Goal: Task Accomplishment & Management: Use online tool/utility

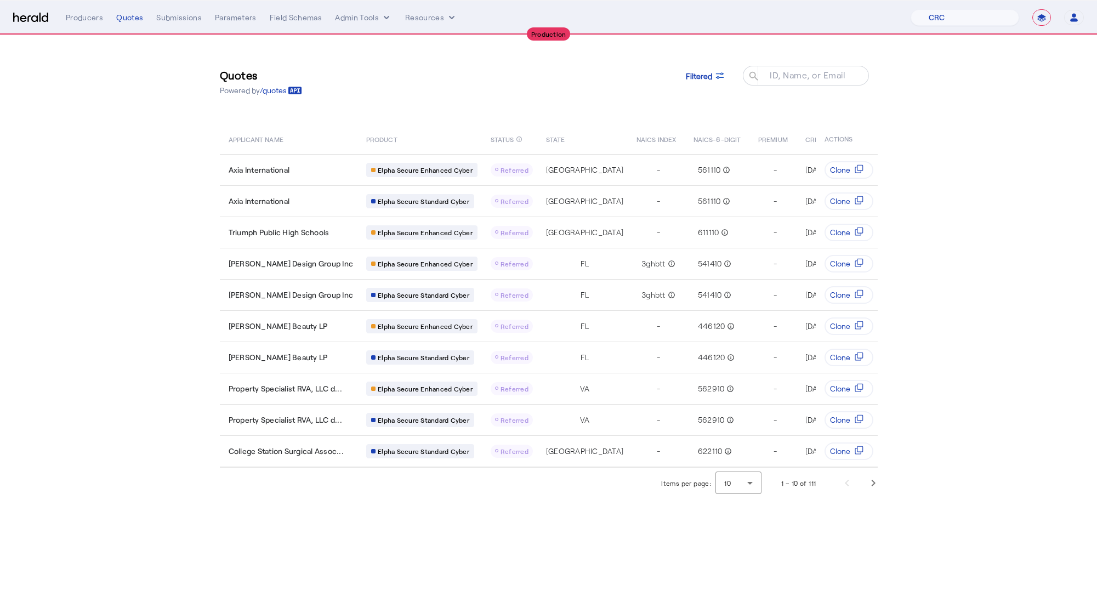
select select "pfm_h3db_crc"
select select "**********"
click at [704, 81] on span at bounding box center [705, 75] width 57 height 26
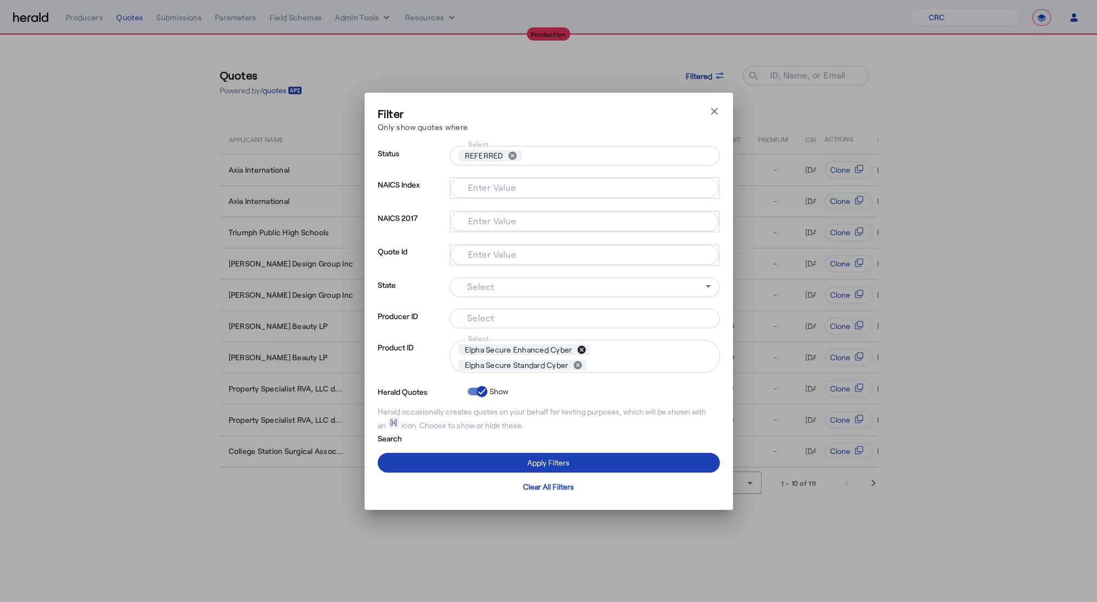
click at [581, 350] on button "cancel" at bounding box center [581, 350] width 19 height 10
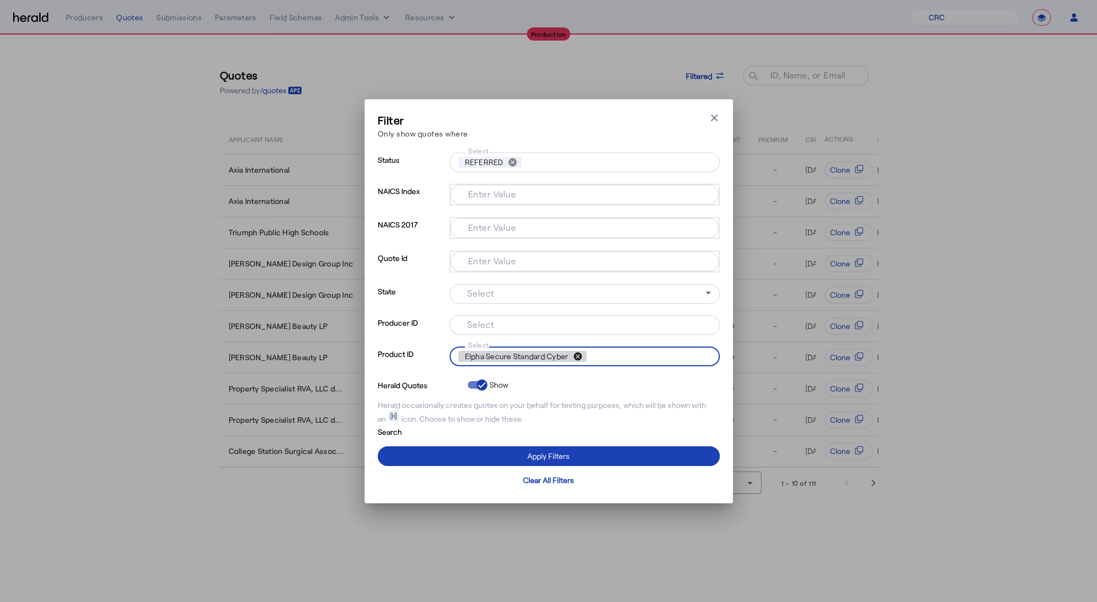
click at [581, 356] on button "cancel" at bounding box center [577, 356] width 19 height 10
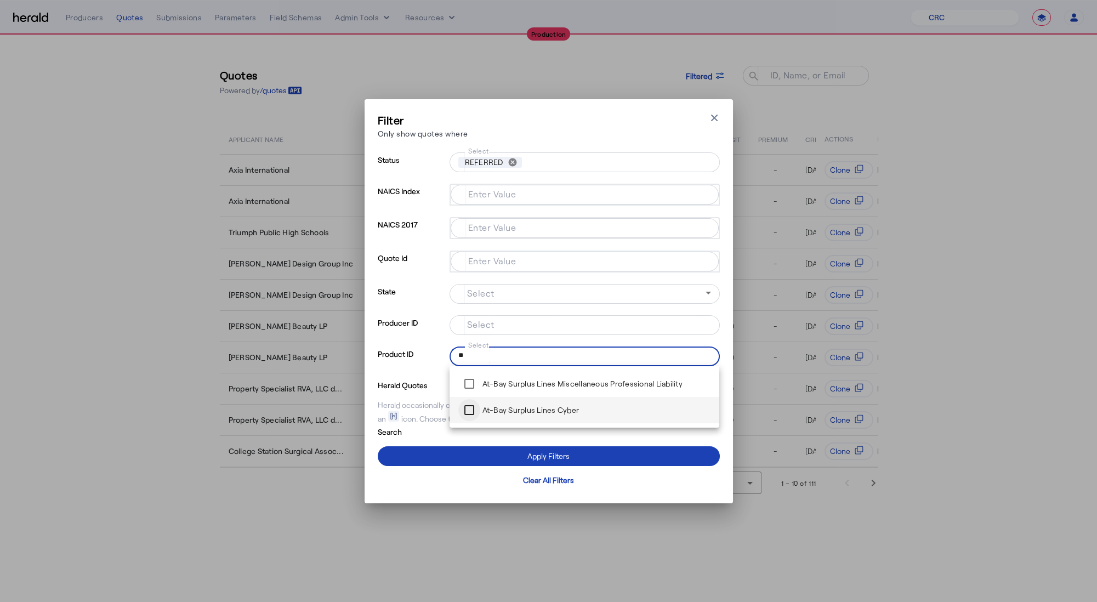
type input "**"
click at [456, 412] on div at bounding box center [469, 410] width 26 height 26
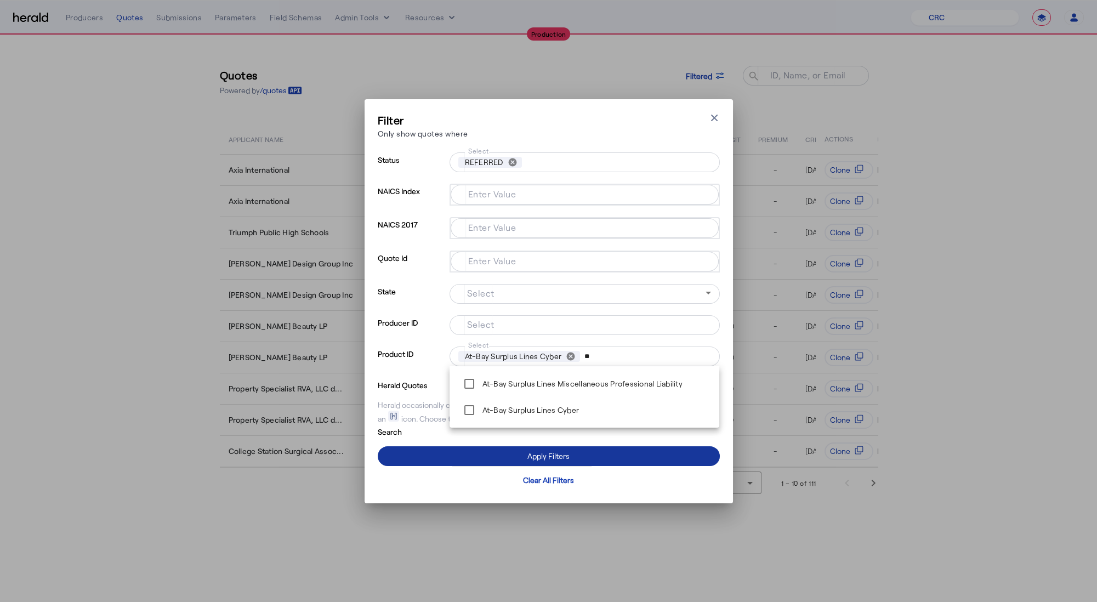
click at [447, 446] on span at bounding box center [549, 456] width 342 height 26
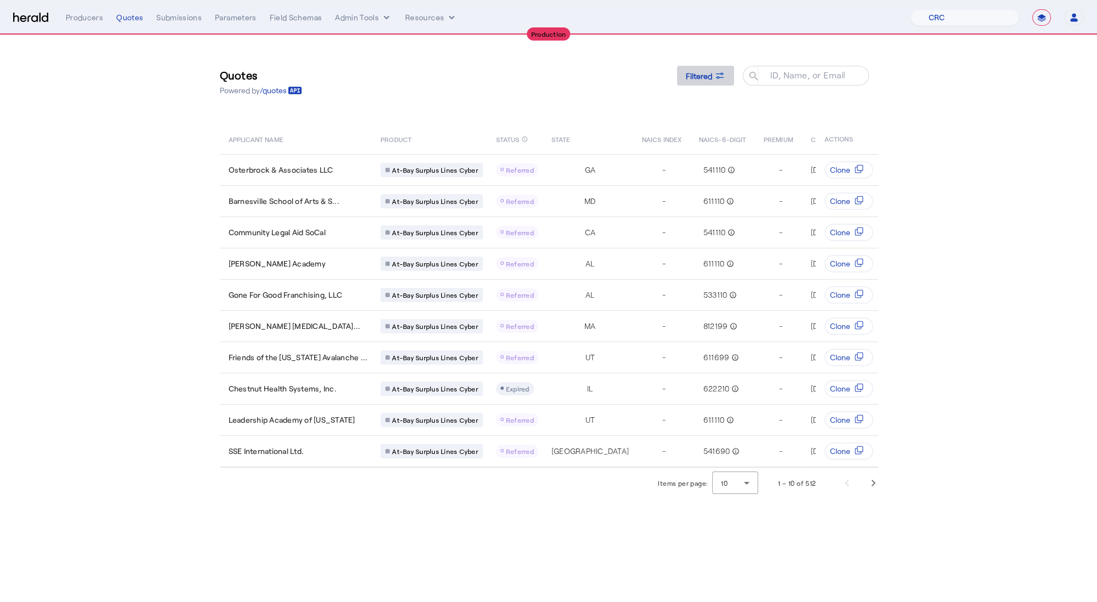
click at [707, 80] on span "Filtered" at bounding box center [699, 76] width 26 height 12
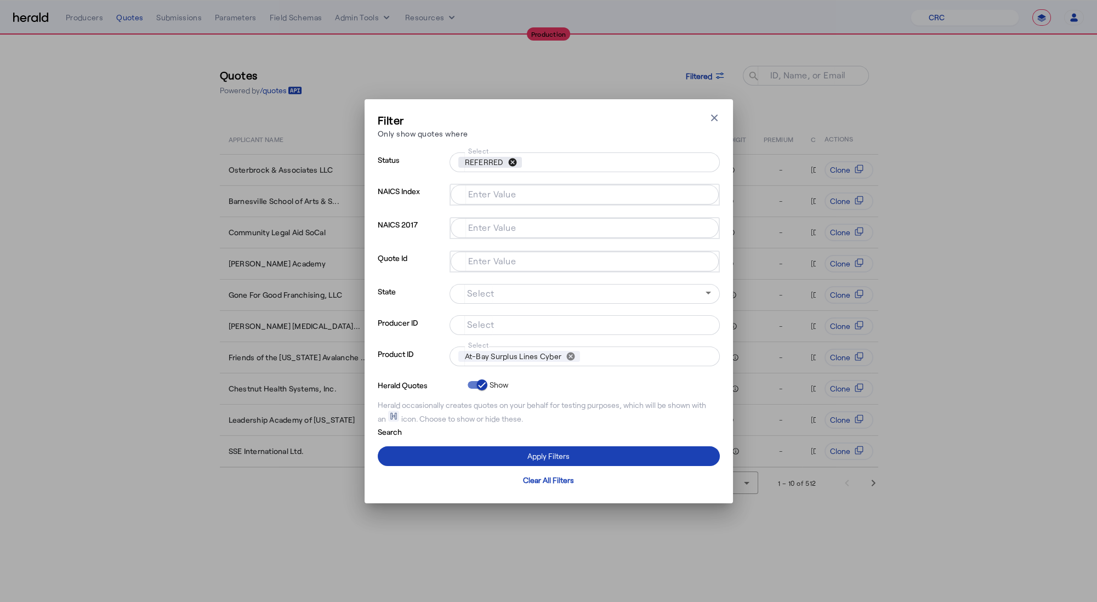
click at [512, 160] on button "cancel" at bounding box center [512, 162] width 19 height 10
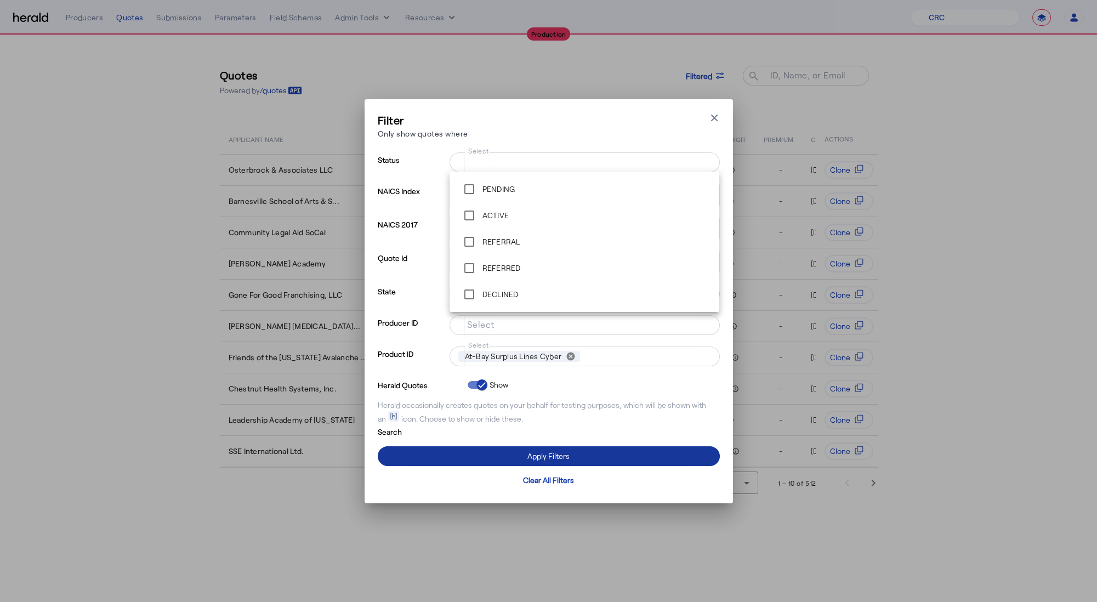
click at [495, 446] on span at bounding box center [549, 456] width 342 height 26
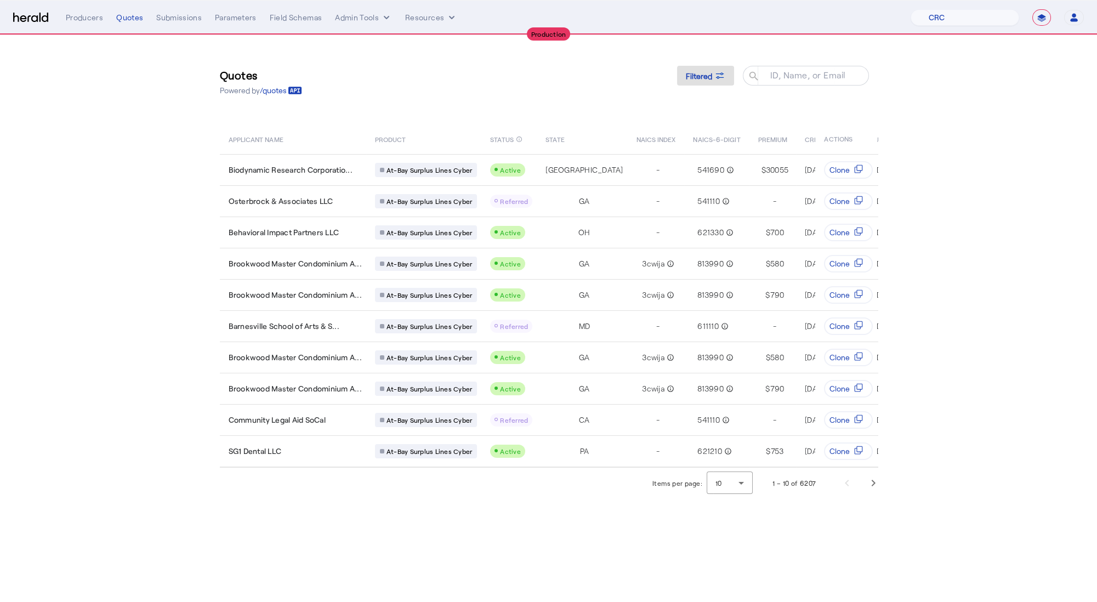
click at [35, 19] on img at bounding box center [30, 18] width 35 height 10
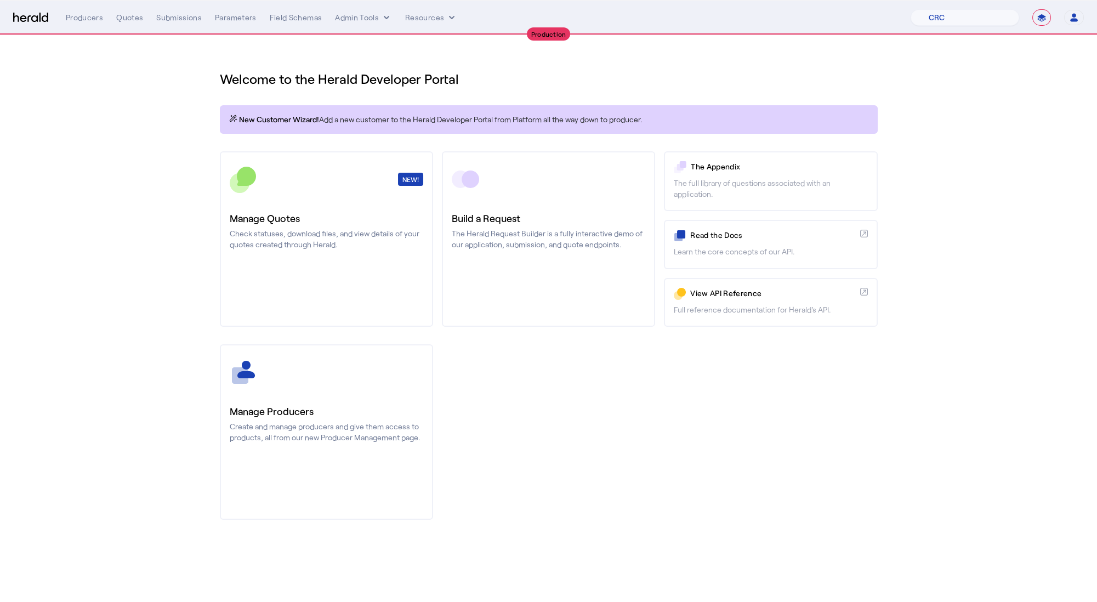
click at [1039, 16] on select "**********" at bounding box center [1041, 17] width 19 height 16
select select "*******"
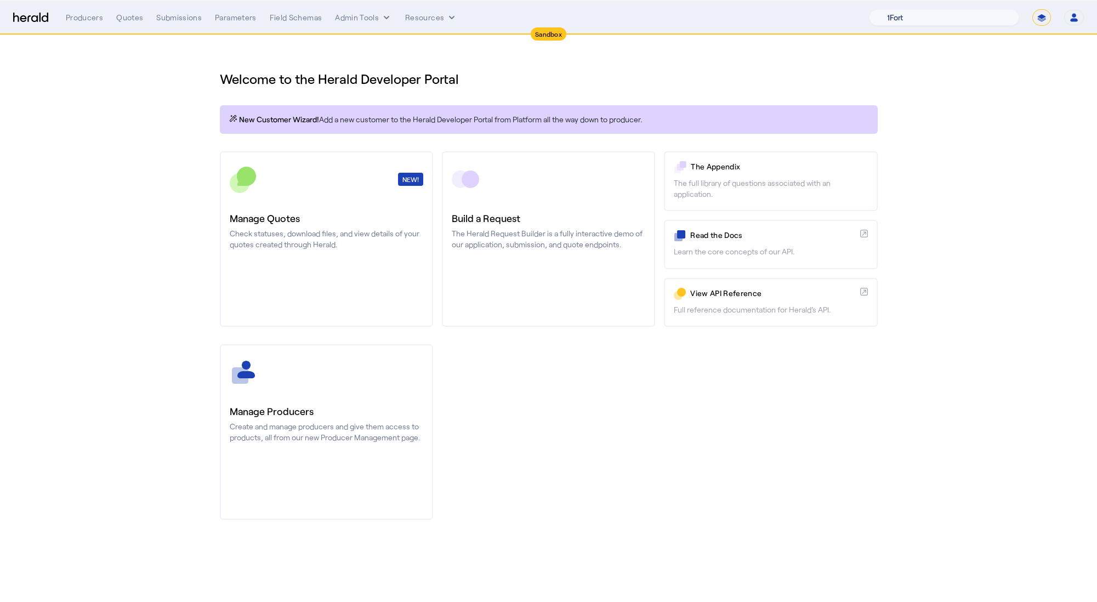
click at [969, 16] on select "1Fort Acrisure Acturis Affinity Advisors Affinity Risk Agentero AmWins Anzen Ao…" at bounding box center [944, 17] width 150 height 16
select select "pfm_2v8p_herald_api"
click at [323, 198] on div "You are now impersonating the HeraldAPI platform." at bounding box center [548, 301] width 1097 height 602
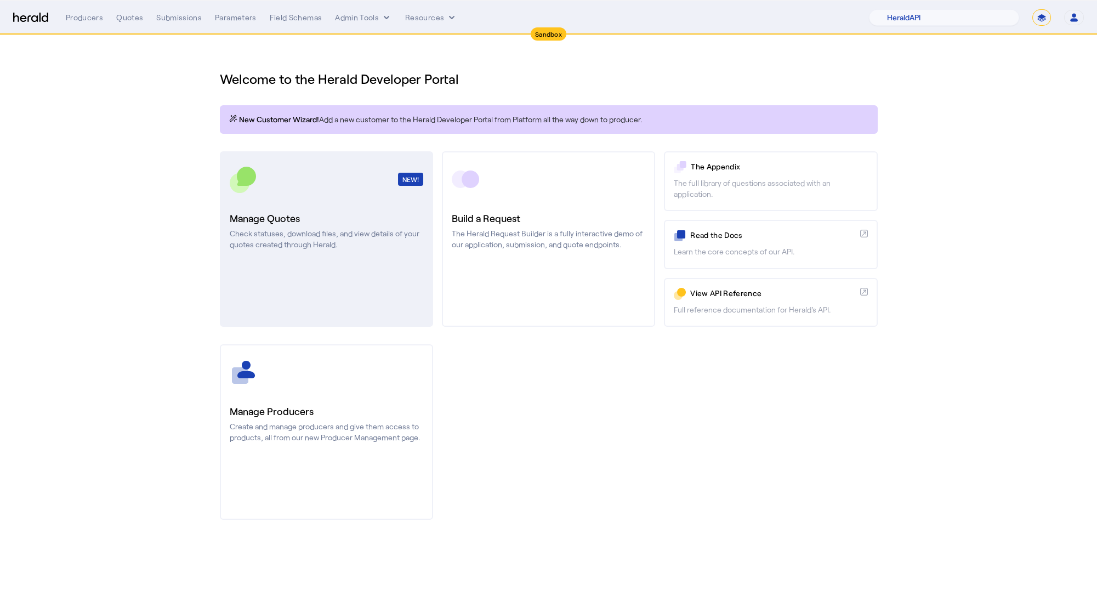
click at [335, 213] on h3 "Manage Quotes" at bounding box center [327, 218] width 194 height 15
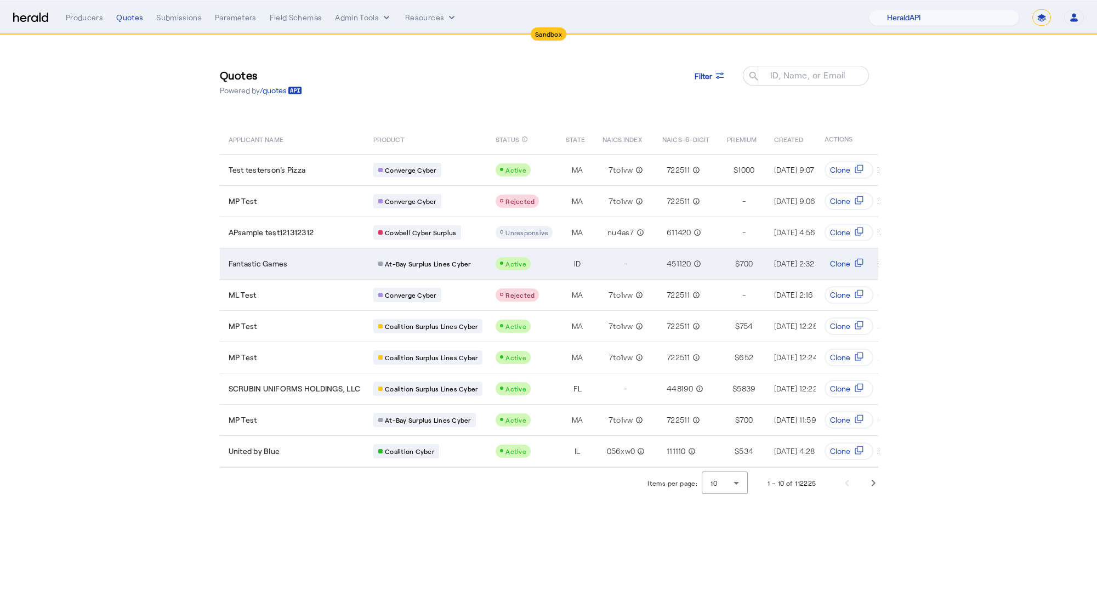
click at [311, 260] on div "Fantastic Games" at bounding box center [295, 263] width 132 height 11
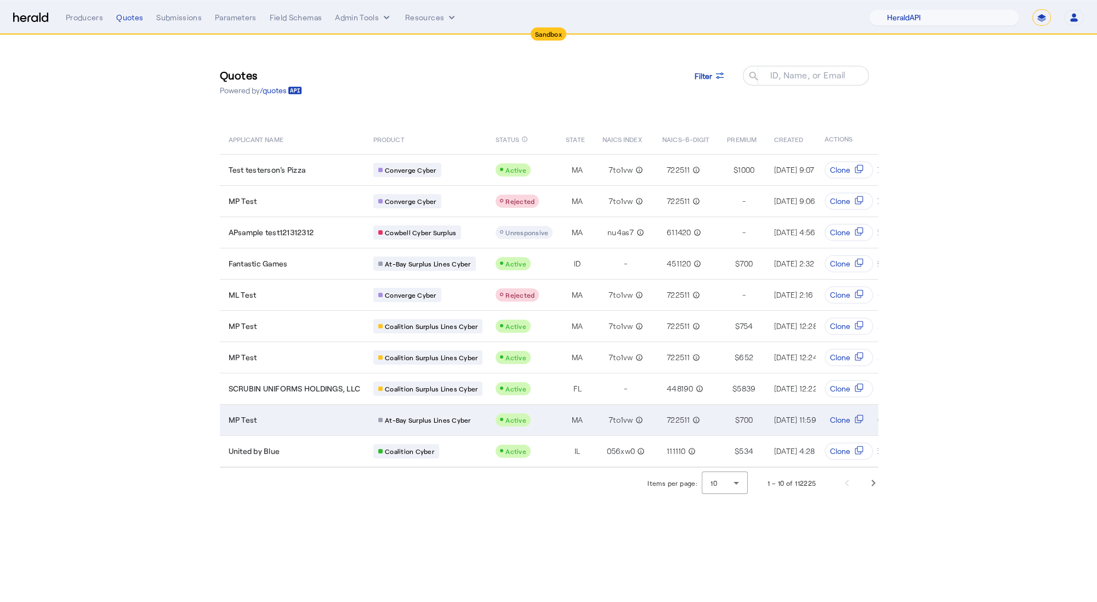
click at [340, 419] on div "MP Test" at bounding box center [295, 419] width 132 height 11
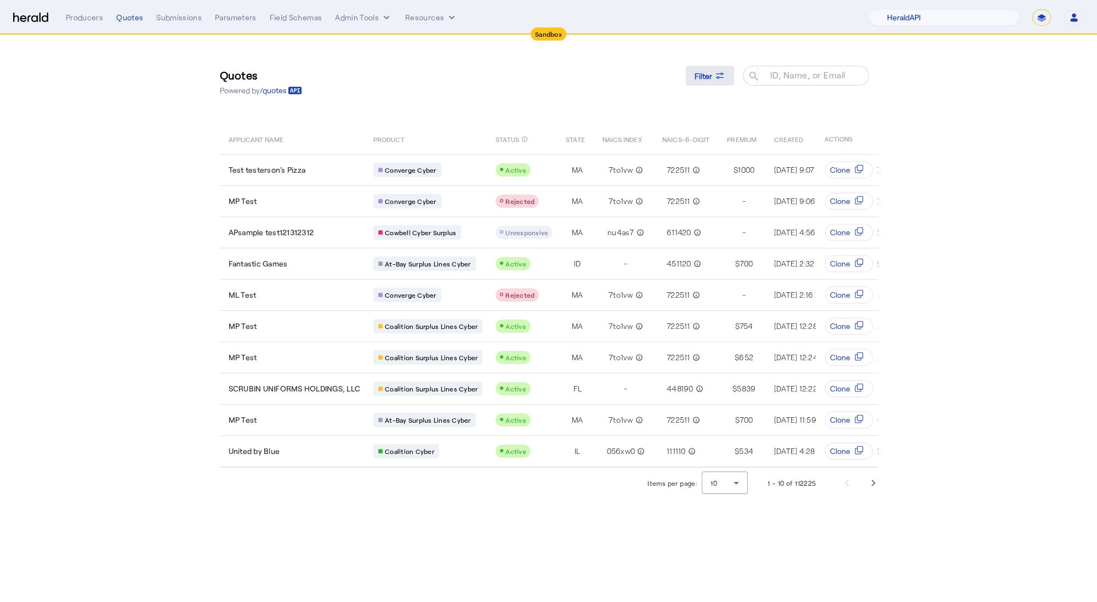
click at [726, 76] on span at bounding box center [710, 75] width 48 height 26
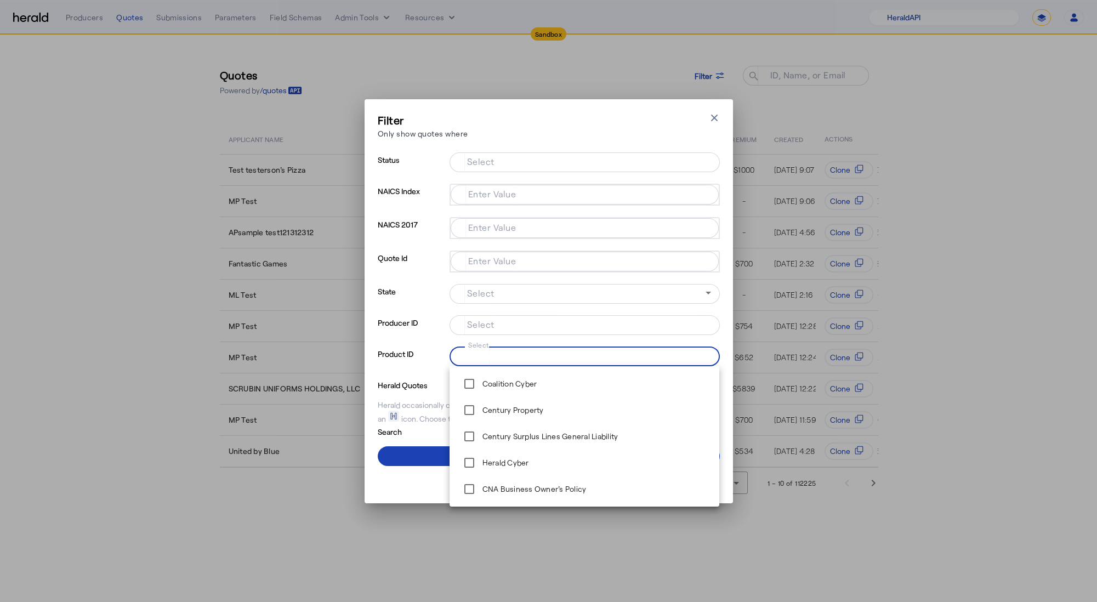
click at [508, 357] on input "Select" at bounding box center [582, 355] width 248 height 13
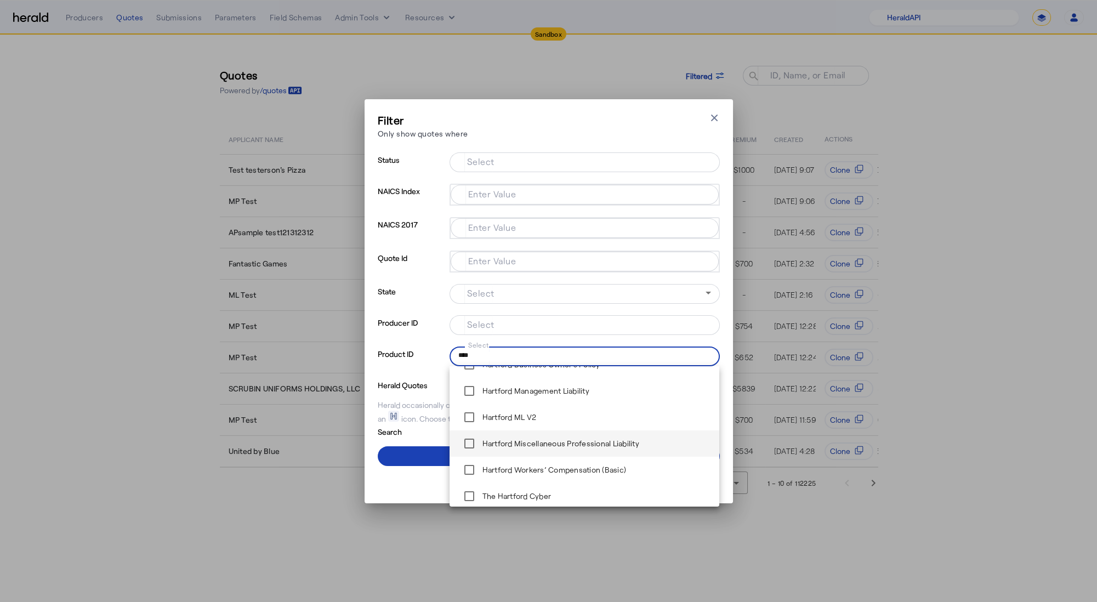
scroll to position [52, 0]
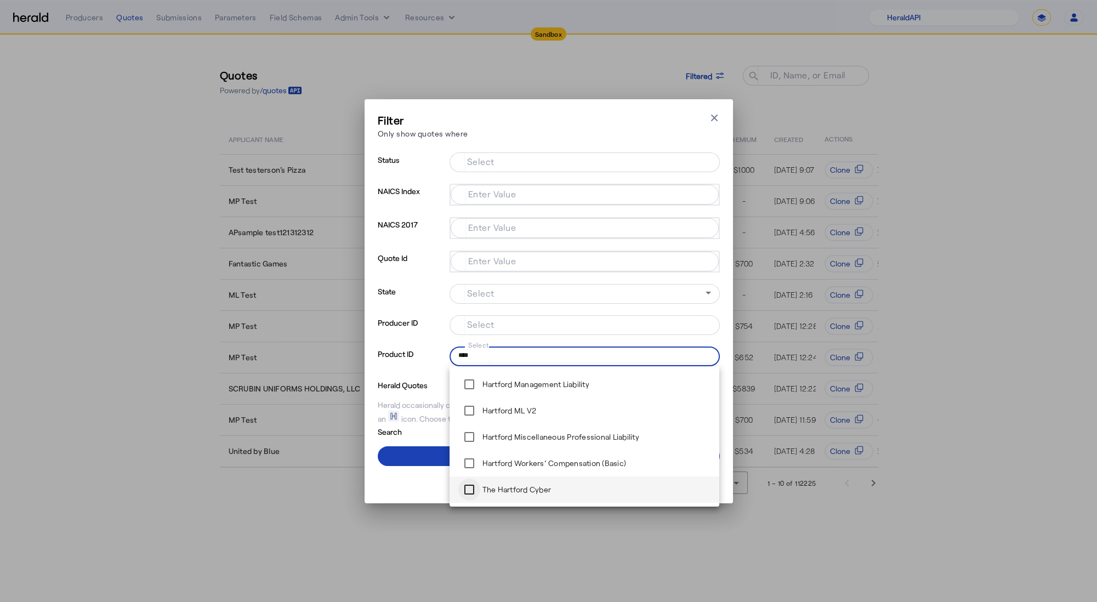
type input "****"
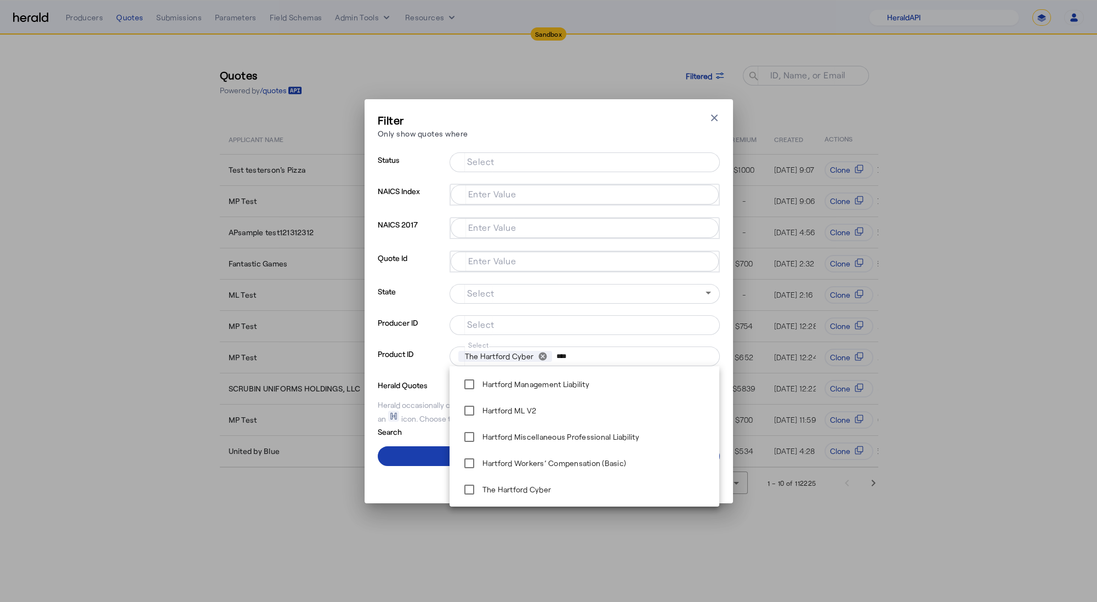
click at [427, 457] on span at bounding box center [549, 456] width 342 height 26
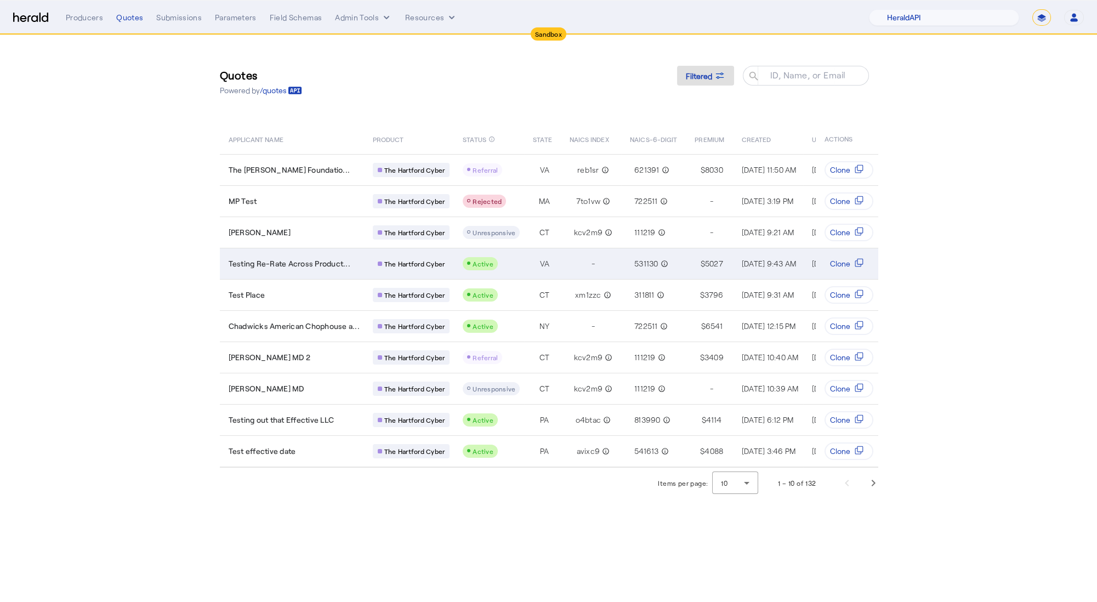
click at [338, 254] on td "Testing Re-Rate Across Product..." at bounding box center [292, 263] width 144 height 31
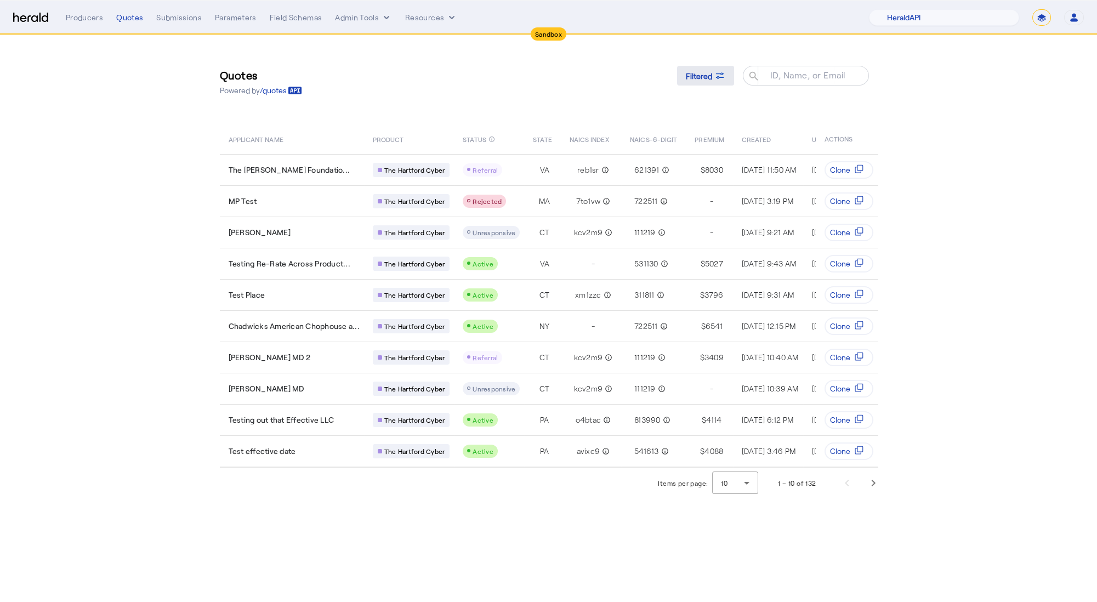
click at [696, 81] on span "Filtered" at bounding box center [699, 76] width 26 height 12
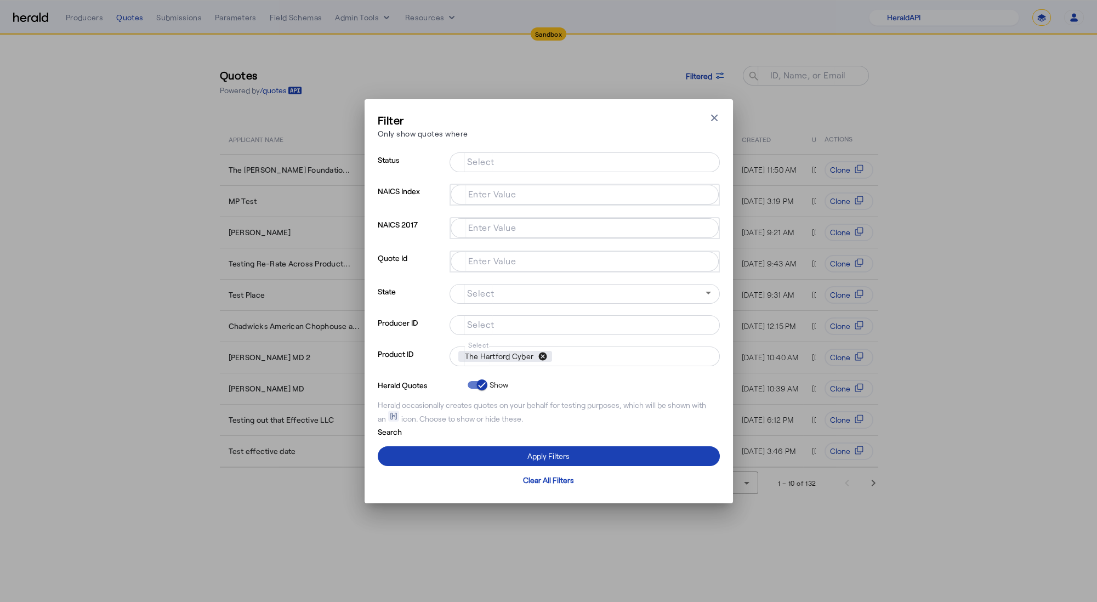
click at [544, 358] on button "cancel" at bounding box center [542, 356] width 19 height 10
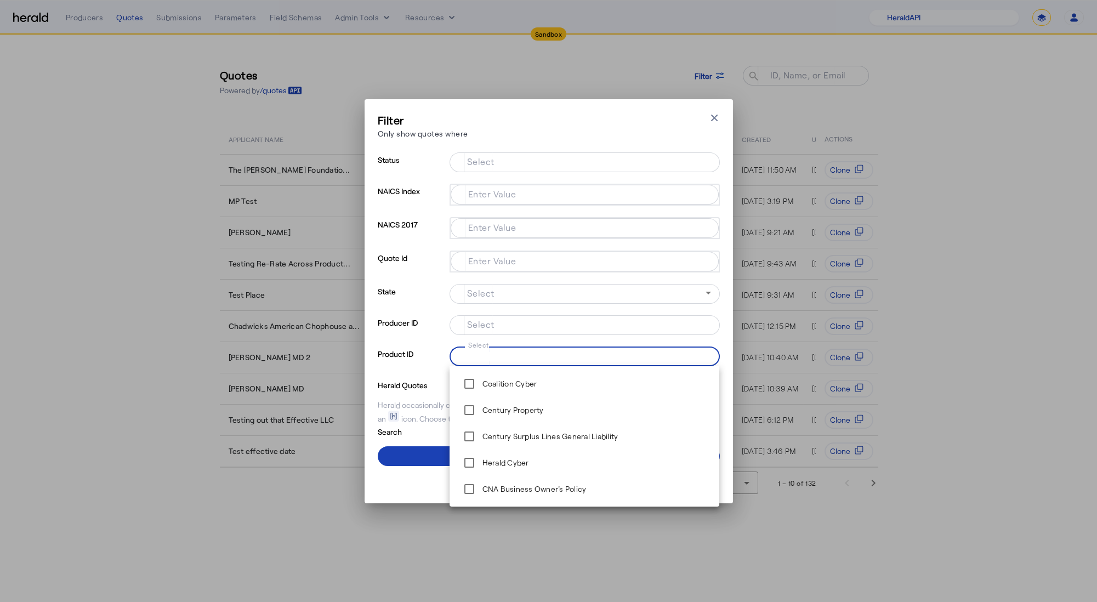
click at [544, 358] on input "Select" at bounding box center [582, 355] width 248 height 13
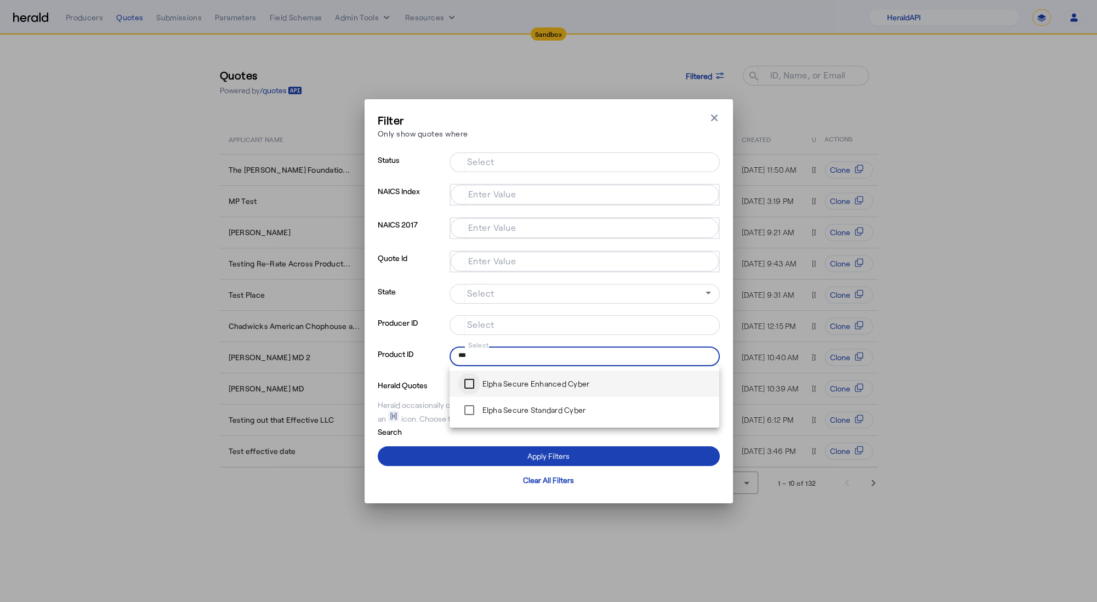
type input "***"
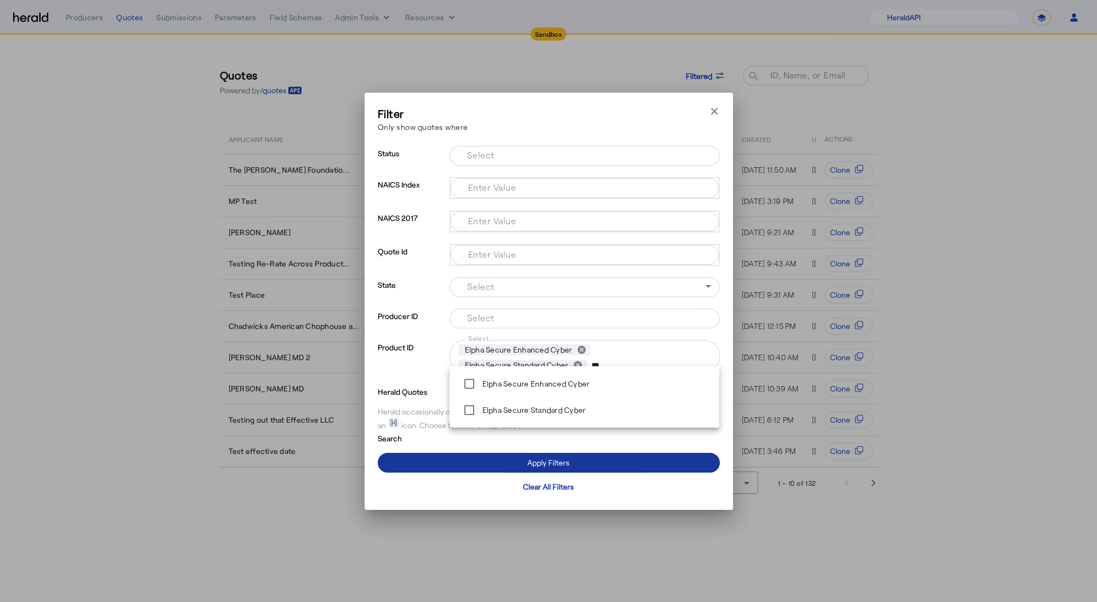
click at [473, 459] on span at bounding box center [549, 463] width 342 height 26
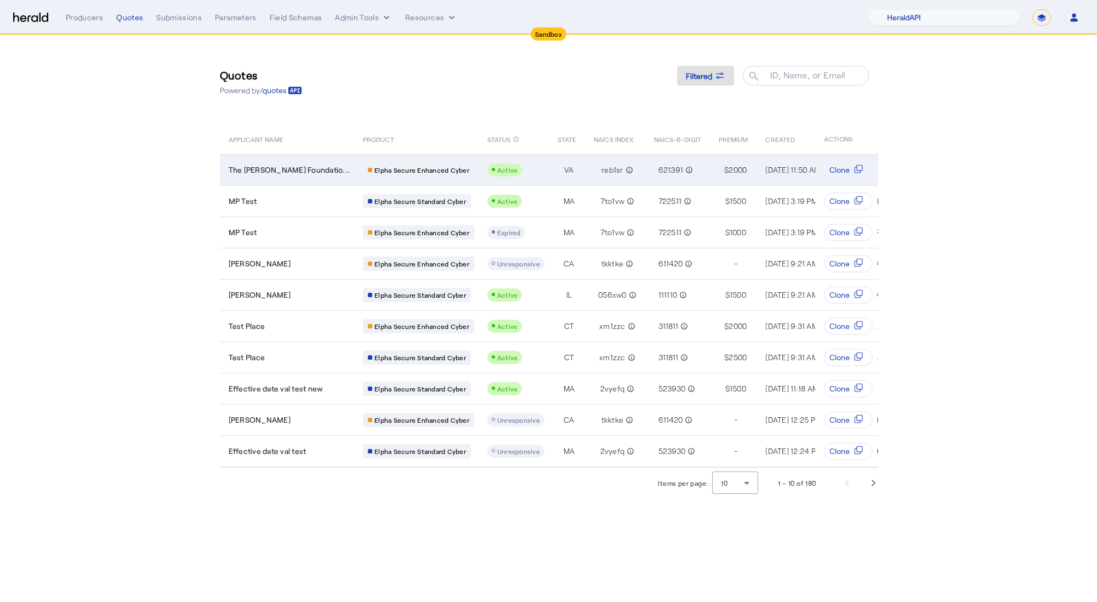
click at [342, 178] on td "The Thomas Jefferson Foundatio..." at bounding box center [287, 169] width 135 height 31
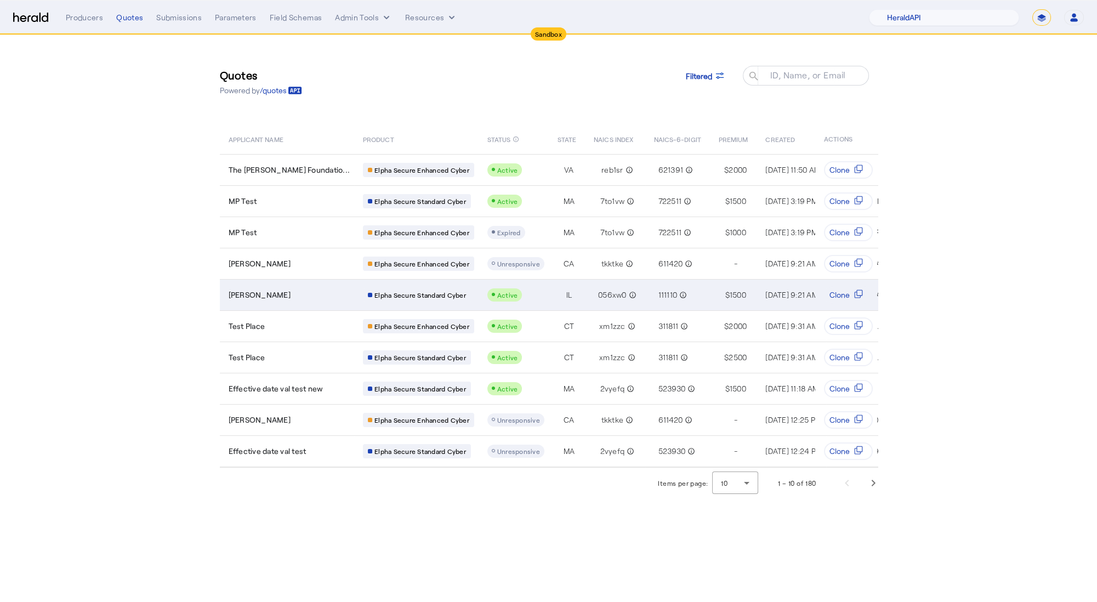
click at [332, 302] on td "Marc Schmidt" at bounding box center [287, 294] width 135 height 31
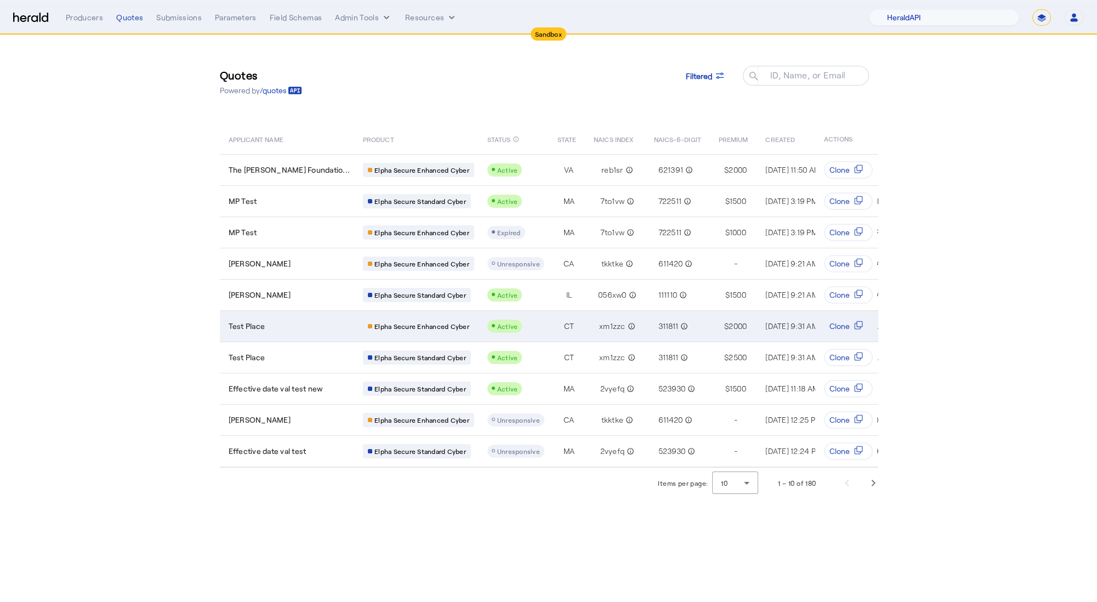
click at [311, 315] on td "Test Place" at bounding box center [287, 325] width 135 height 31
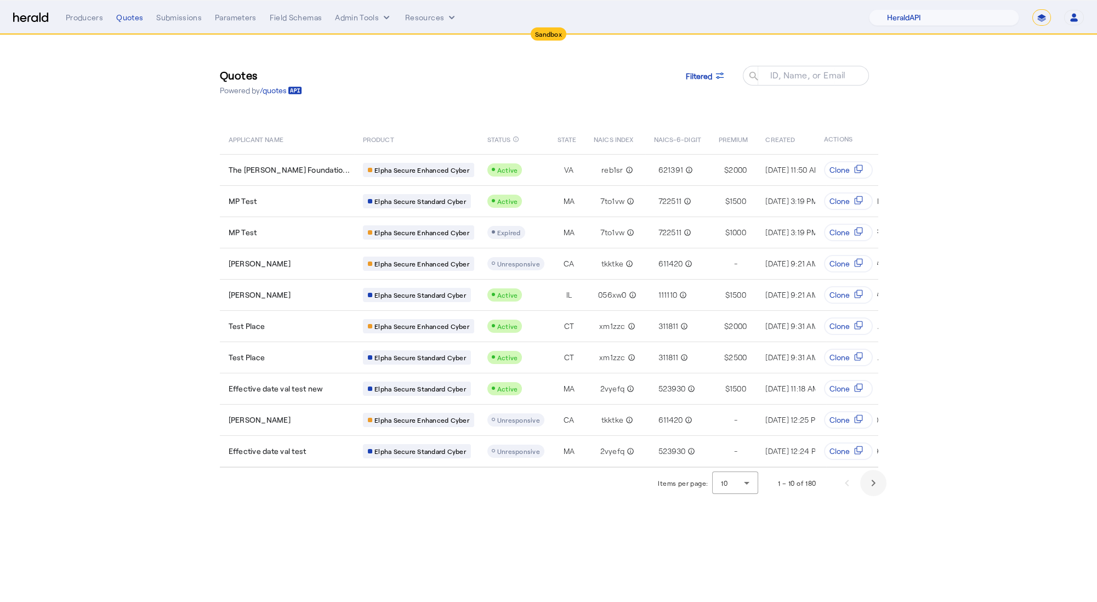
click at [868, 488] on span "Next page" at bounding box center [873, 483] width 26 height 26
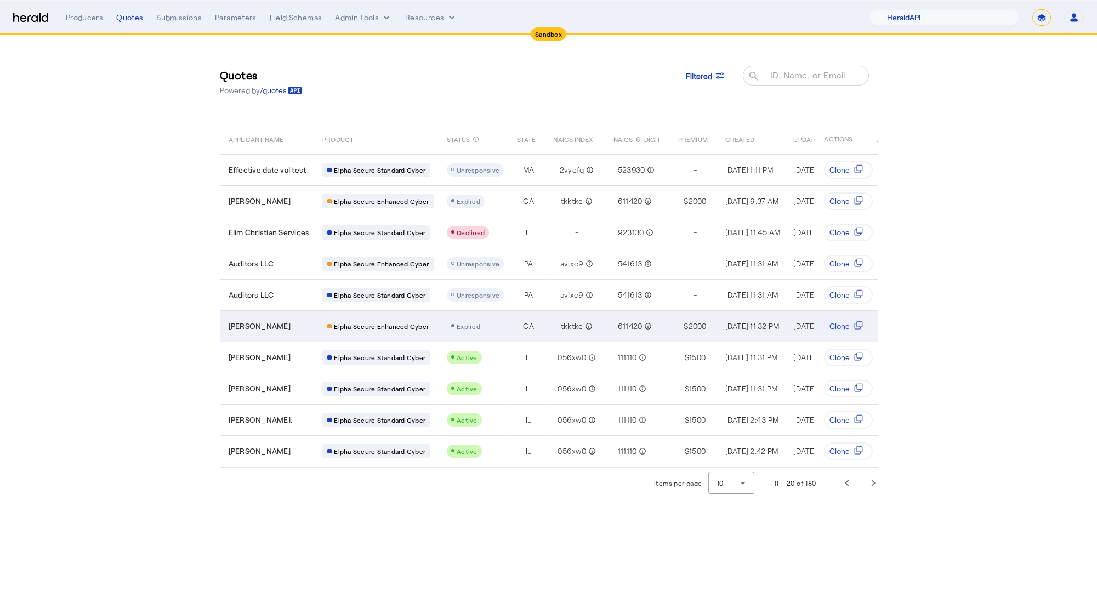
click at [304, 329] on div "Sue Witting" at bounding box center [269, 326] width 81 height 11
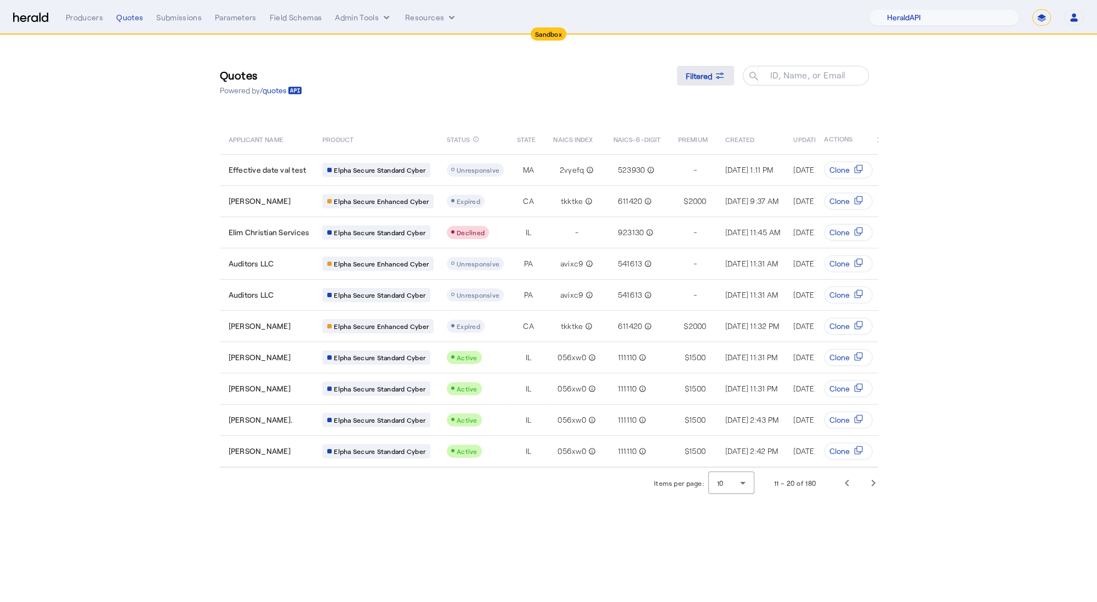
click at [720, 75] on icon at bounding box center [719, 75] width 11 height 11
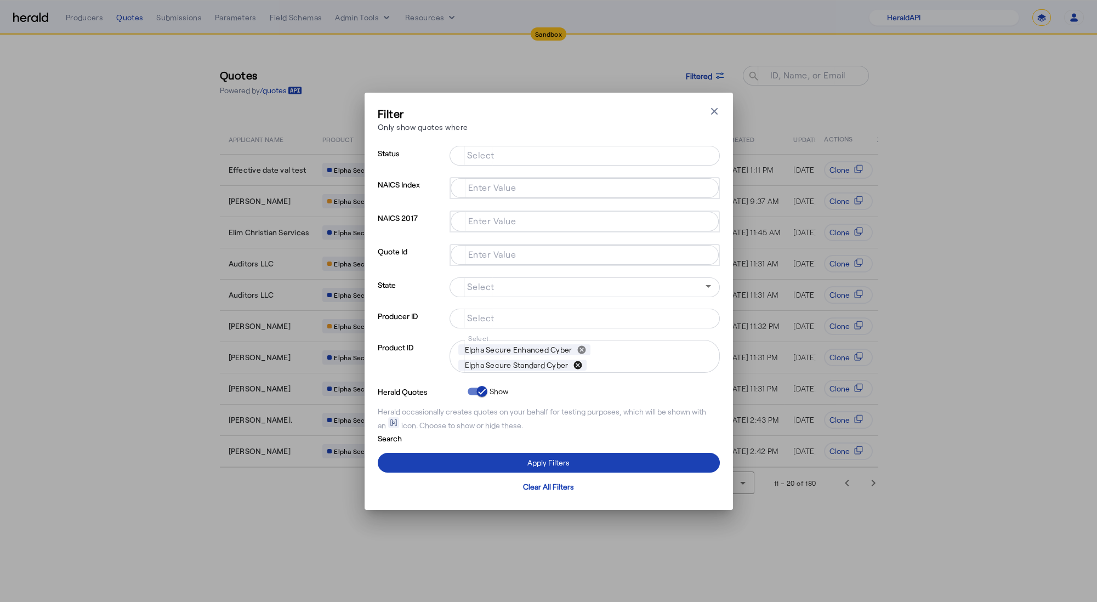
click at [581, 366] on button "cancel" at bounding box center [577, 365] width 19 height 10
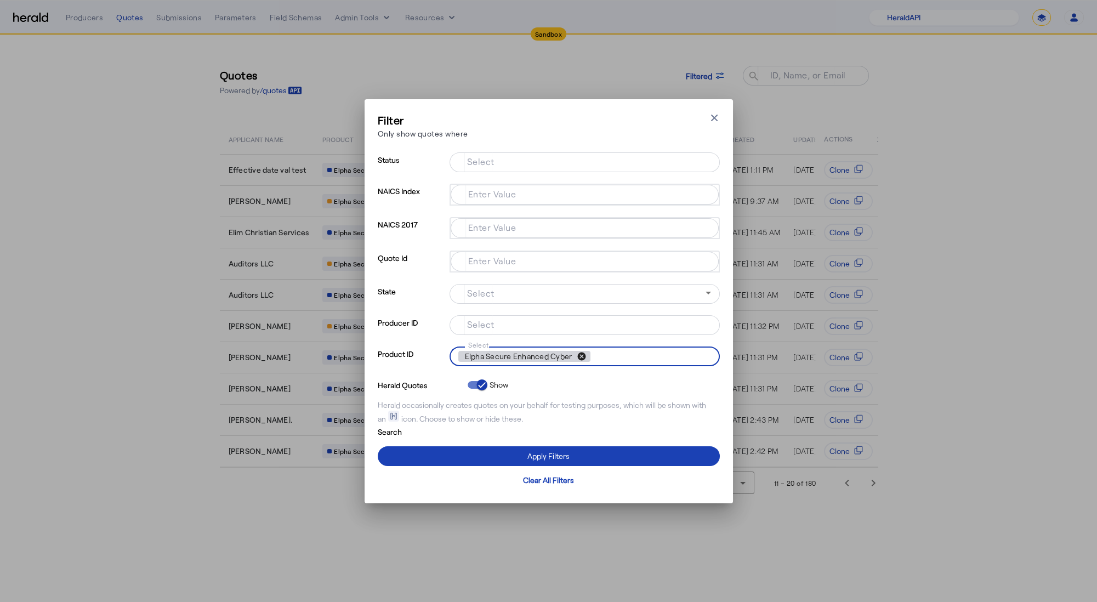
click at [583, 354] on button "cancel" at bounding box center [581, 356] width 19 height 10
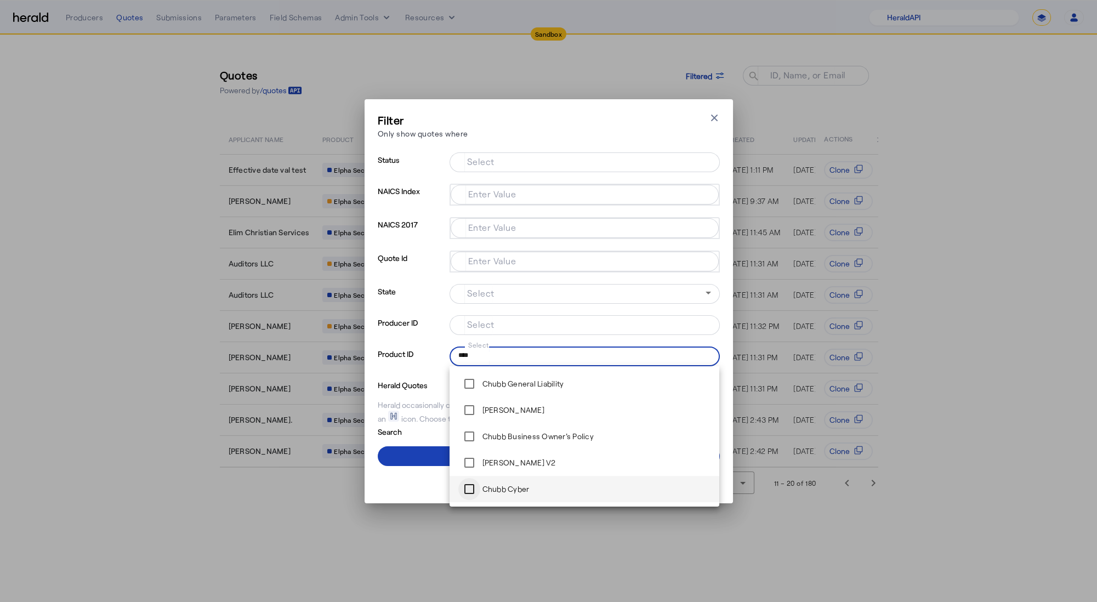
type input "****"
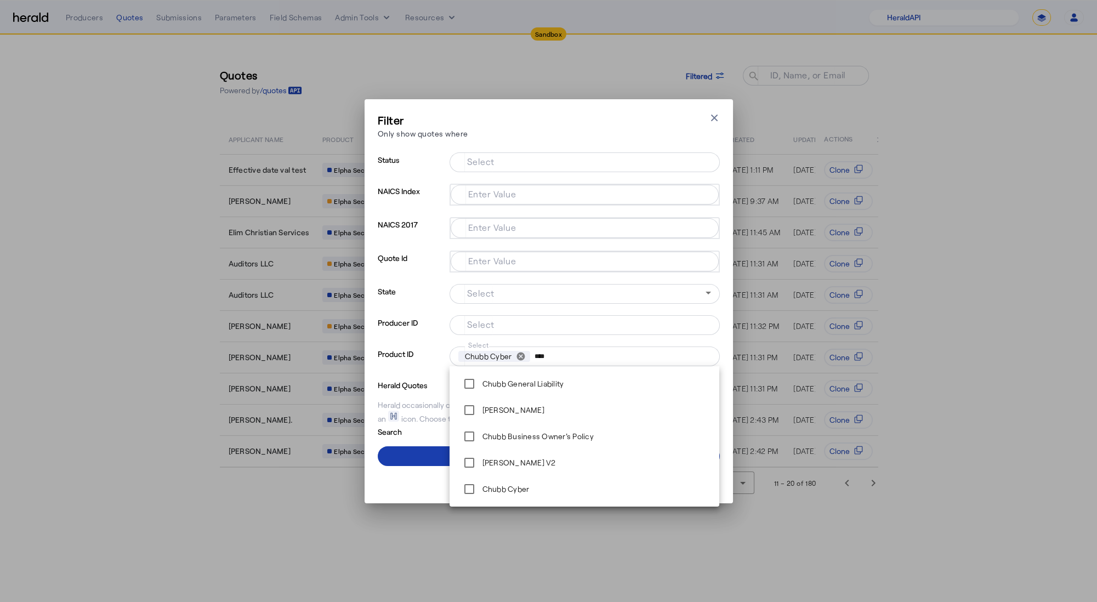
click at [423, 459] on span at bounding box center [549, 456] width 342 height 26
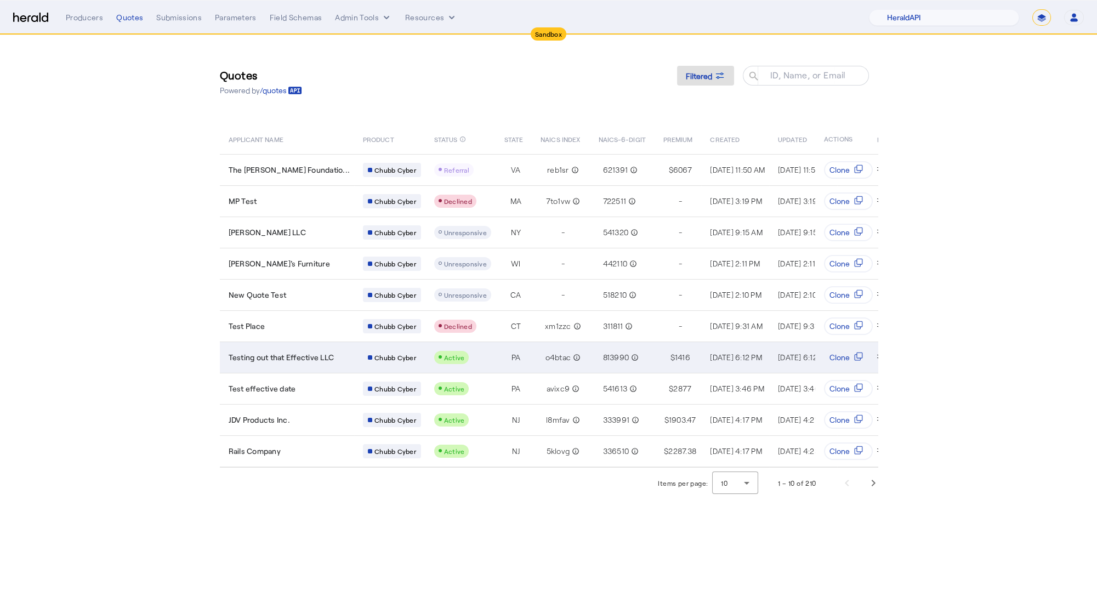
click at [301, 346] on td "Testing out that Effective LLC" at bounding box center [287, 357] width 135 height 31
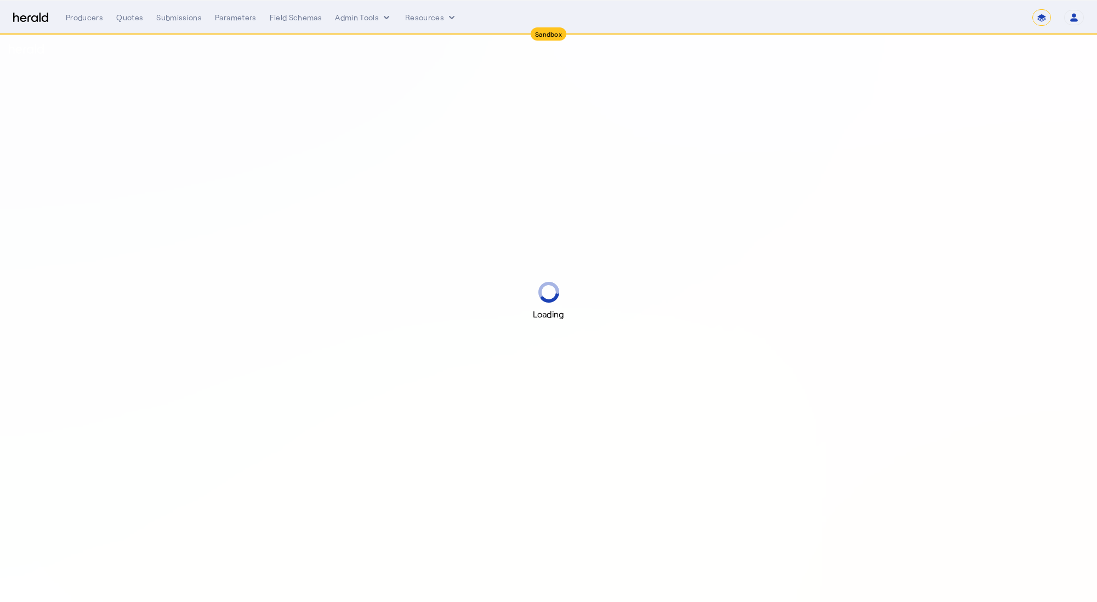
select select "*******"
select select "pfm_2v8p_herald_api"
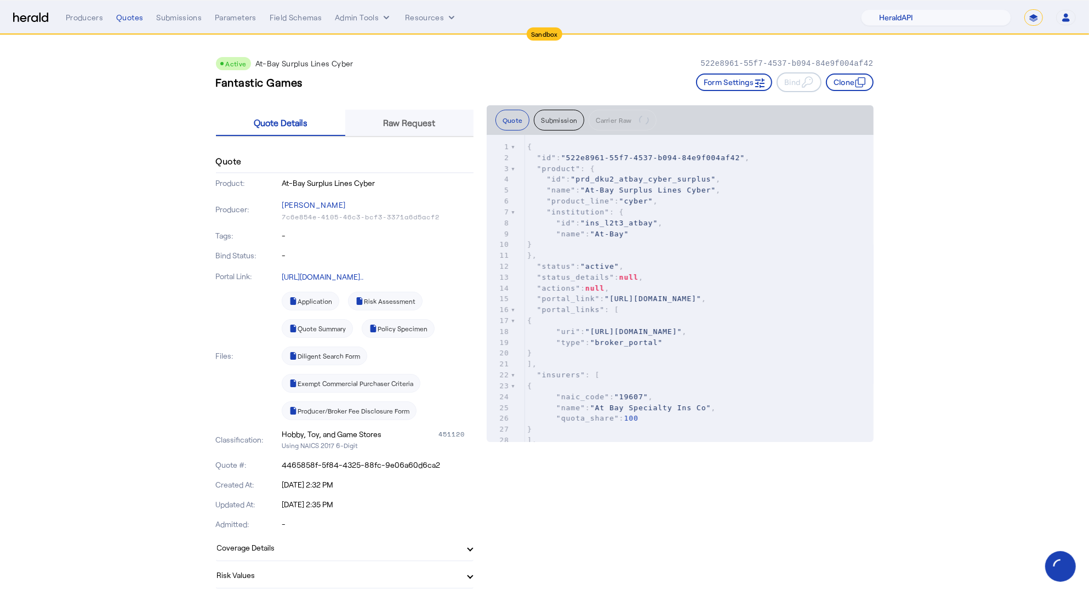
click at [389, 122] on span "Raw Request" at bounding box center [410, 122] width 52 height 9
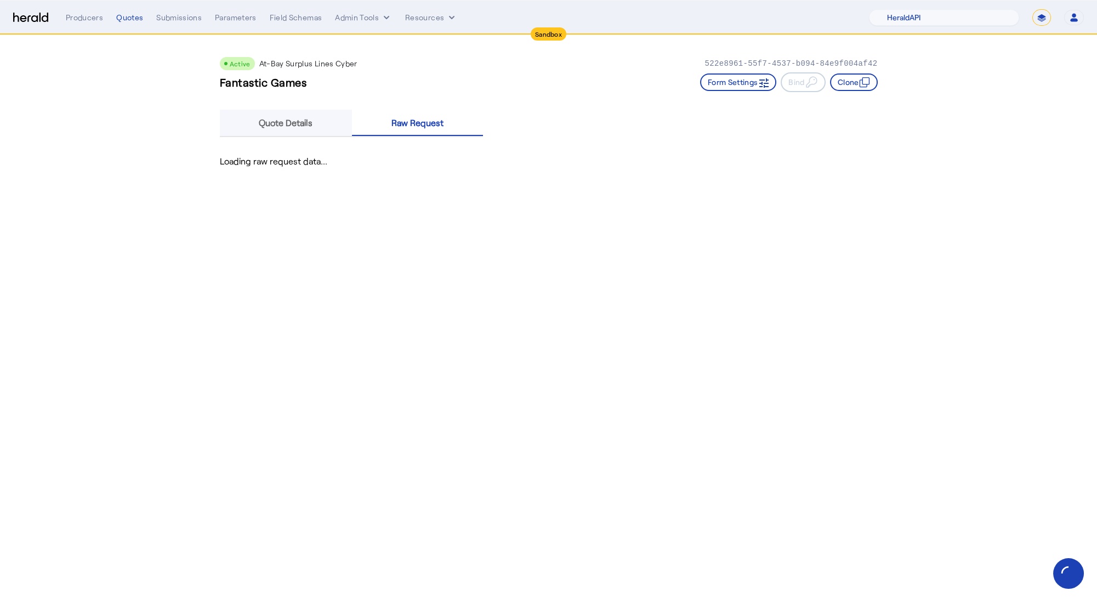
click at [298, 128] on span "Quote Details" at bounding box center [286, 123] width 54 height 26
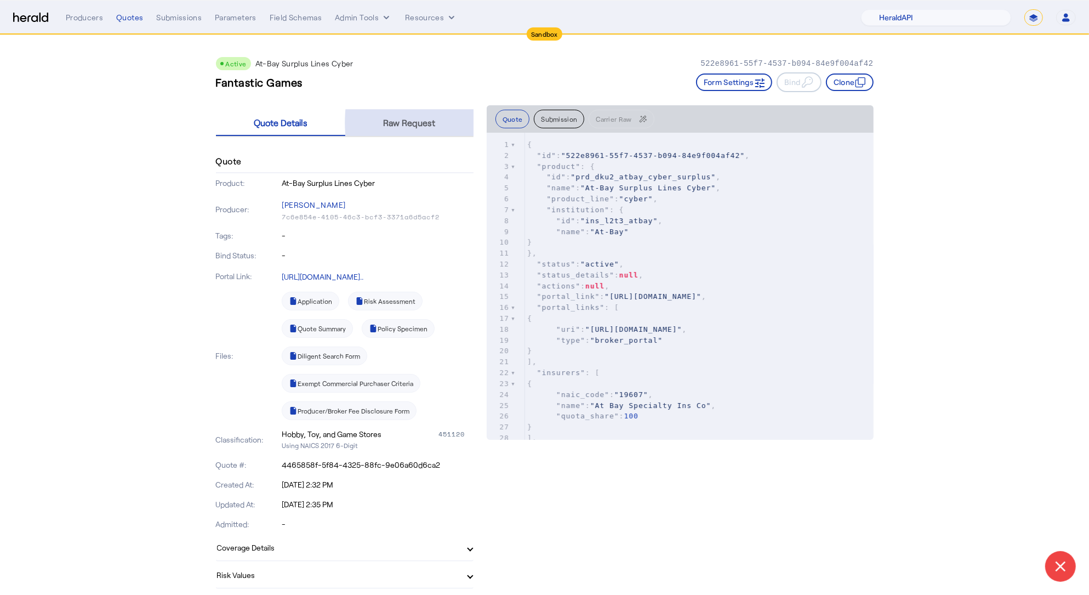
click at [461, 123] on div "Raw Request" at bounding box center [409, 123] width 128 height 26
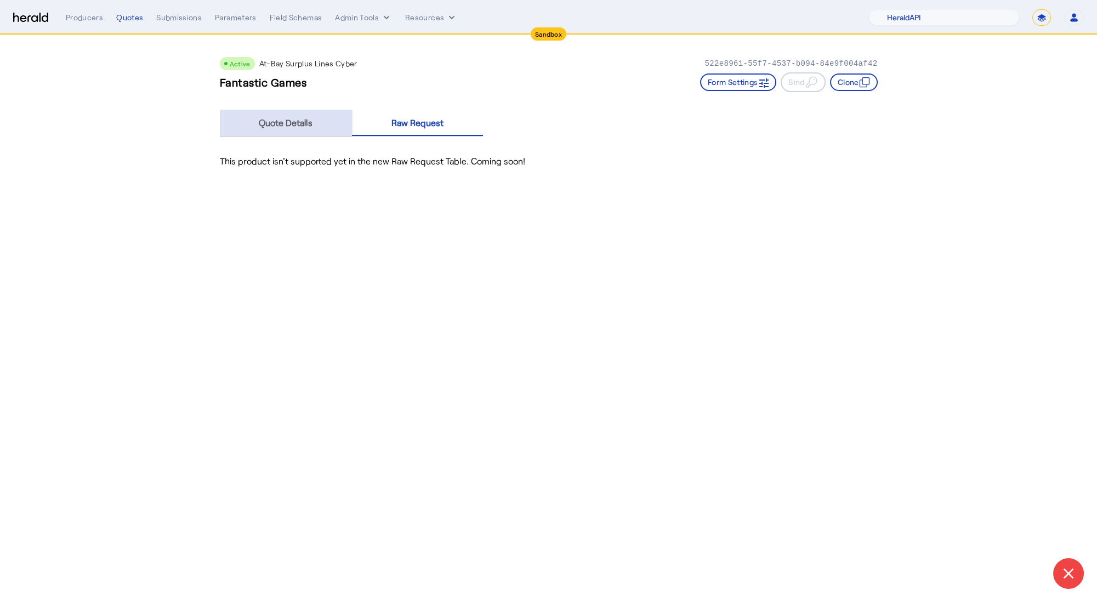
click at [302, 115] on span "Quote Details" at bounding box center [286, 123] width 54 height 26
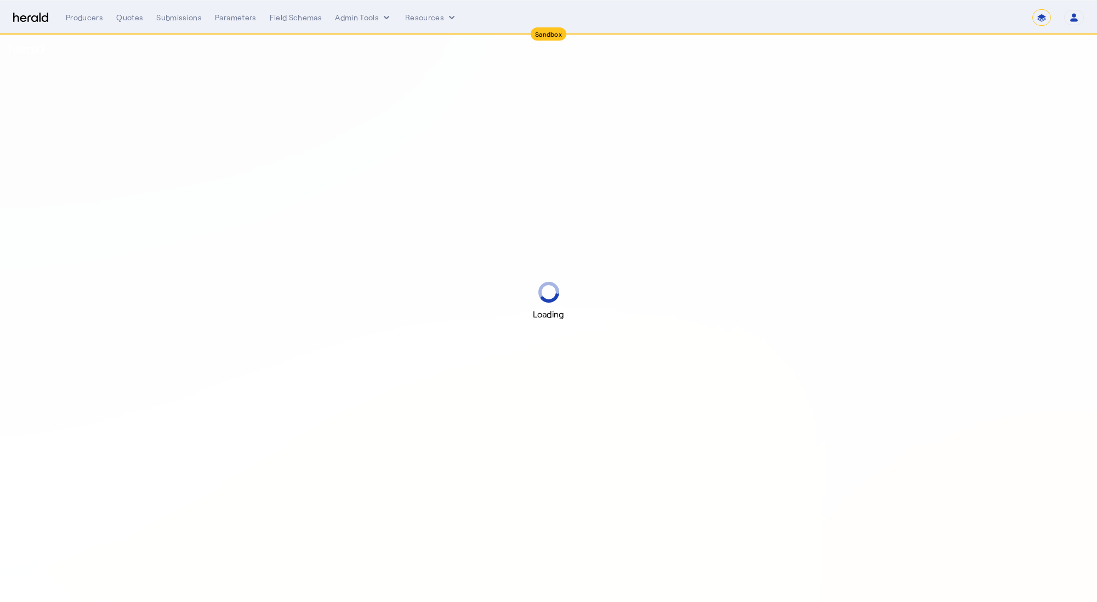
select select "*******"
select select "pfm_2v8p_herald_api"
select select "*******"
select select "pfm_2v8p_herald_api"
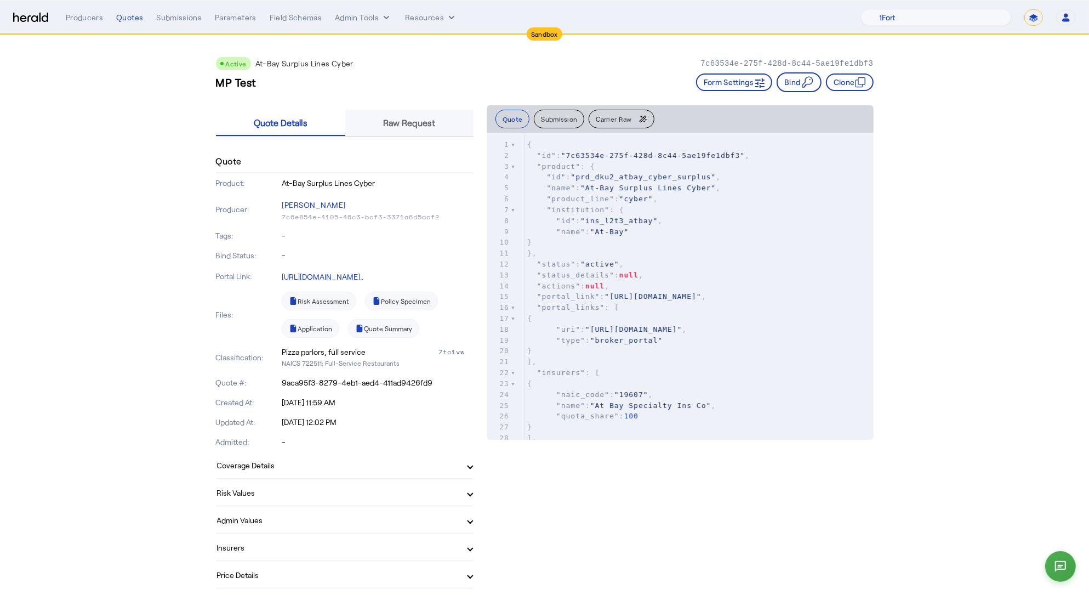
click at [411, 121] on span "Raw Request" at bounding box center [410, 122] width 52 height 9
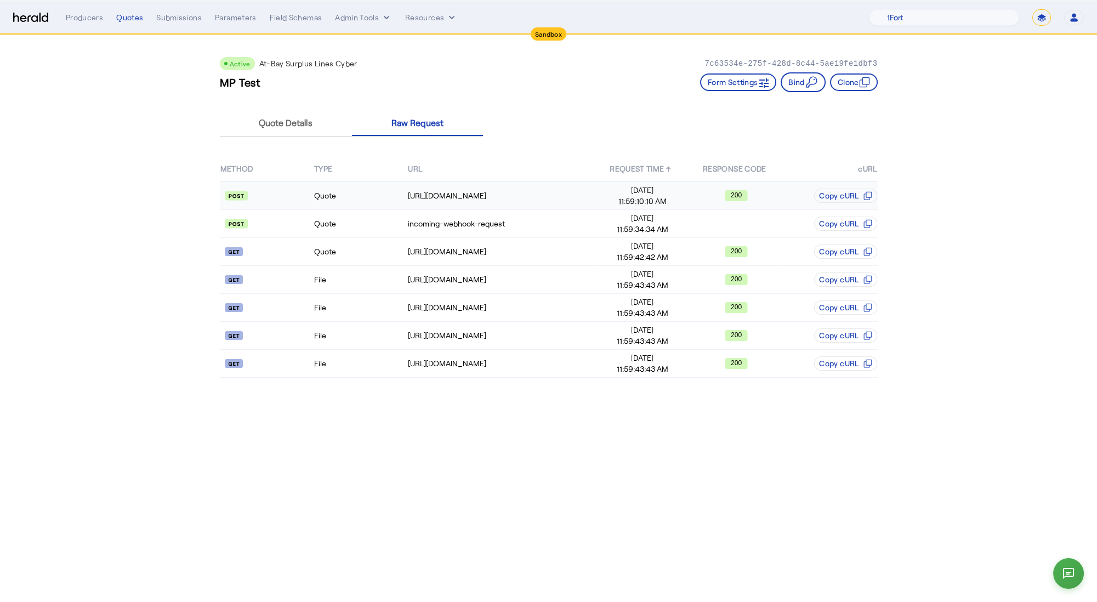
click at [378, 206] on td "Quote" at bounding box center [361, 195] width 94 height 29
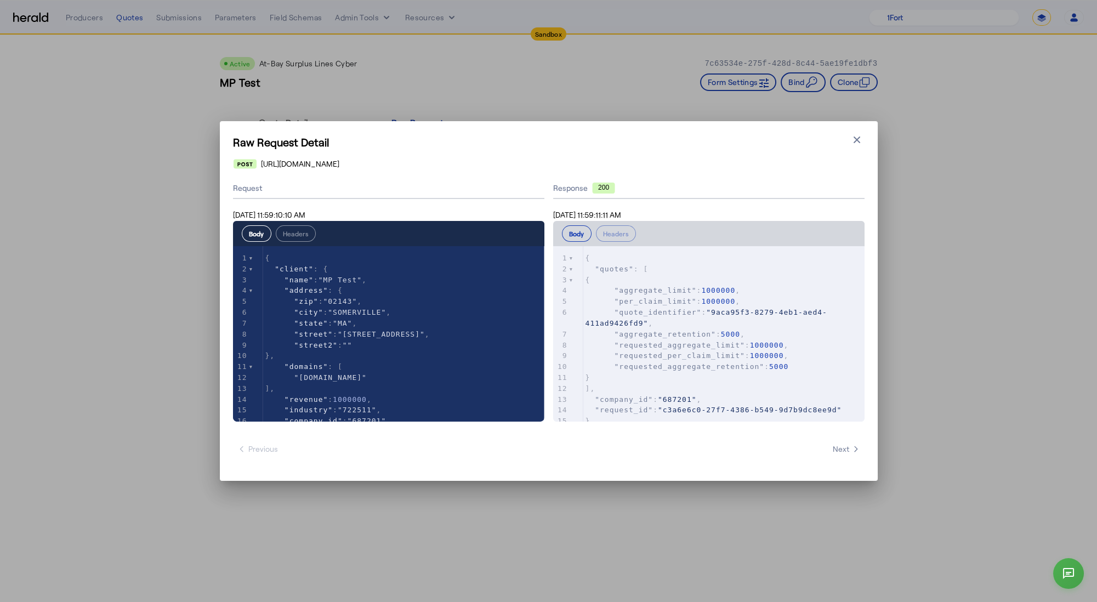
type textarea "**********"
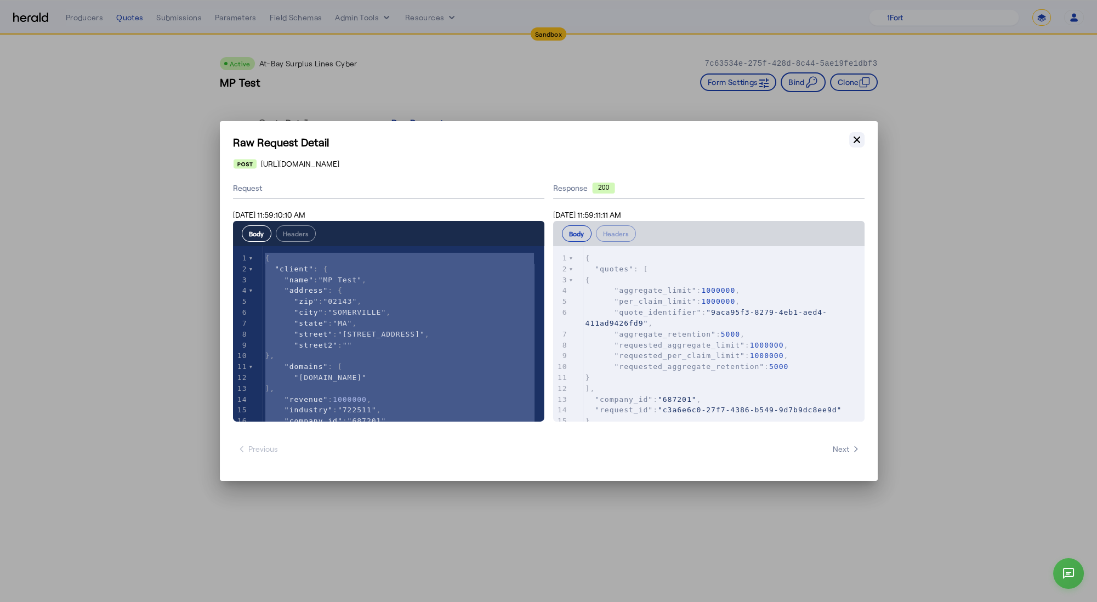
click at [856, 139] on icon "button" at bounding box center [857, 140] width 7 height 7
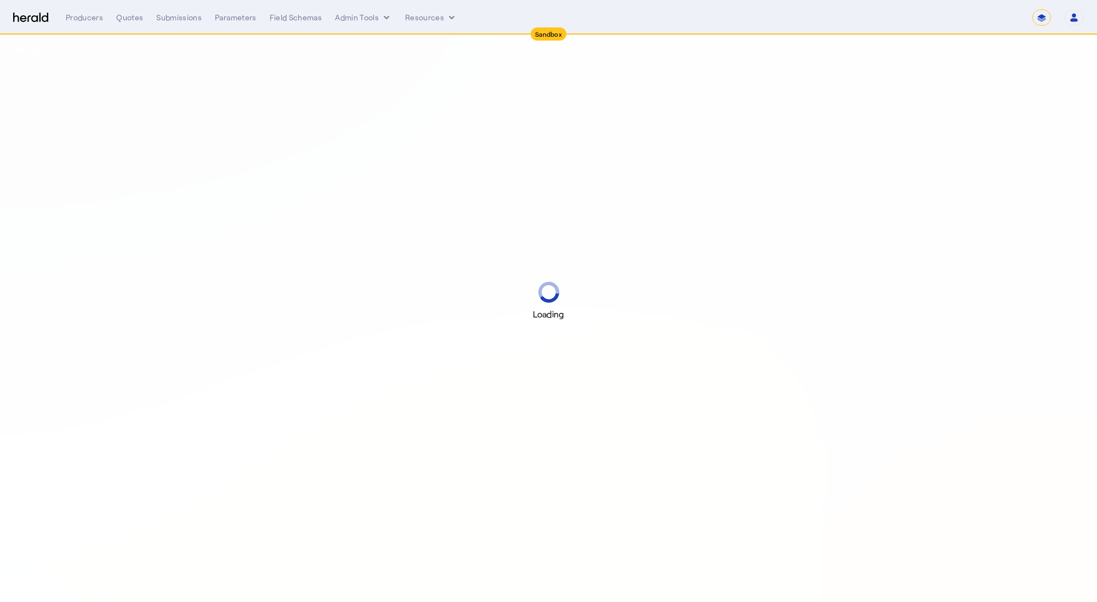
select select "*******"
select select "pfm_2v8p_herald_api"
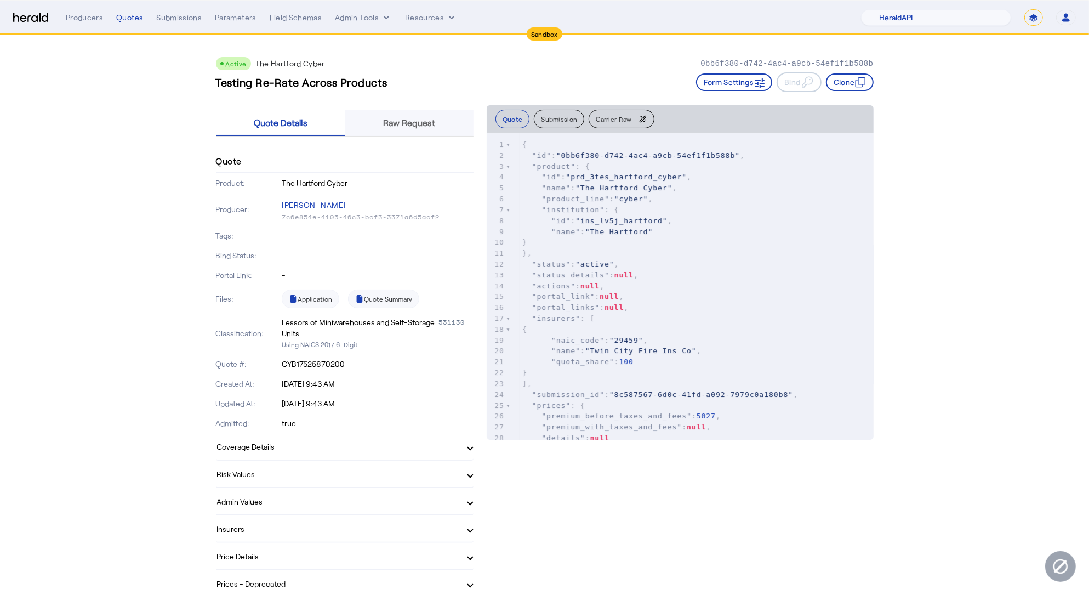
click at [440, 121] on div "Raw Request" at bounding box center [409, 123] width 128 height 26
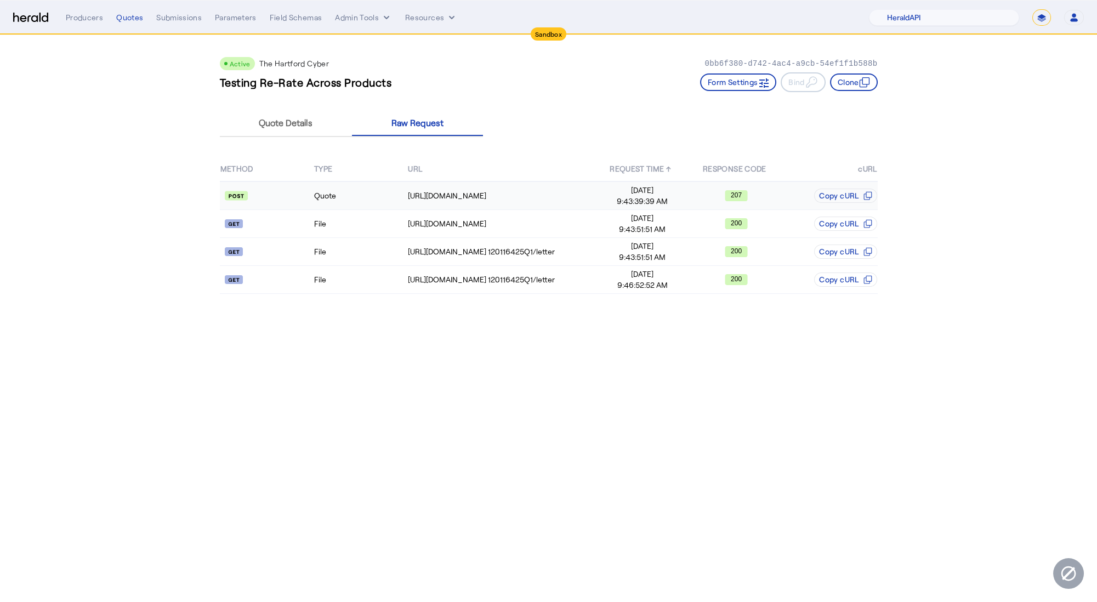
click at [346, 198] on td "Quote" at bounding box center [361, 195] width 94 height 29
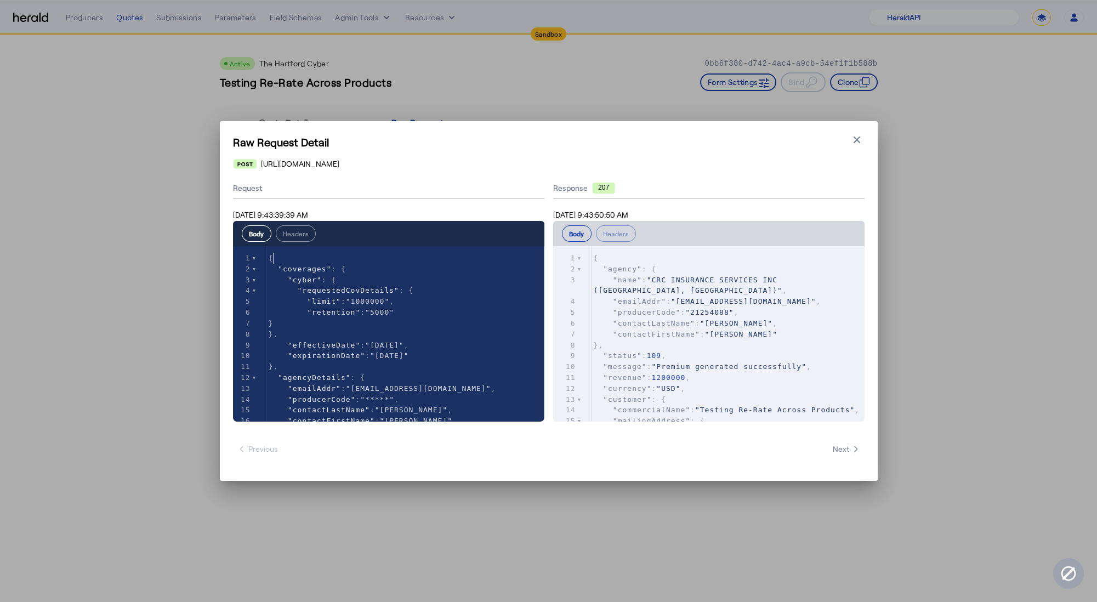
type textarea "**********"
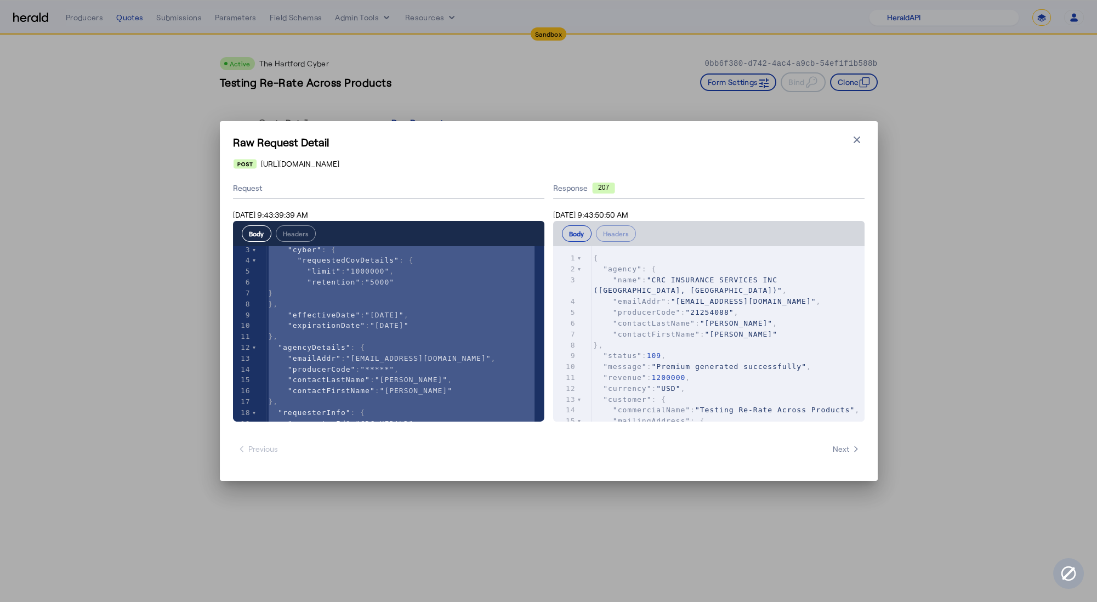
scroll to position [31, 0]
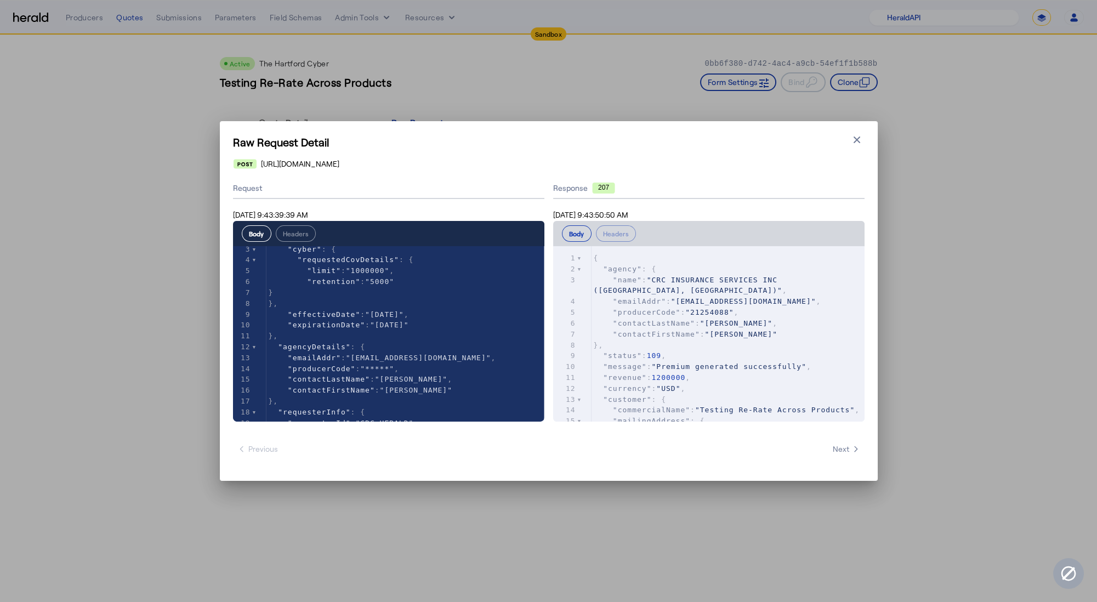
type textarea "*****"
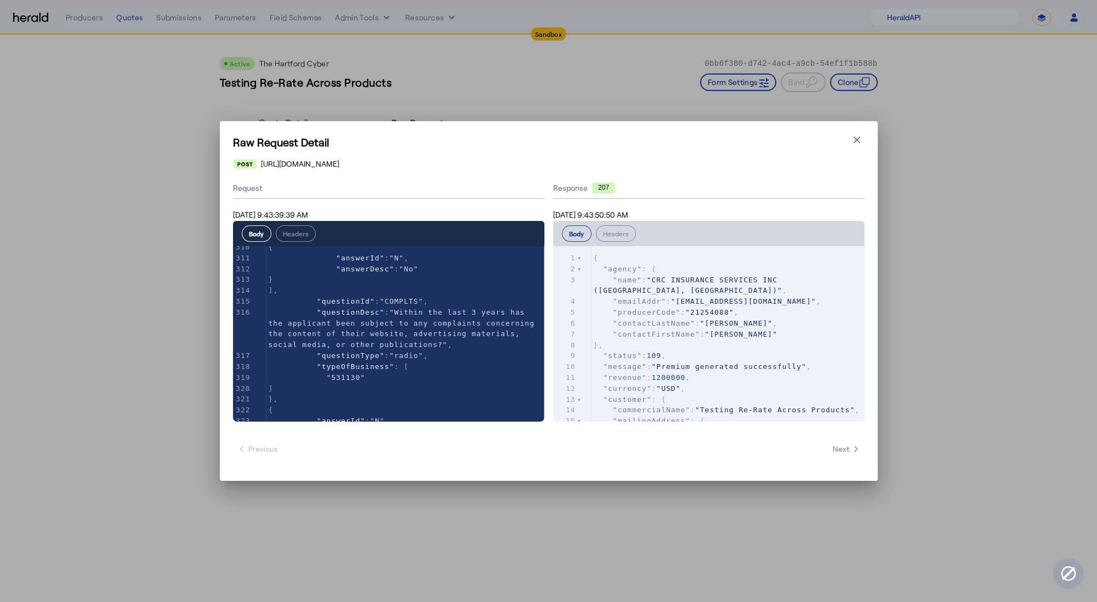
scroll to position [0, 0]
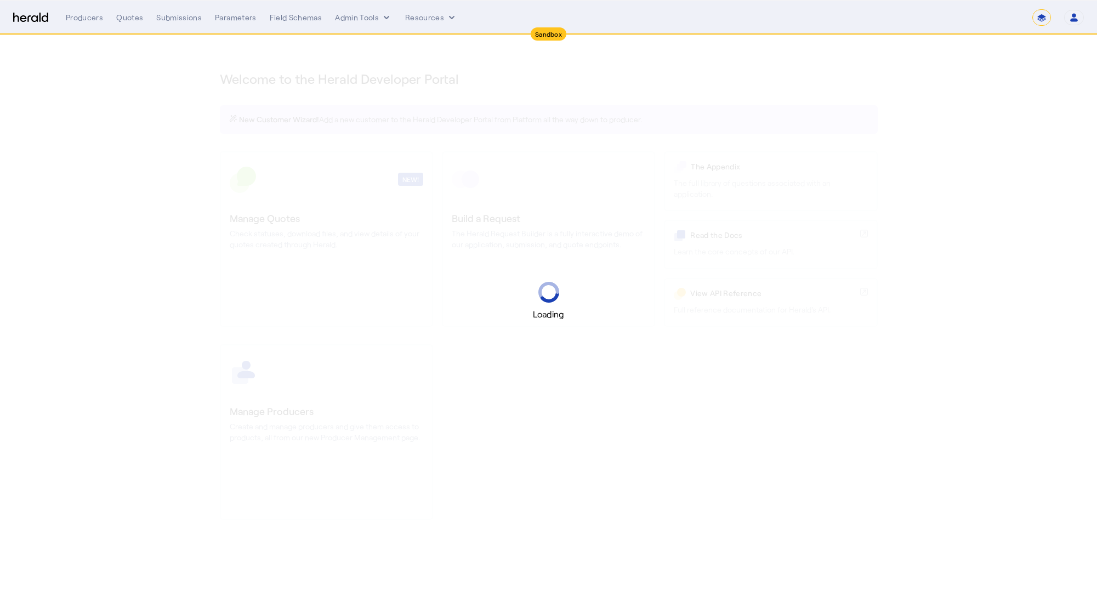
select select "*******"
click at [354, 24] on div "**********" at bounding box center [575, 17] width 1018 height 16
select select "pfm_2v8p_herald_api"
click at [357, 20] on button "Admin Tools" at bounding box center [363, 17] width 57 height 11
click at [184, 72] on div at bounding box center [548, 301] width 1097 height 602
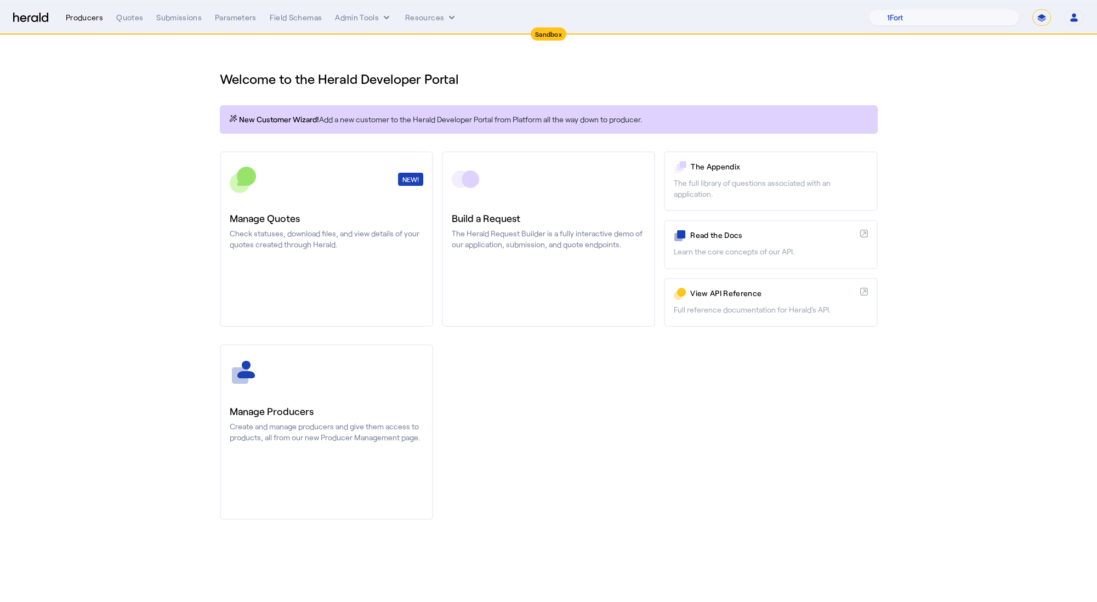
click at [95, 20] on div "Producers" at bounding box center [84, 17] width 37 height 11
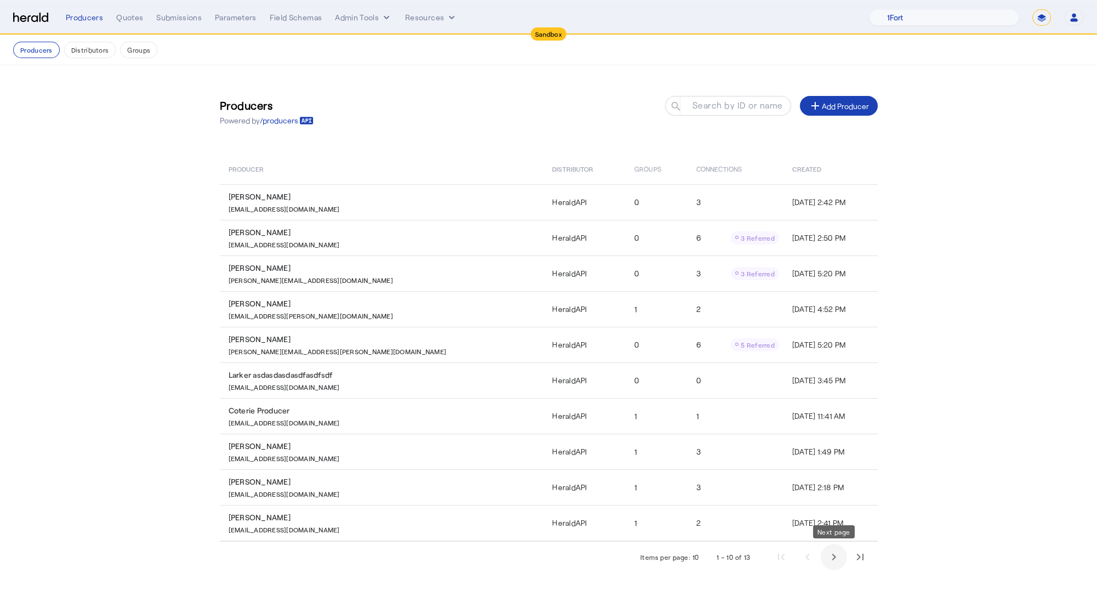
click at [833, 553] on span "Next page" at bounding box center [834, 557] width 26 height 26
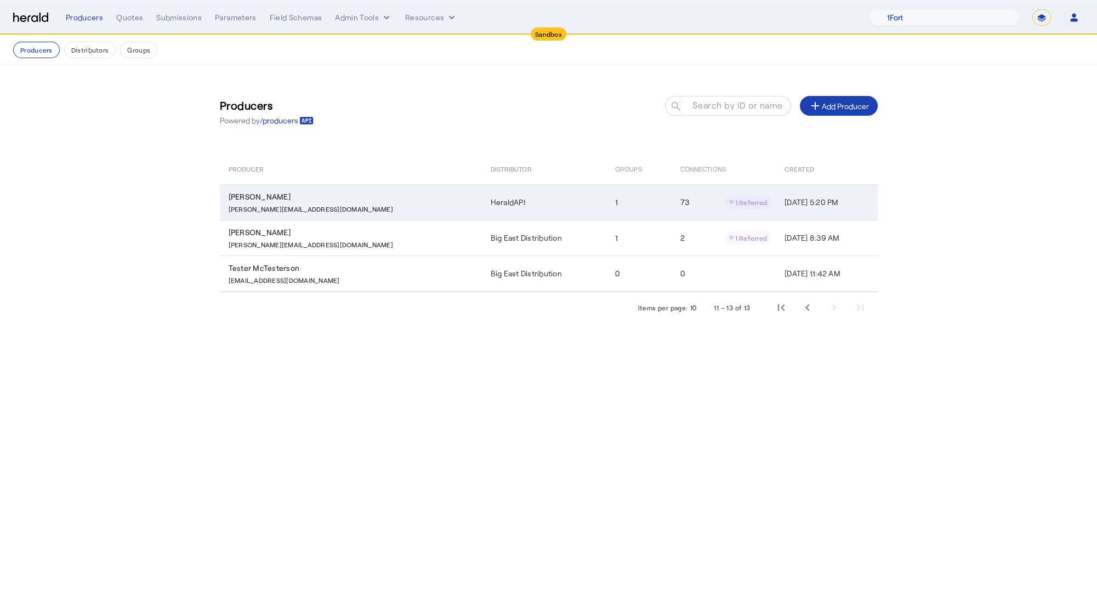
click at [482, 204] on td "HeraldAPI" at bounding box center [544, 202] width 124 height 36
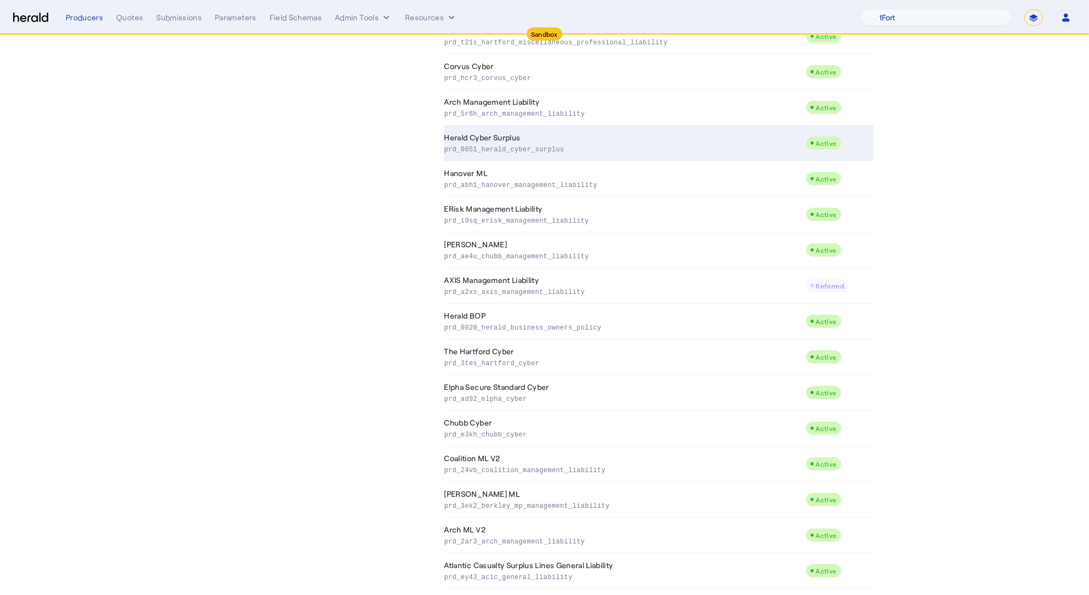
scroll to position [1080, 0]
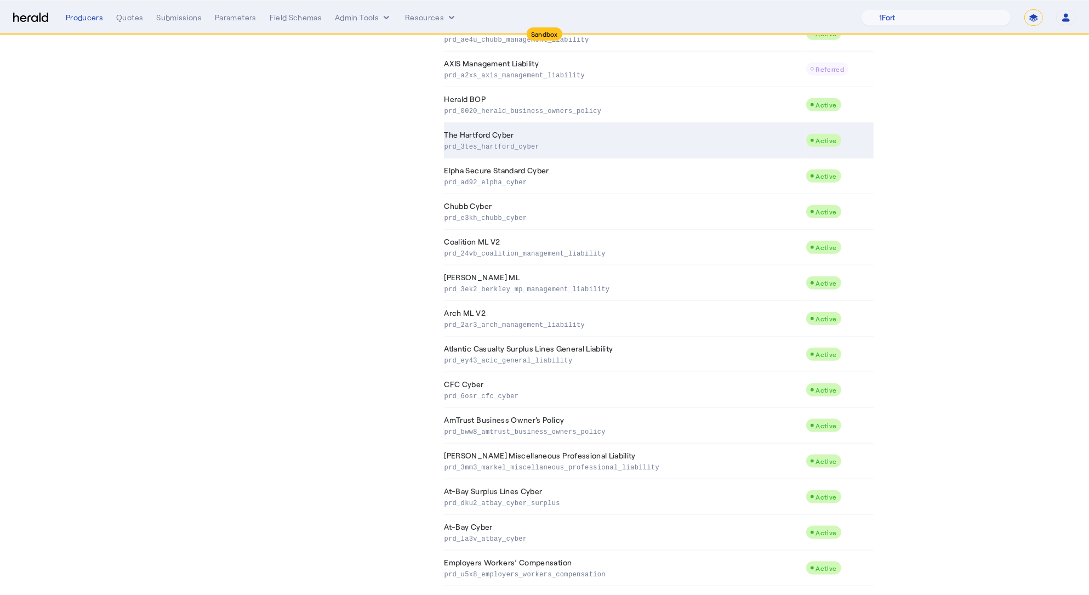
click at [627, 126] on td "The Hartford Cyber prd_3tes_hartford_cyber" at bounding box center [625, 141] width 362 height 36
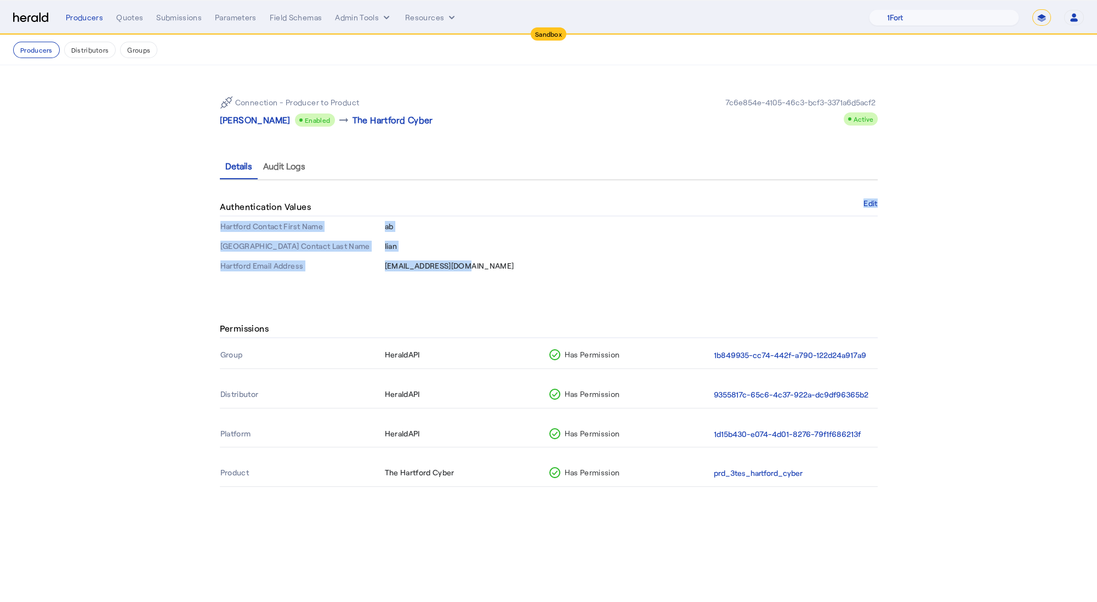
drag, startPoint x: 482, startPoint y: 273, endPoint x: 337, endPoint y: 212, distance: 158.2
click at [338, 212] on auth-values-table "Authentication Values Edit Hartford Contact First Name ab Hartford Contact Last…" at bounding box center [549, 237] width 658 height 78
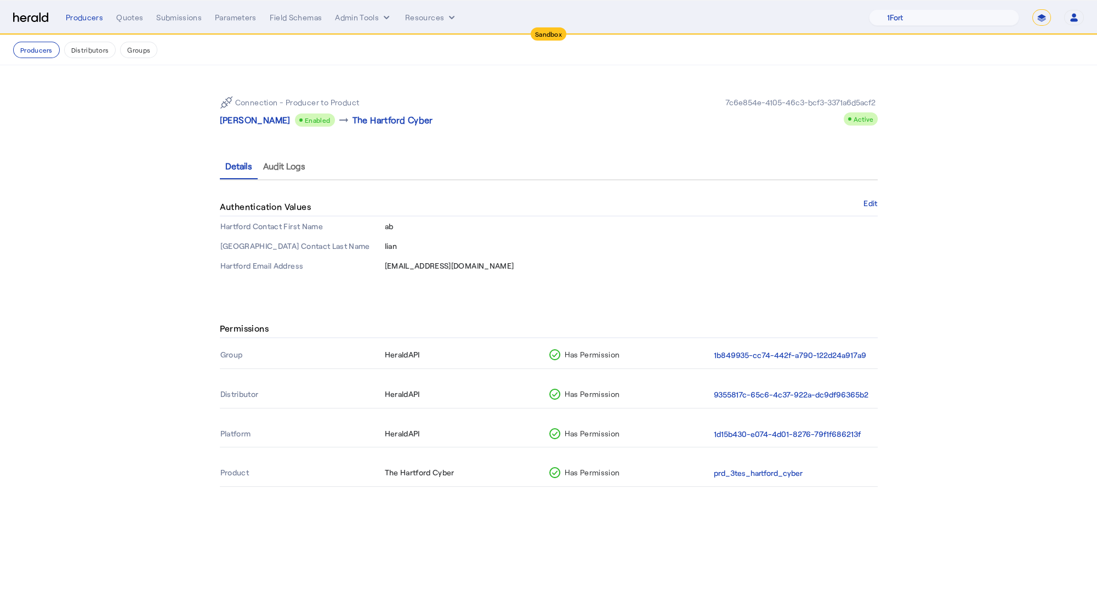
click at [566, 229] on td "ab" at bounding box center [630, 227] width 493 height 20
click at [788, 356] on button "1b849935-cc74-442f-a790-122d24a917a9" at bounding box center [790, 355] width 152 height 13
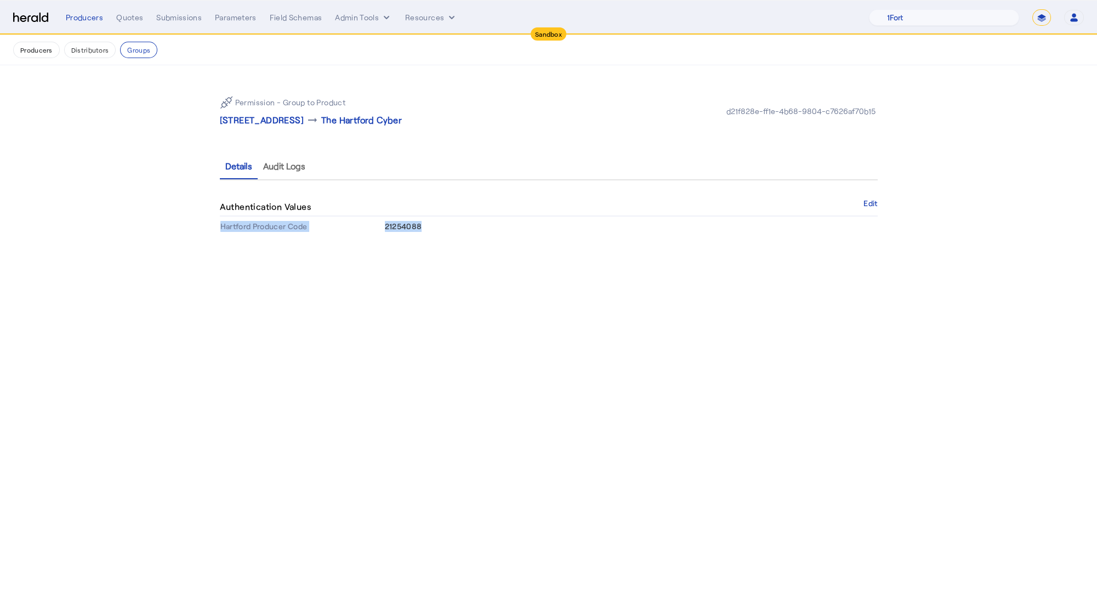
drag, startPoint x: 381, startPoint y: 228, endPoint x: 438, endPoint y: 232, distance: 57.2
click at [438, 231] on tr "Hartford Producer Code 21254088" at bounding box center [549, 227] width 658 height 20
click at [462, 224] on td "21254088" at bounding box center [630, 227] width 493 height 20
drag, startPoint x: 446, startPoint y: 230, endPoint x: 384, endPoint y: 224, distance: 62.2
click at [384, 224] on td "21254088" at bounding box center [630, 227] width 493 height 20
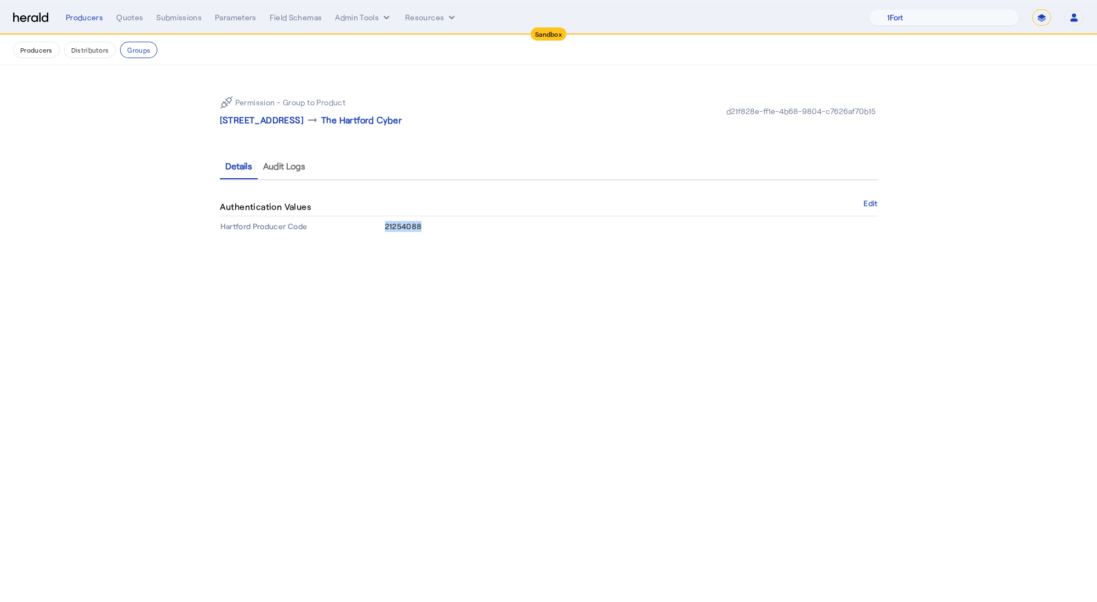
copy span "21254088"
click at [476, 242] on div "Permission - Group to Product 246 Highland Ave APT 3 , Somerville, MA 02143 arr…" at bounding box center [549, 161] width 702 height 193
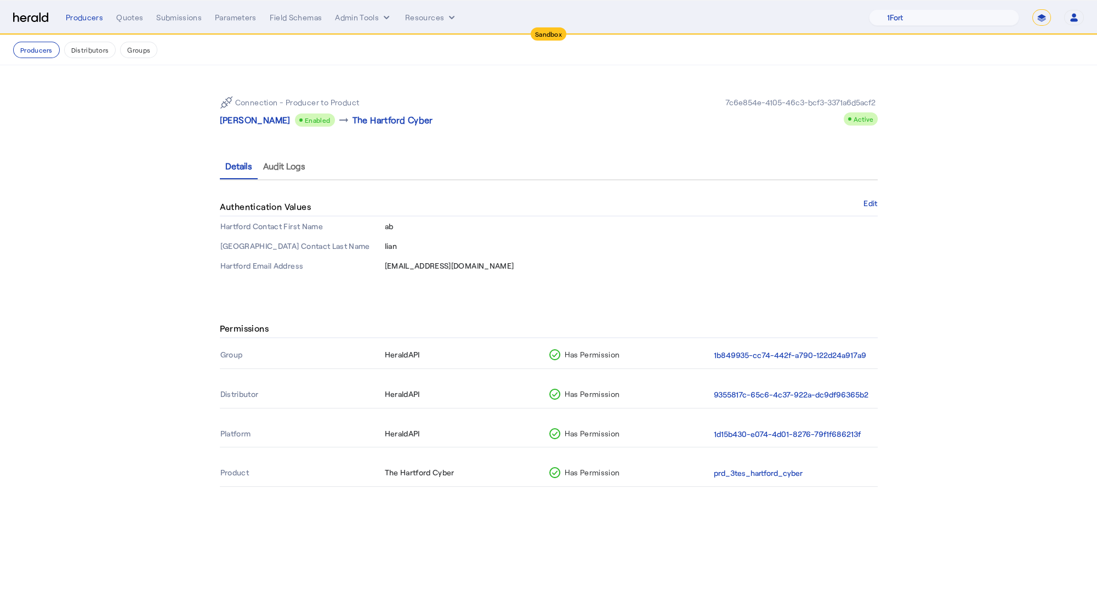
click at [368, 229] on th "Hartford Contact First Name" at bounding box center [302, 227] width 164 height 20
drag, startPoint x: 385, startPoint y: 226, endPoint x: 390, endPoint y: 227, distance: 5.6
click at [390, 227] on span "ab" at bounding box center [389, 225] width 9 height 9
drag, startPoint x: 395, startPoint y: 227, endPoint x: 386, endPoint y: 226, distance: 8.2
click at [386, 226] on td "ab" at bounding box center [630, 227] width 493 height 20
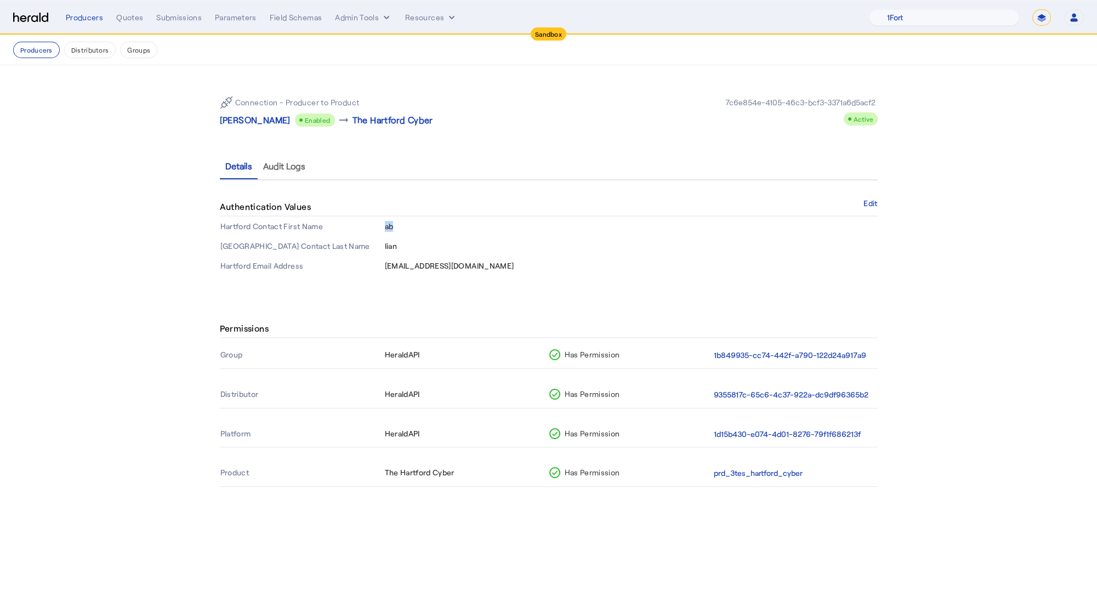
drag, startPoint x: 384, startPoint y: 225, endPoint x: 395, endPoint y: 228, distance: 11.2
click at [394, 227] on td "ab" at bounding box center [630, 227] width 493 height 20
copy span "ab"
click at [384, 246] on td "lian" at bounding box center [630, 246] width 493 height 20
drag, startPoint x: 396, startPoint y: 247, endPoint x: 404, endPoint y: 247, distance: 8.2
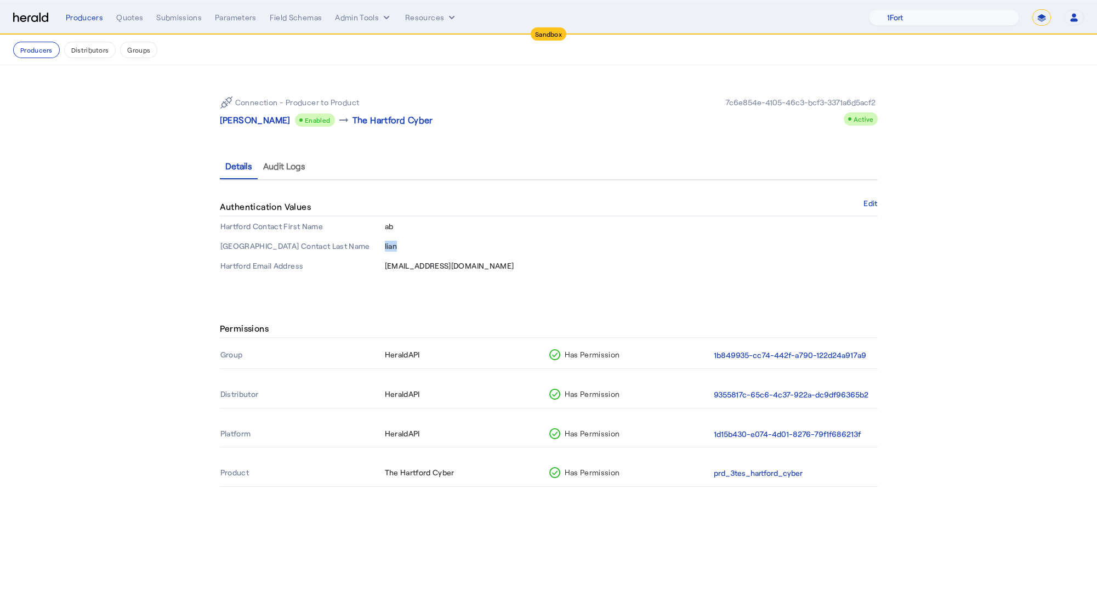
click at [404, 247] on td "lian" at bounding box center [630, 246] width 493 height 20
copy span "lian"
click at [411, 269] on span "ablain@crcgroup.com" at bounding box center [449, 265] width 129 height 9
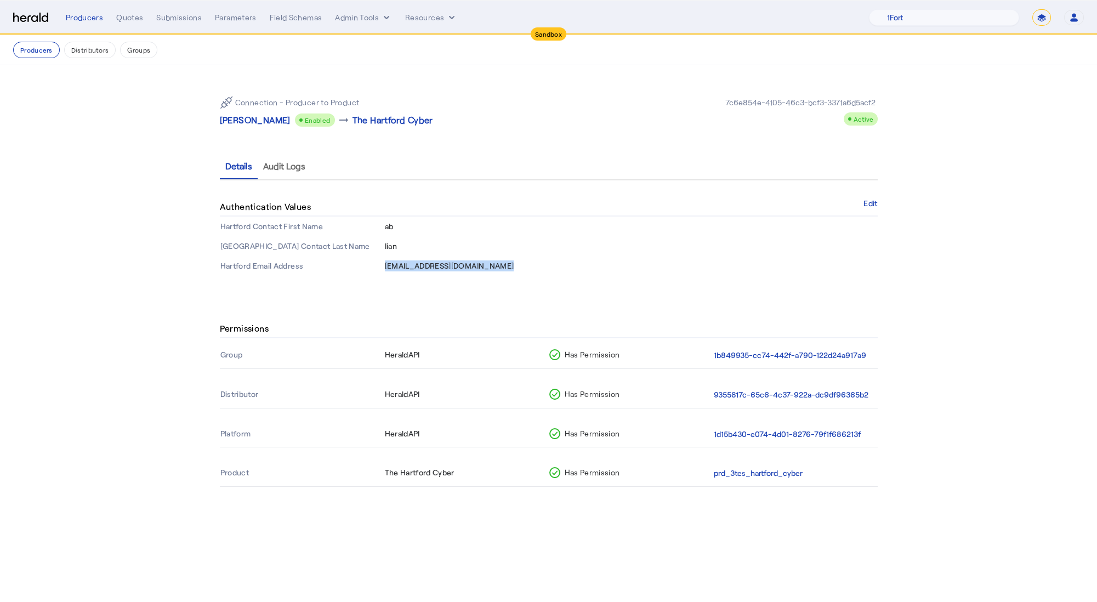
copy span "ablain@crcgroup.com"
click at [252, 123] on p "[PERSON_NAME]" at bounding box center [255, 119] width 71 height 13
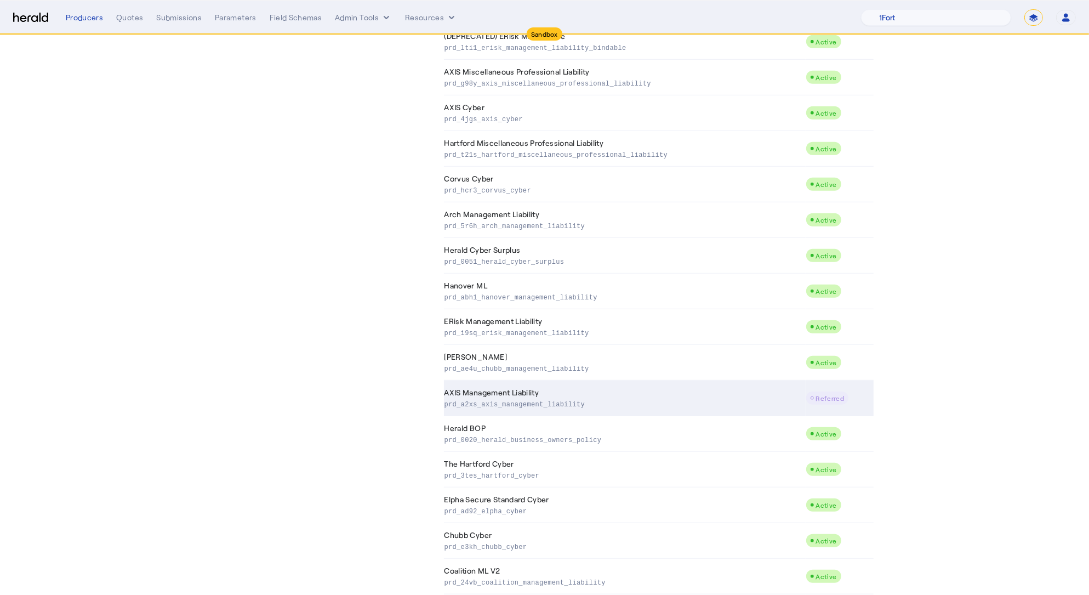
scroll to position [752, 0]
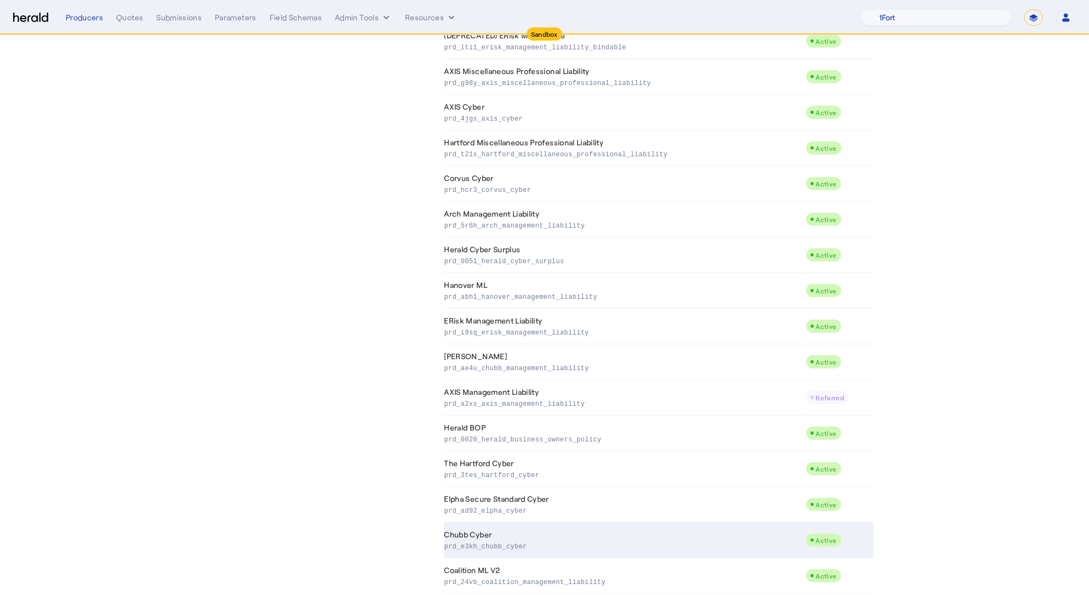
click at [566, 540] on p "prd_e3kh_chubb_cyber" at bounding box center [623, 545] width 357 height 11
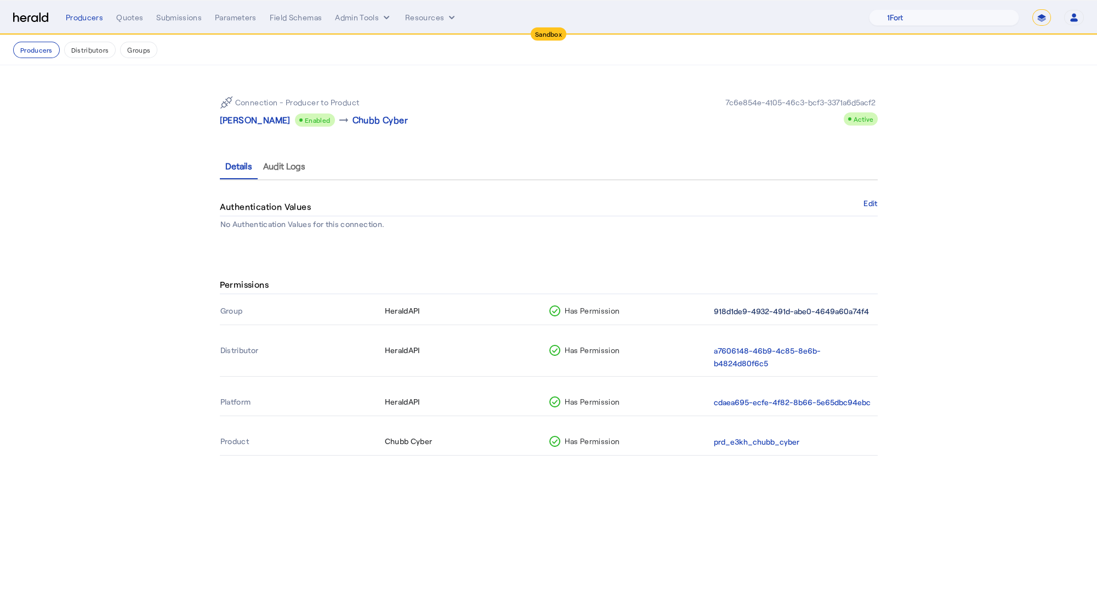
click at [794, 308] on button "918d1de9-4932-491d-abe0-4649a60a74f4" at bounding box center [791, 311] width 155 height 13
click at [775, 353] on button "a7606148-46b9-4c85-8e6b-b4824d80f6c5" at bounding box center [794, 357] width 160 height 25
click at [780, 396] on button "cdaea695-ecfe-4f82-8b66-5e65dbc94ebc" at bounding box center [792, 402] width 157 height 13
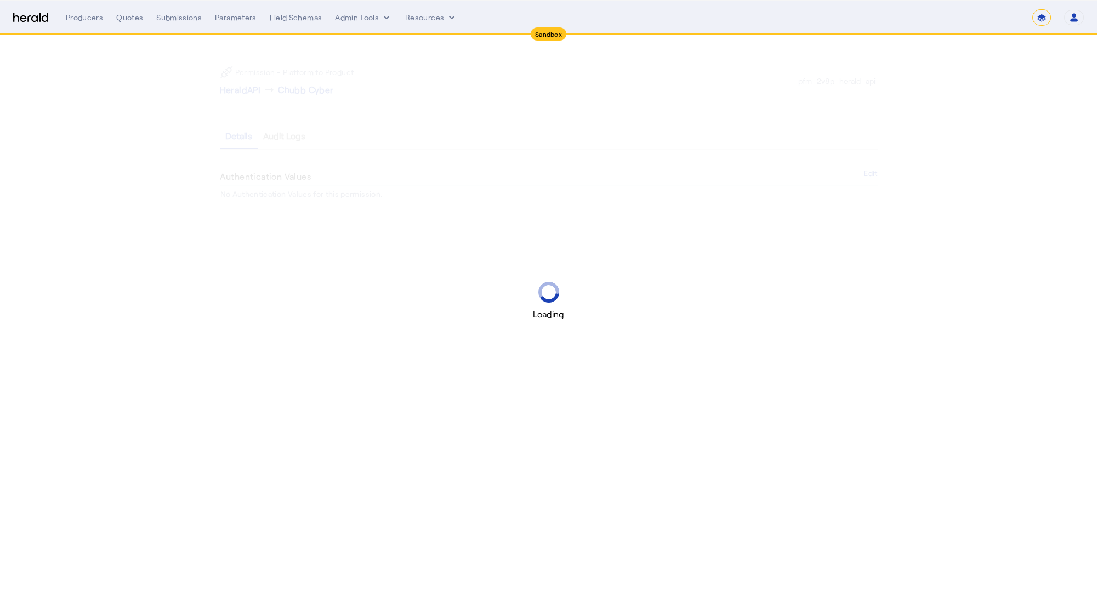
select select "pfm_2v8p_herald_api"
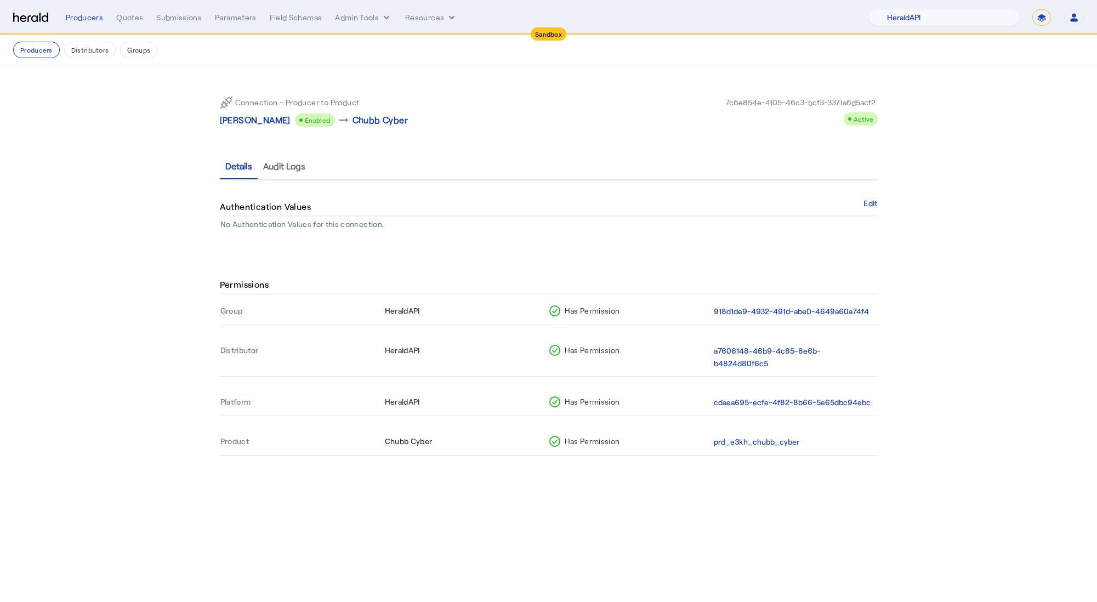
click at [761, 436] on button "prd_e3kh_chubb_cyber" at bounding box center [757, 442] width 86 height 13
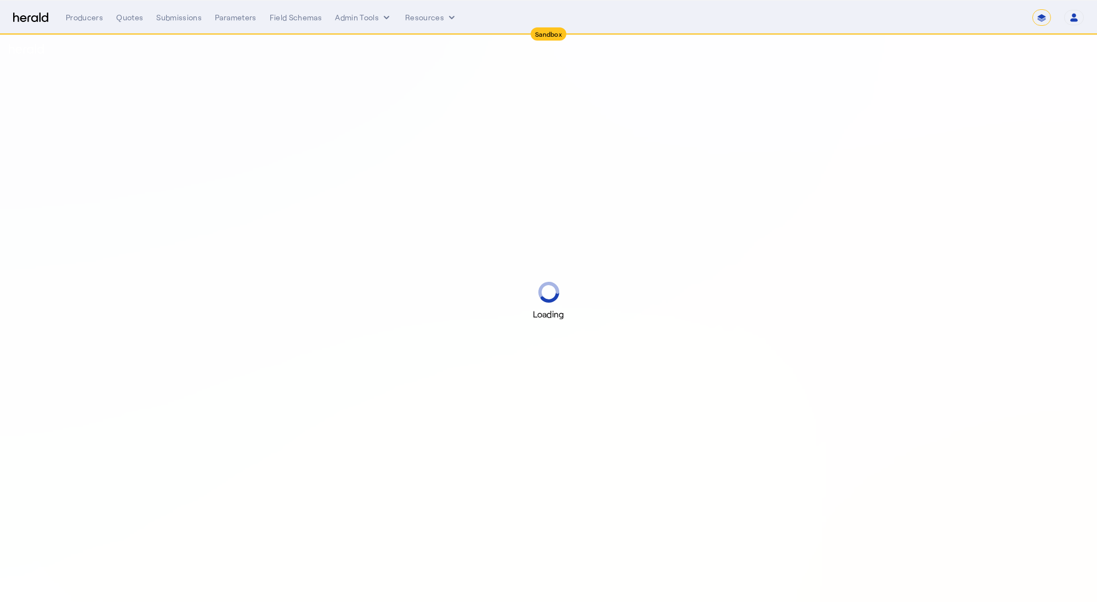
select select "*******"
select select "pfm_2v8p_herald_api"
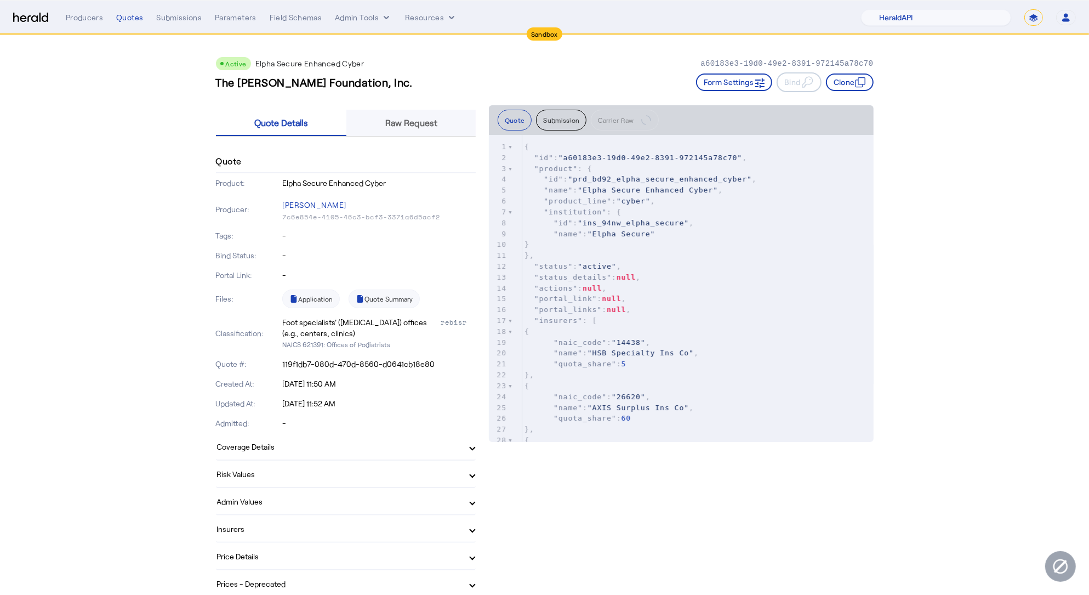
click at [389, 128] on span "Raw Request" at bounding box center [411, 123] width 52 height 26
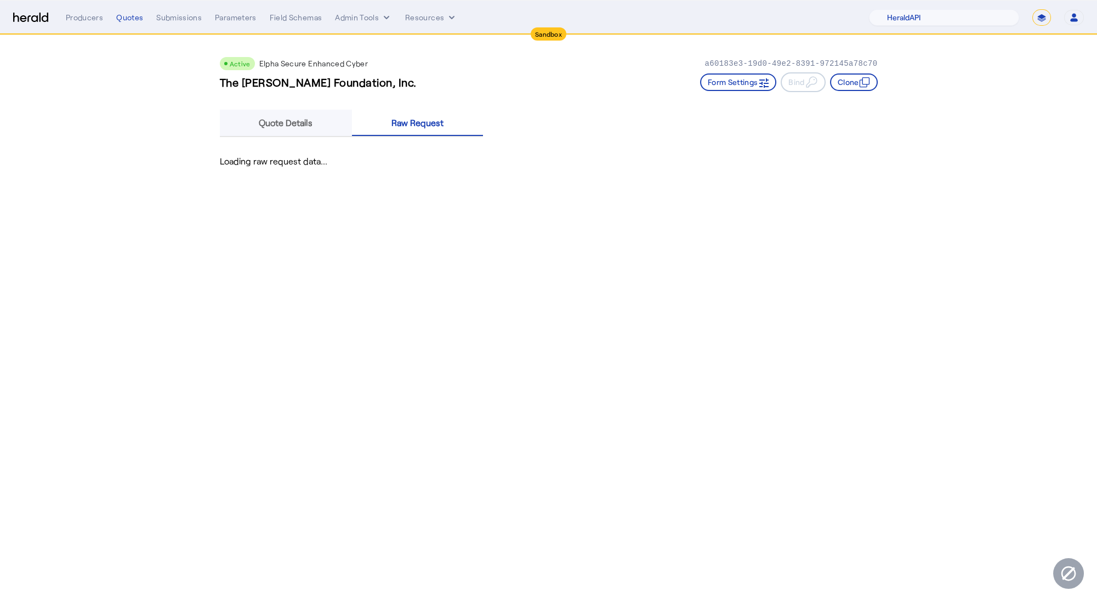
click at [340, 127] on div "Quote Details" at bounding box center [286, 123] width 133 height 26
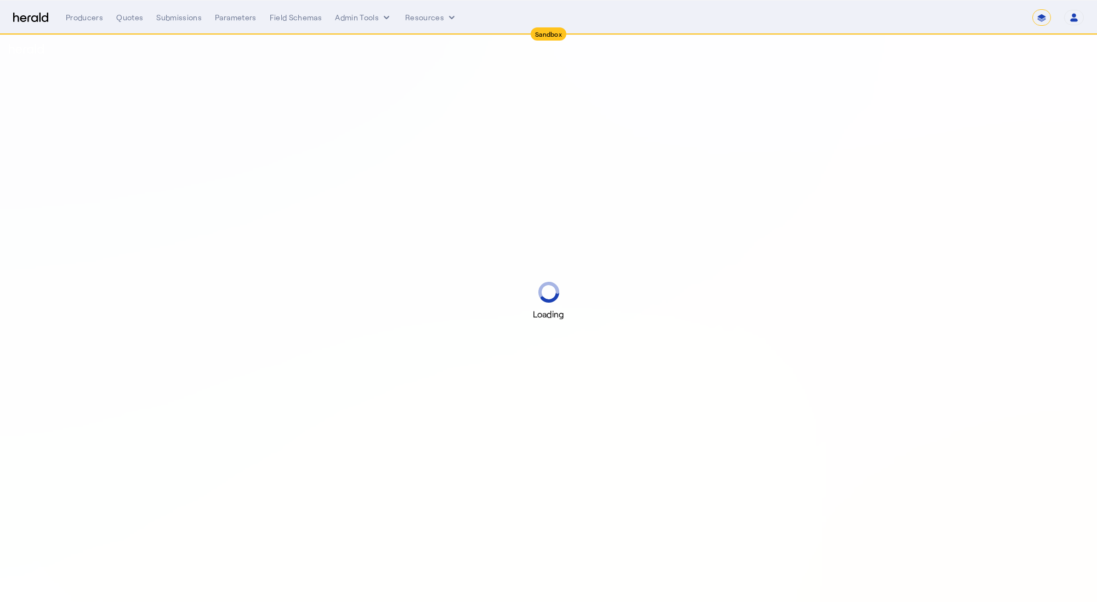
select select "*******"
select select "pfm_2v8p_herald_api"
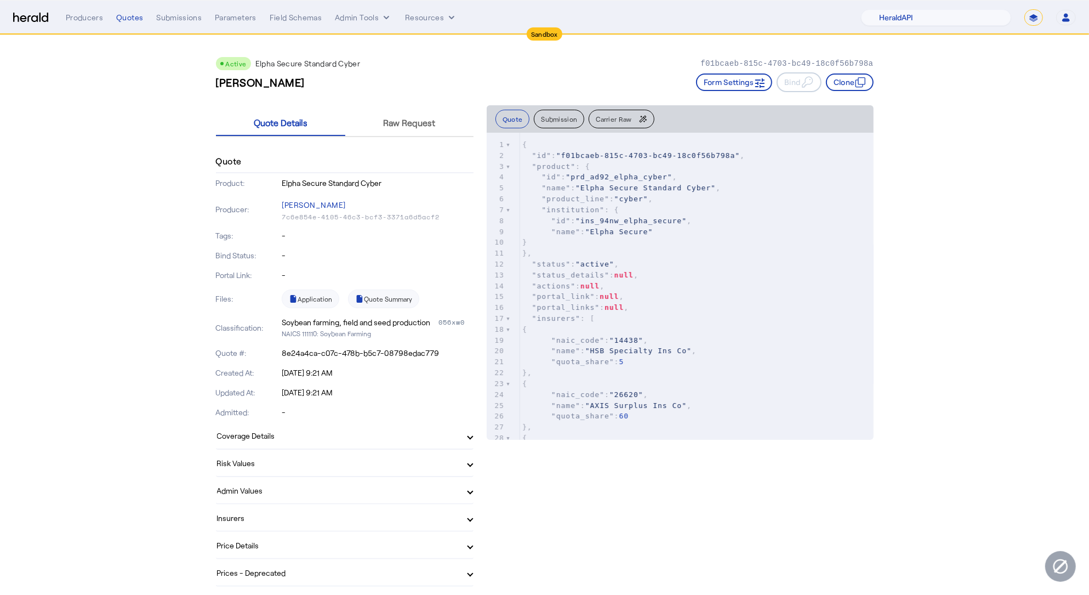
click at [423, 140] on div "Quote Details Raw Request" at bounding box center [345, 123] width 258 height 36
click at [423, 134] on span "Raw Request" at bounding box center [410, 123] width 52 height 26
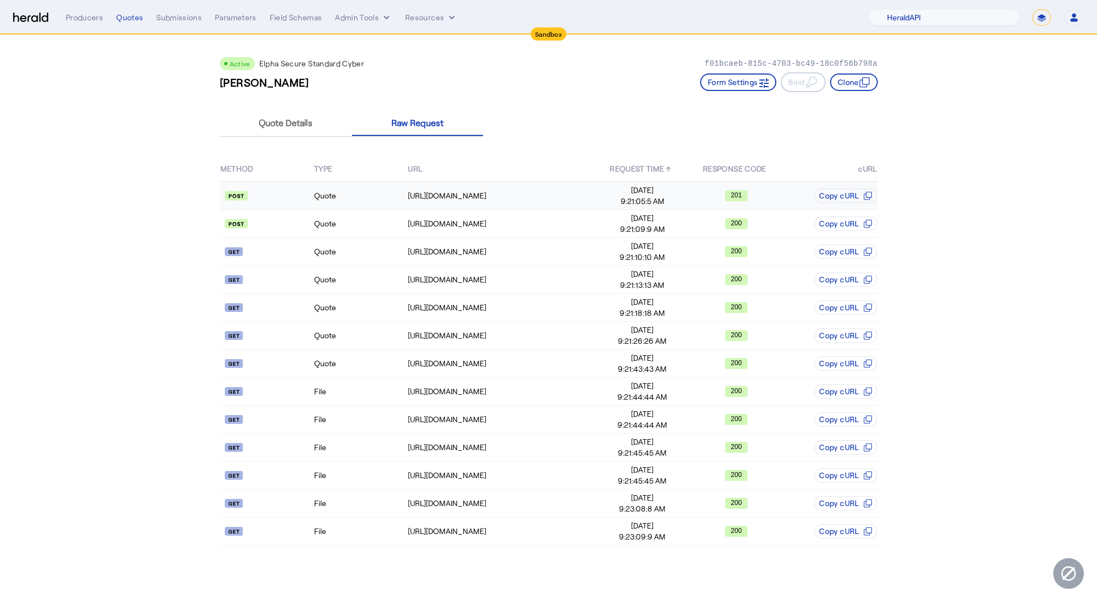
click at [378, 195] on td "Quote" at bounding box center [361, 195] width 94 height 29
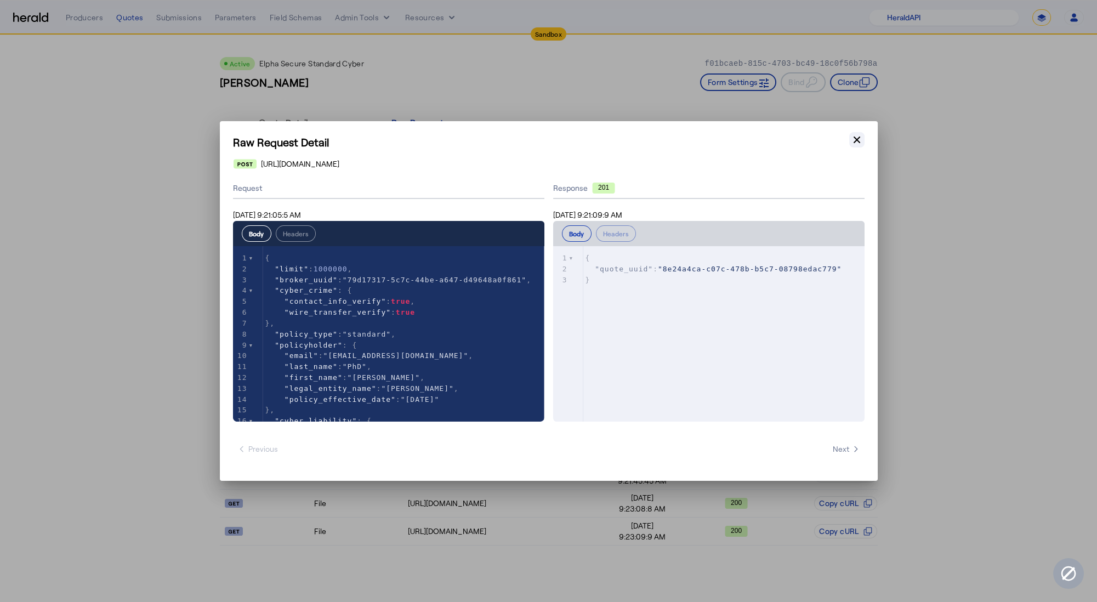
click at [860, 134] on icon "button" at bounding box center [856, 139] width 11 height 11
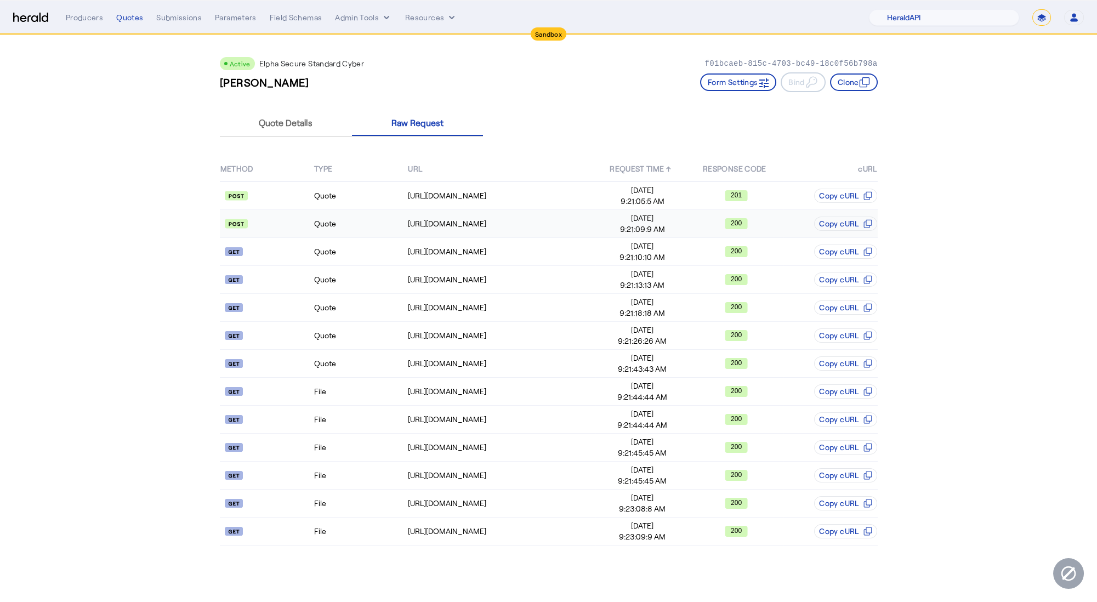
click at [352, 225] on td "Quote" at bounding box center [361, 224] width 94 height 28
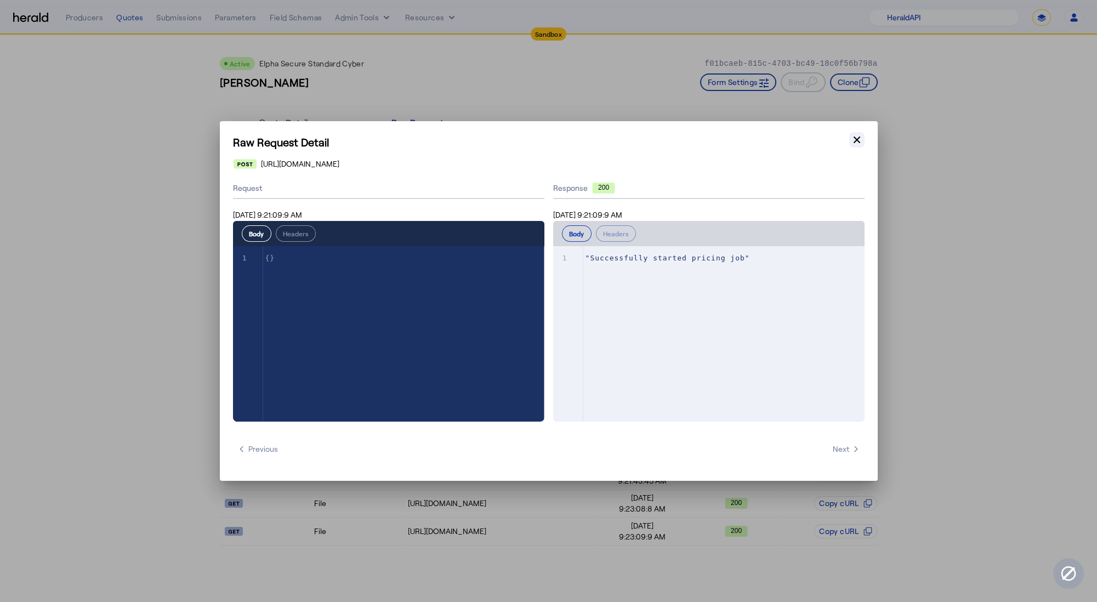
click at [849, 141] on button "Close modal" at bounding box center [856, 139] width 15 height 15
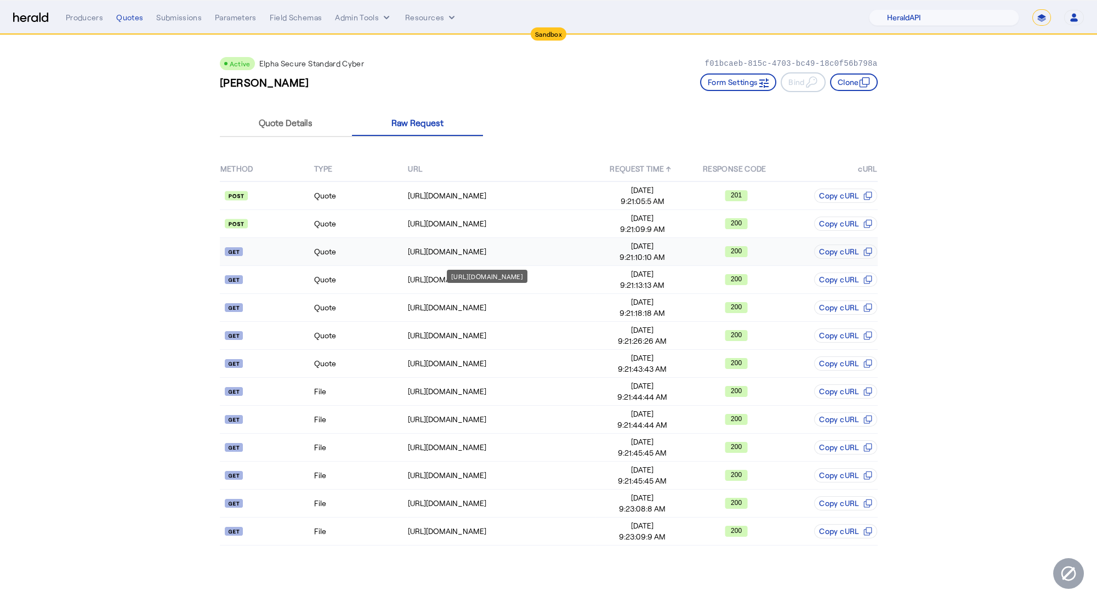
click at [422, 255] on div "https://sandbox.api.elphasecure.io/v1/quotes/8e24a4ca-c07c-478b-b5c7-08798edac7…" at bounding box center [501, 251] width 187 height 11
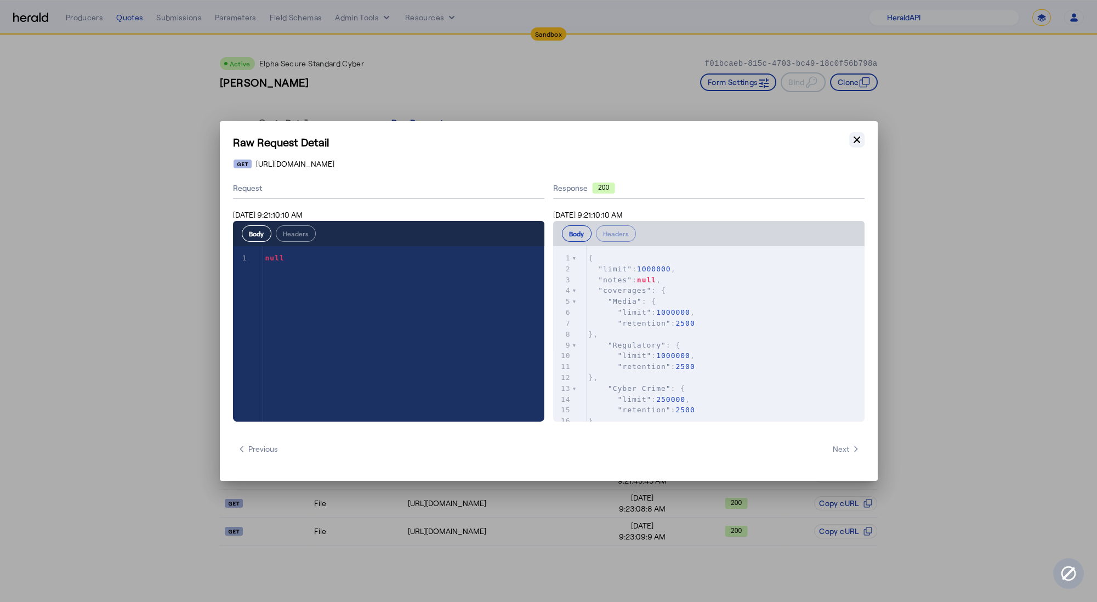
click at [860, 139] on icon "button" at bounding box center [856, 139] width 11 height 11
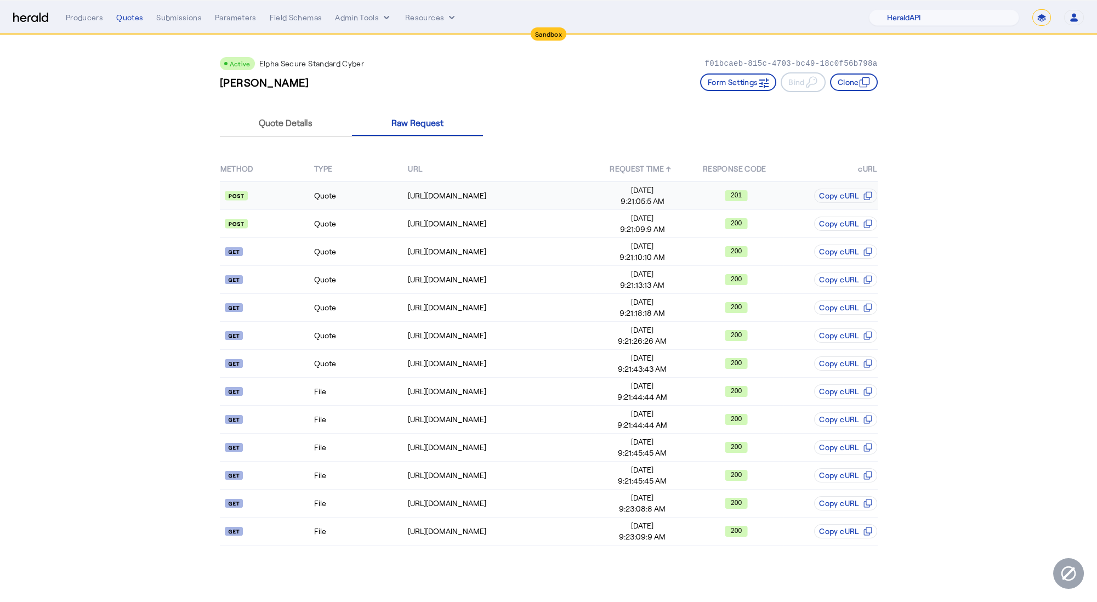
click at [355, 198] on td "Quote" at bounding box center [361, 195] width 94 height 29
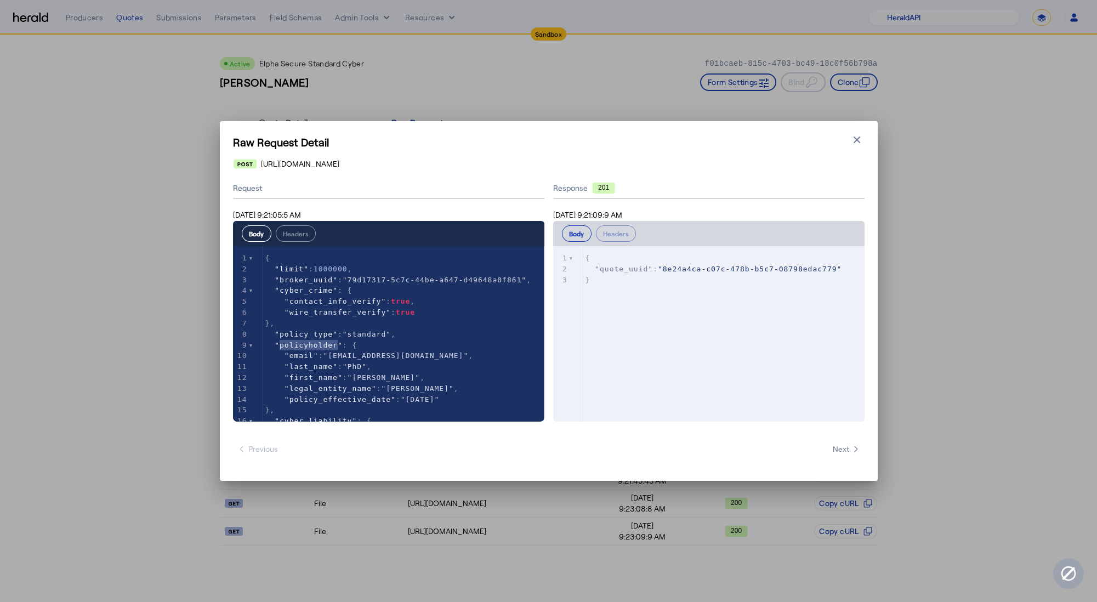
type textarea "**********"
drag, startPoint x: 282, startPoint y: 345, endPoint x: 336, endPoint y: 341, distance: 53.3
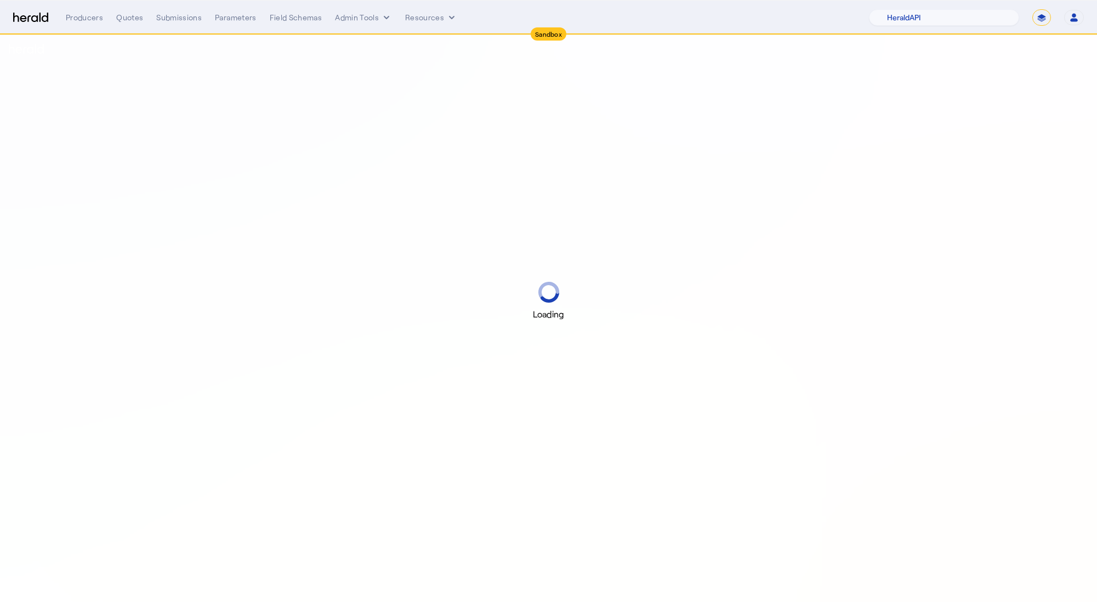
select select "pfm_2v8p_herald_api"
select select "*******"
select select "pfm_2v8p_herald_api"
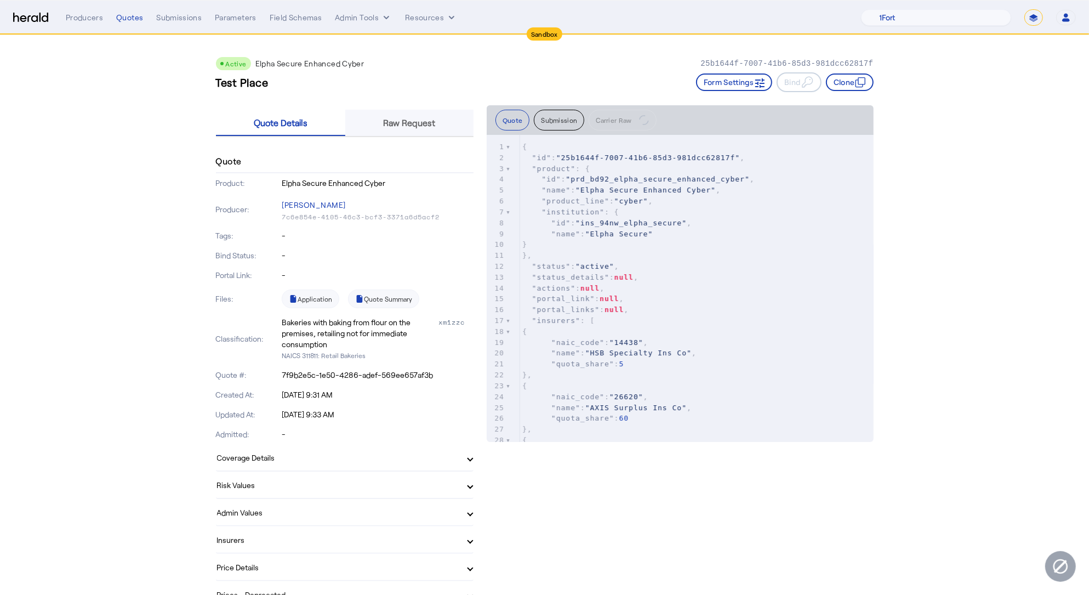
click at [422, 125] on span "Raw Request" at bounding box center [410, 122] width 52 height 9
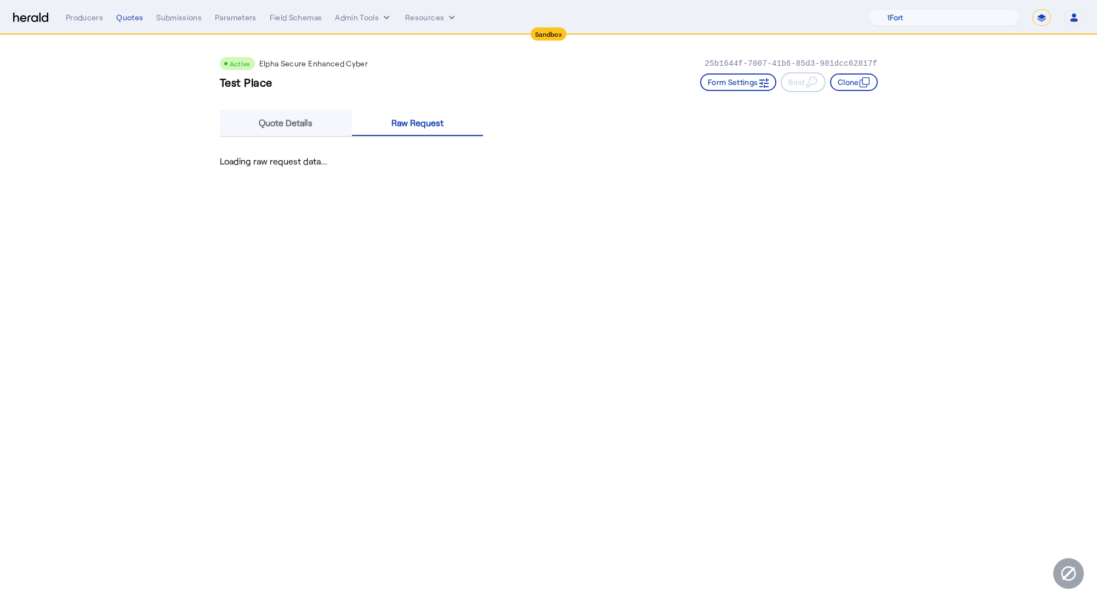
click at [279, 131] on span "Quote Details" at bounding box center [286, 123] width 54 height 26
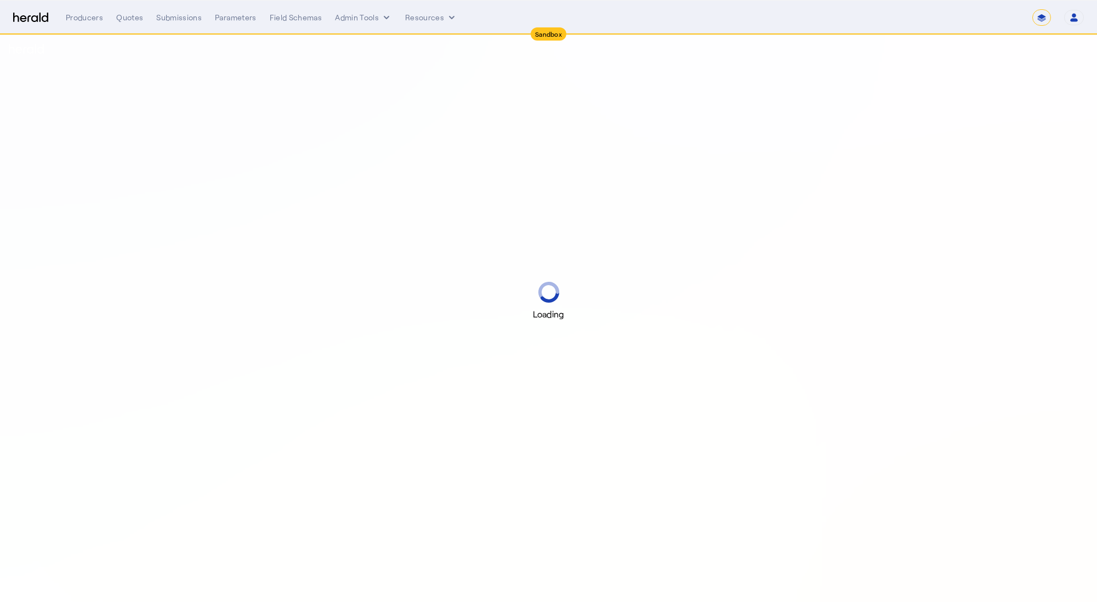
select select "*******"
select select "pfm_2v8p_herald_api"
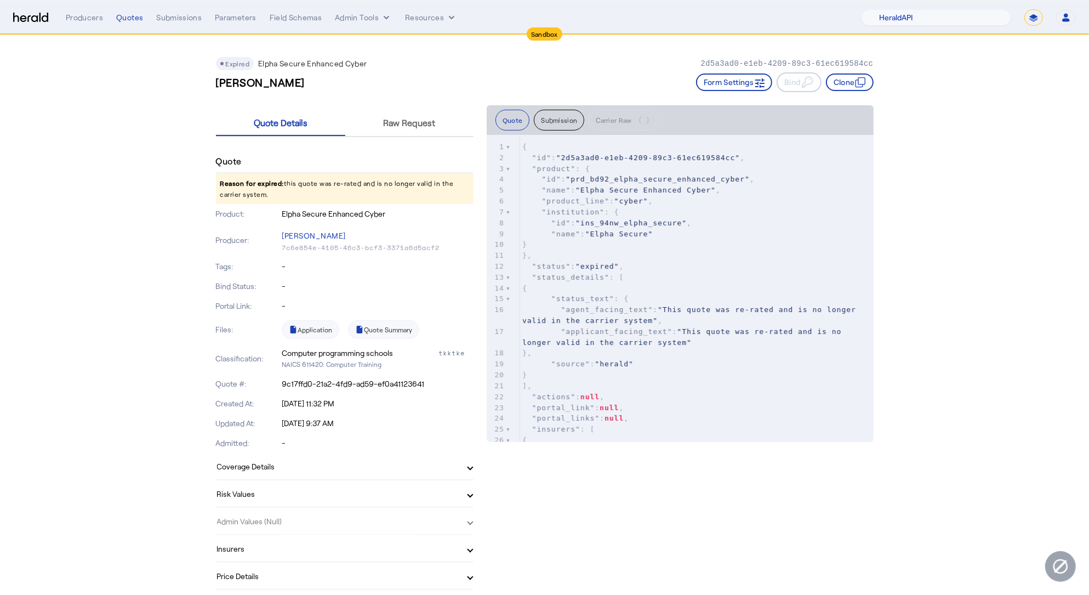
drag, startPoint x: 428, startPoint y: 200, endPoint x: 152, endPoint y: 184, distance: 276.2
click at [445, 112] on div "Raw Request" at bounding box center [409, 123] width 128 height 26
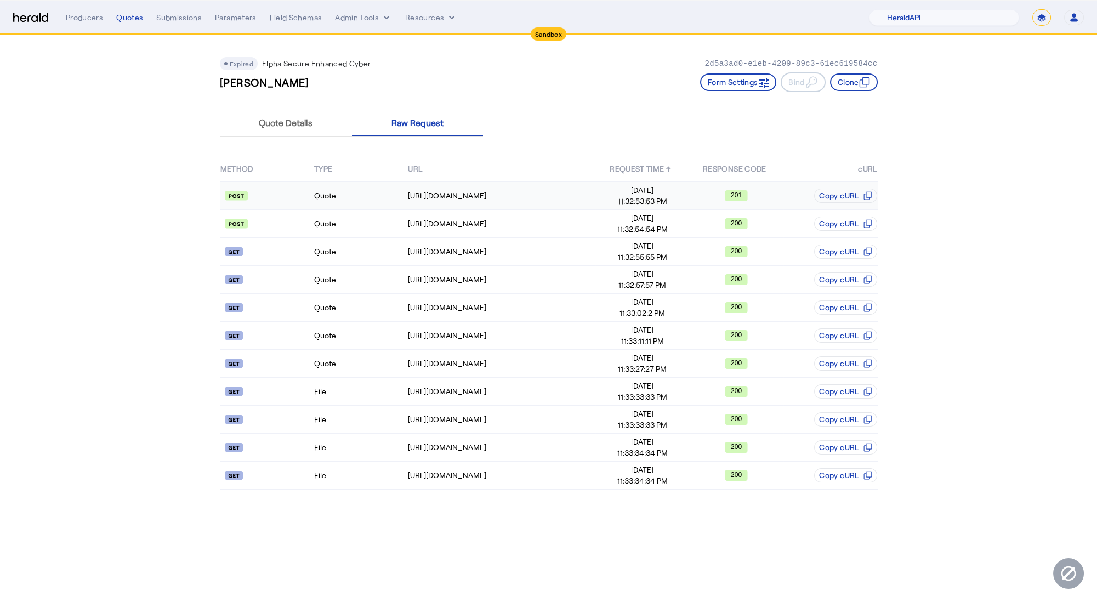
click at [327, 200] on td "Quote" at bounding box center [361, 195] width 94 height 29
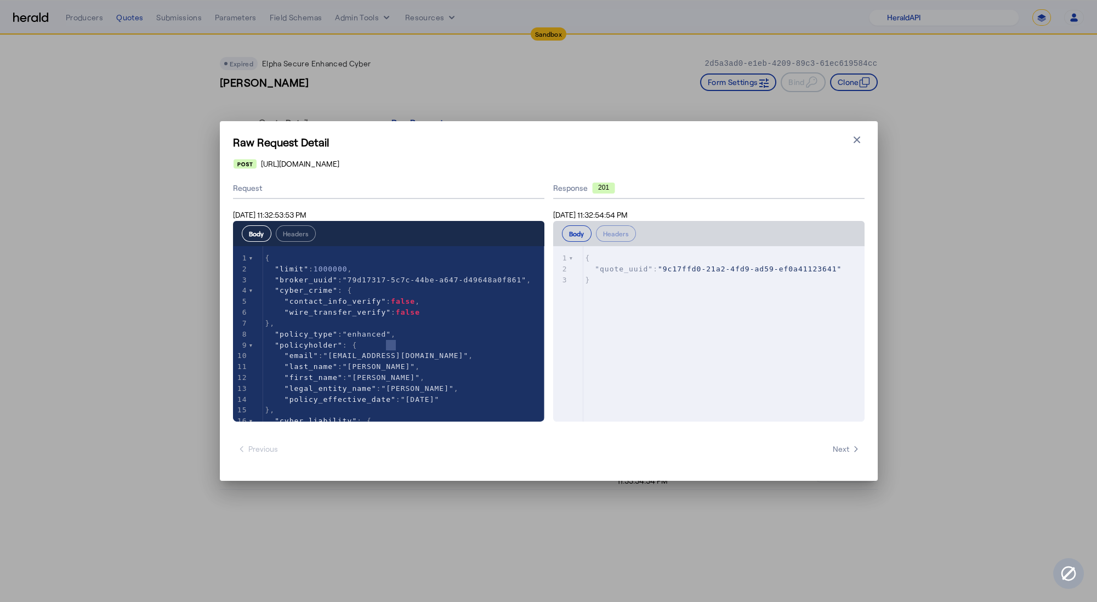
type textarea "**********"
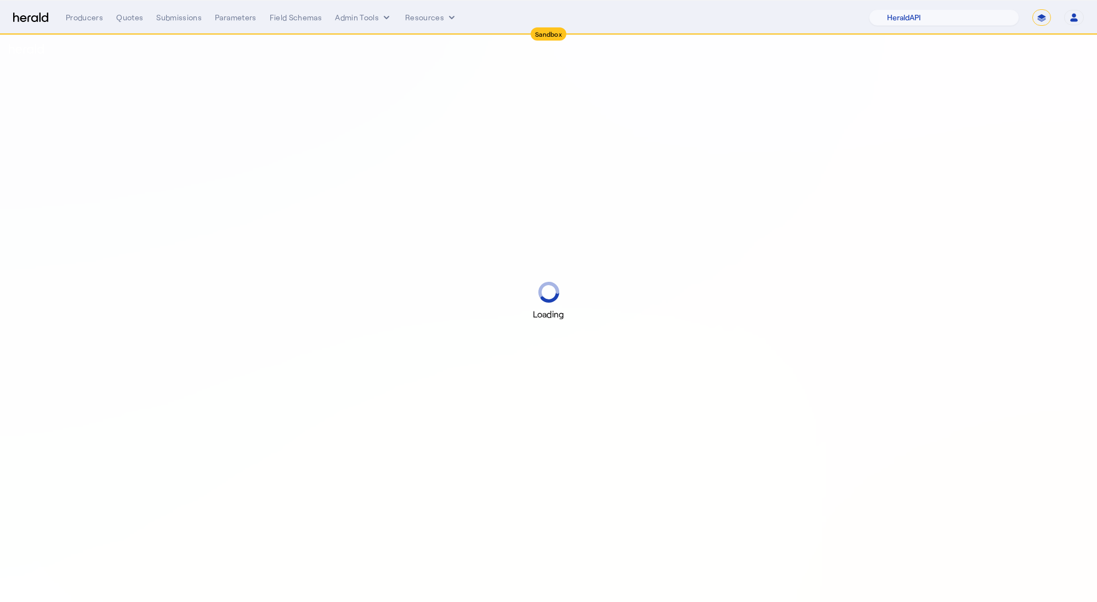
select select "pfm_2v8p_herald_api"
select select "*******"
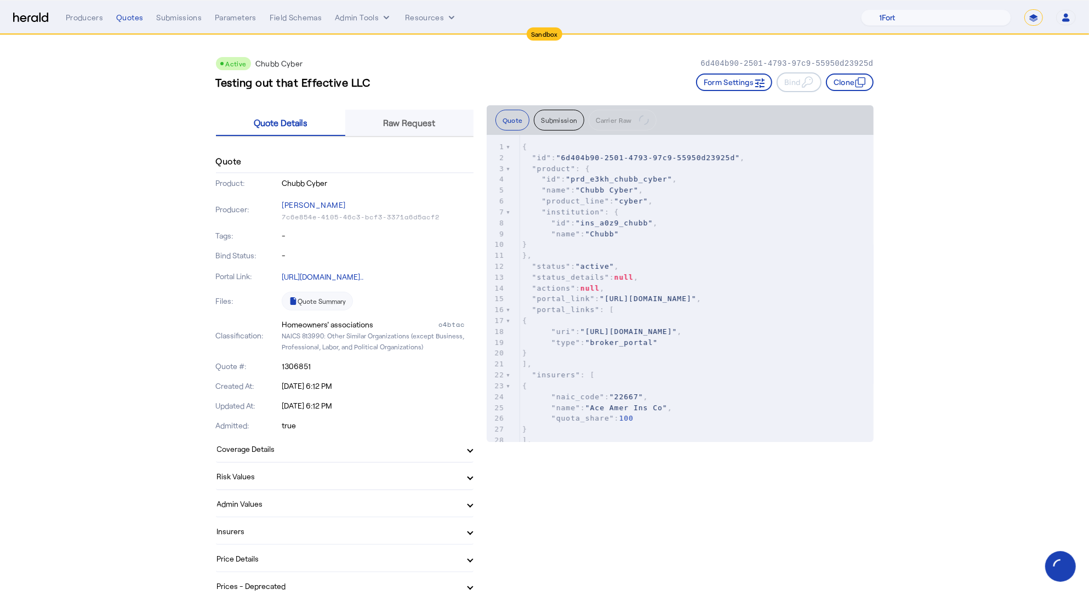
click at [427, 123] on span "Raw Request" at bounding box center [410, 122] width 52 height 9
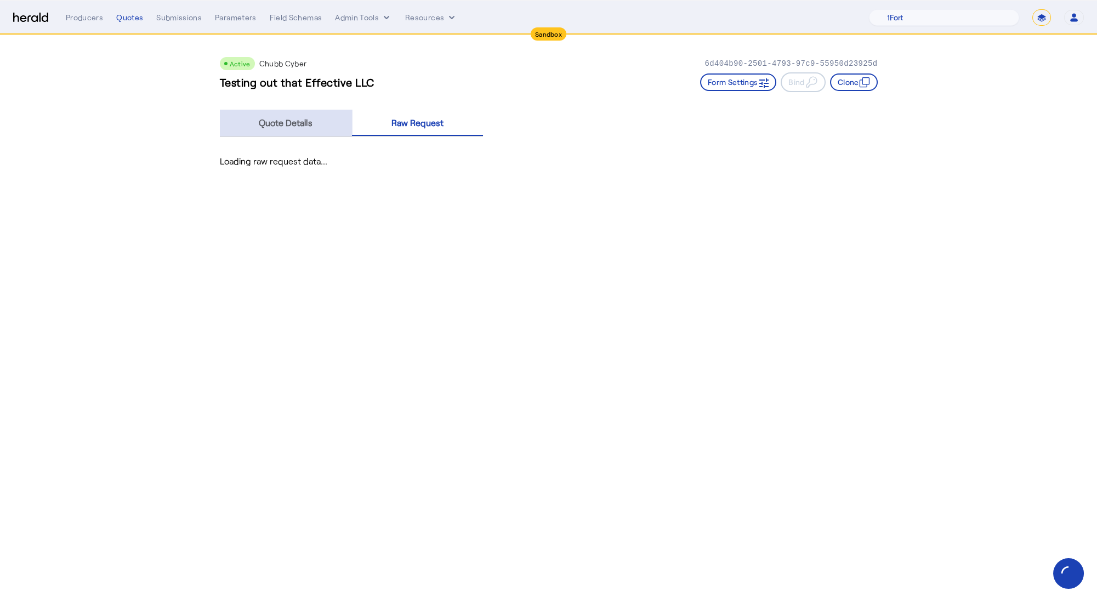
click at [331, 127] on div "Quote Details" at bounding box center [286, 123] width 133 height 26
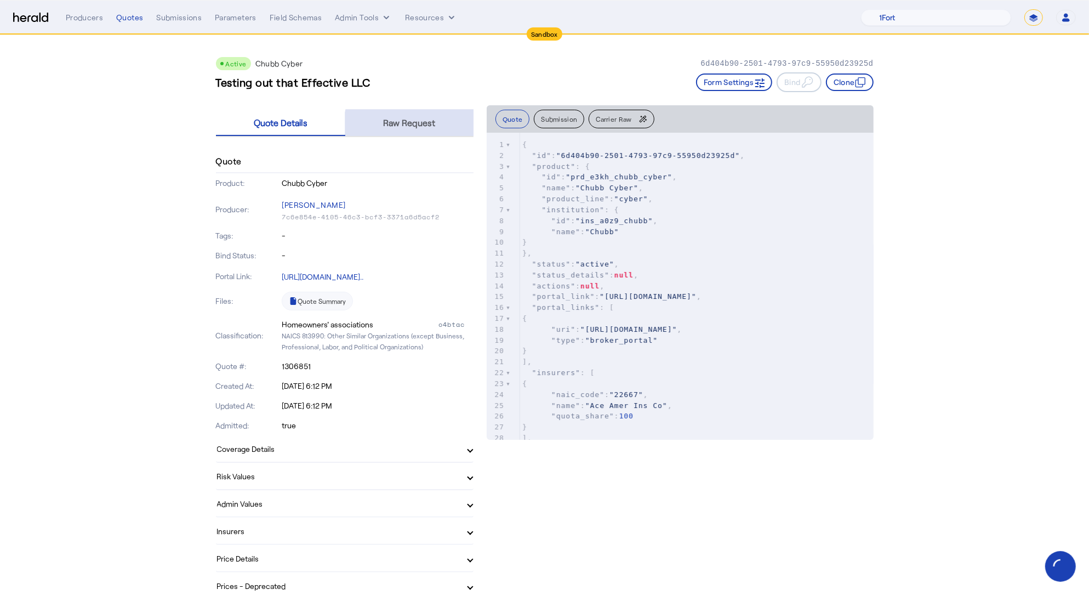
click at [417, 127] on span "Raw Request" at bounding box center [410, 122] width 52 height 9
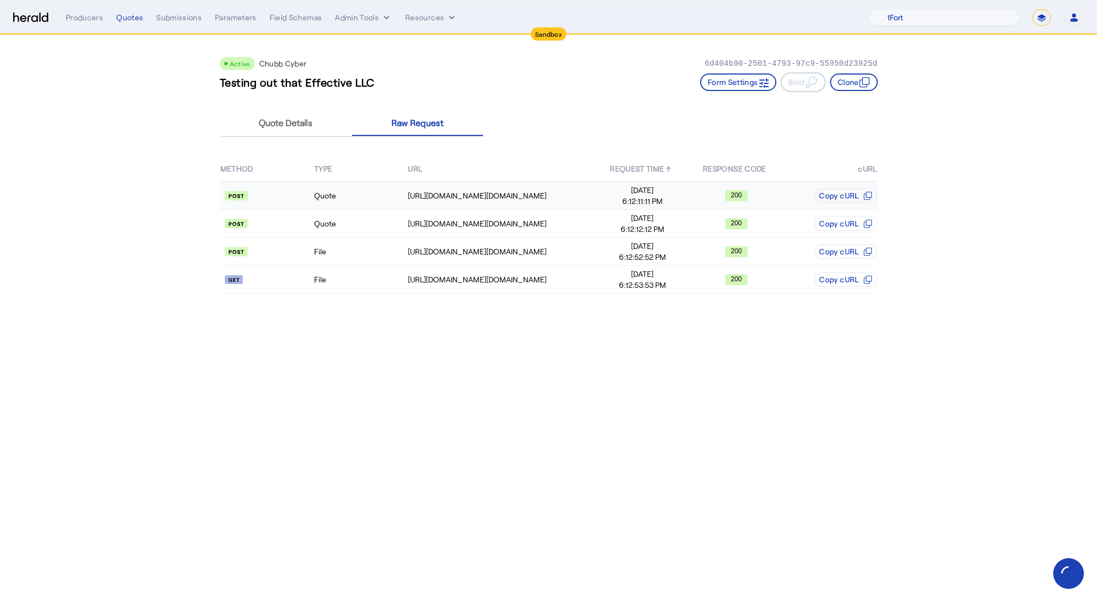
click at [371, 197] on td "Quote" at bounding box center [361, 195] width 94 height 29
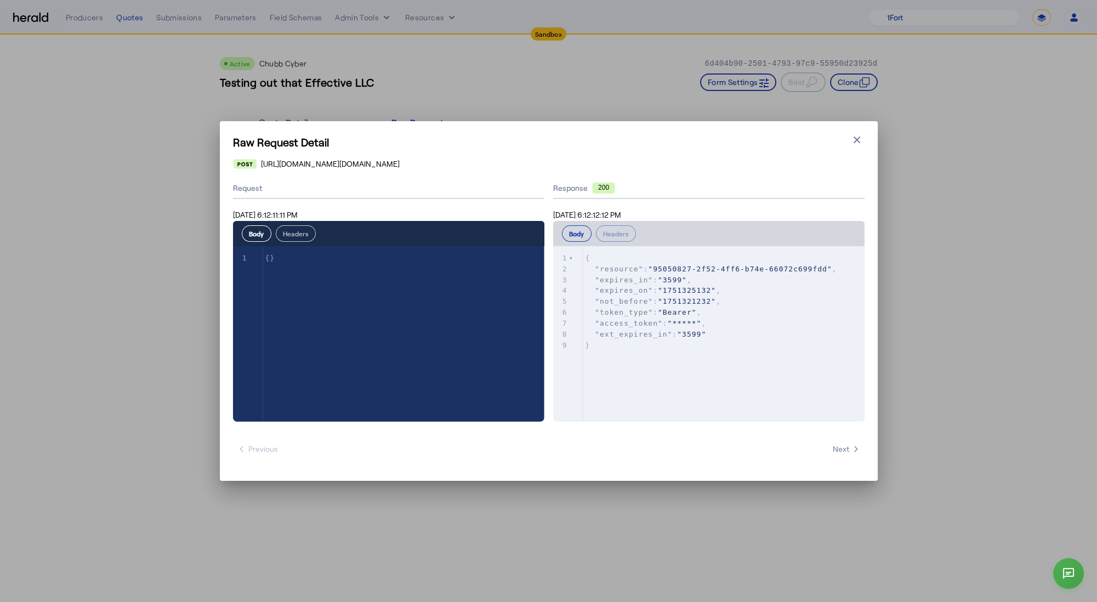
click at [300, 233] on button "Headers" at bounding box center [296, 233] width 40 height 16
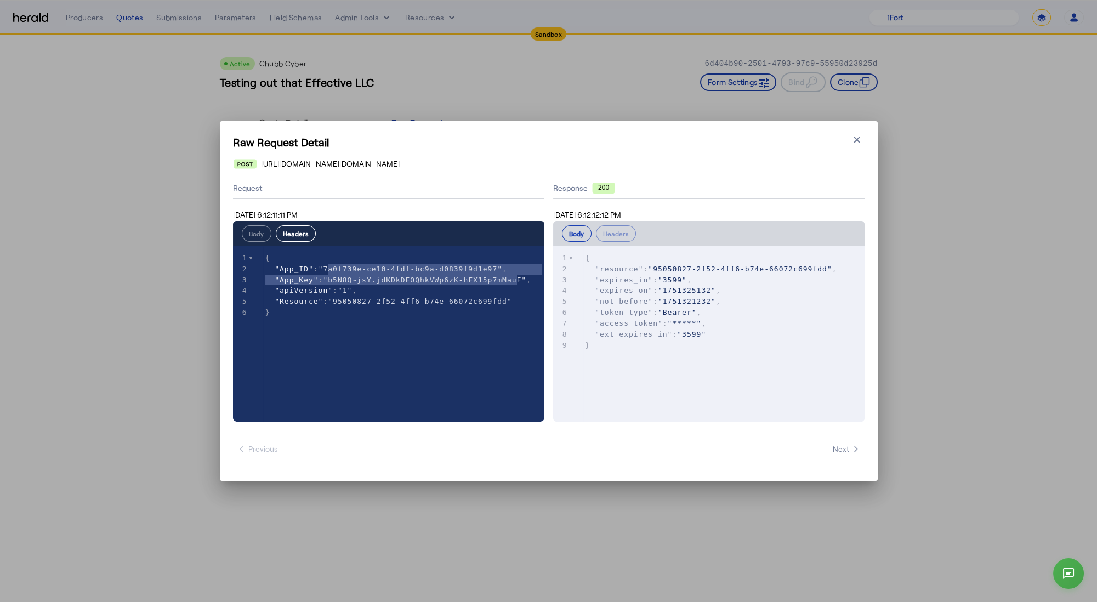
type textarea "**********"
drag, startPoint x: 328, startPoint y: 269, endPoint x: 502, endPoint y: 268, distance: 173.8
click at [502, 268] on span ""7a0f739e-ce10-4fdf-bc9a-d0839f9d1e97"" at bounding box center [411, 269] width 184 height 8
click at [860, 138] on icon "button" at bounding box center [856, 139] width 11 height 11
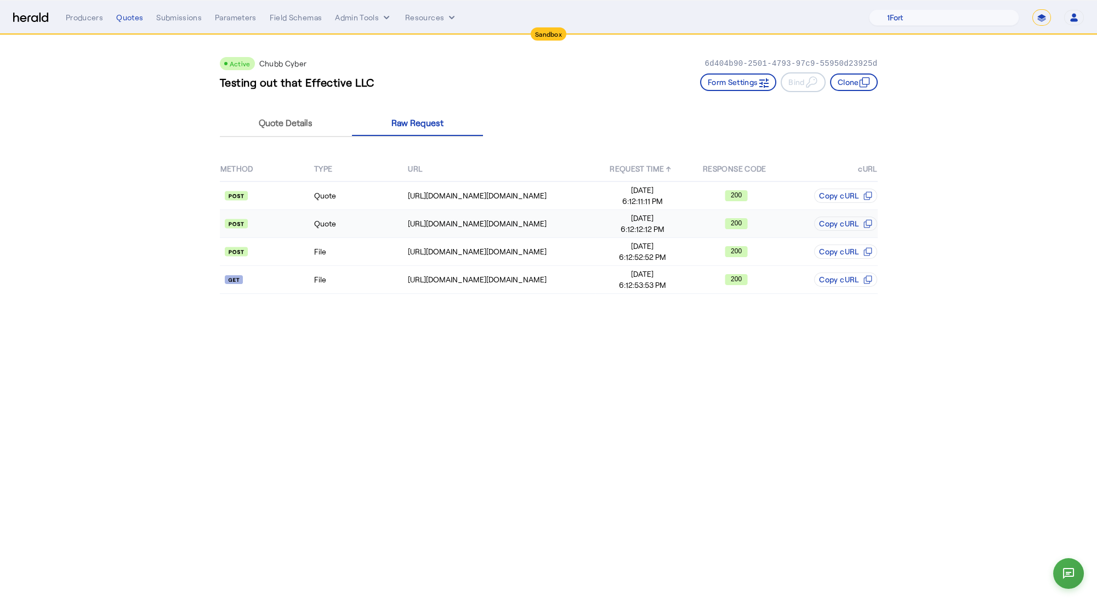
click at [331, 222] on td "Quote" at bounding box center [361, 224] width 94 height 28
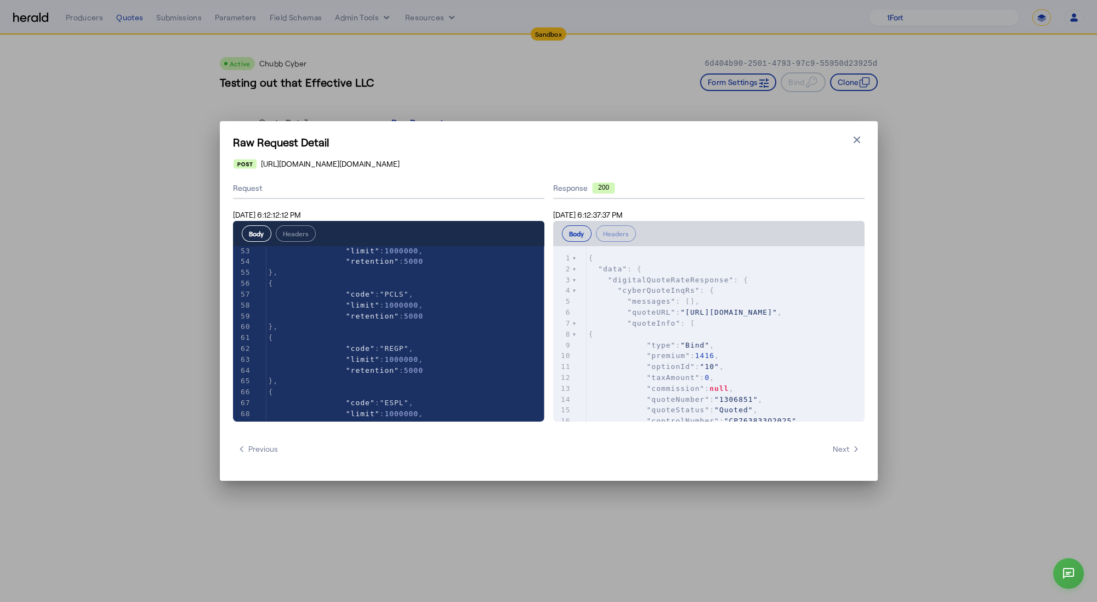
scroll to position [445, 0]
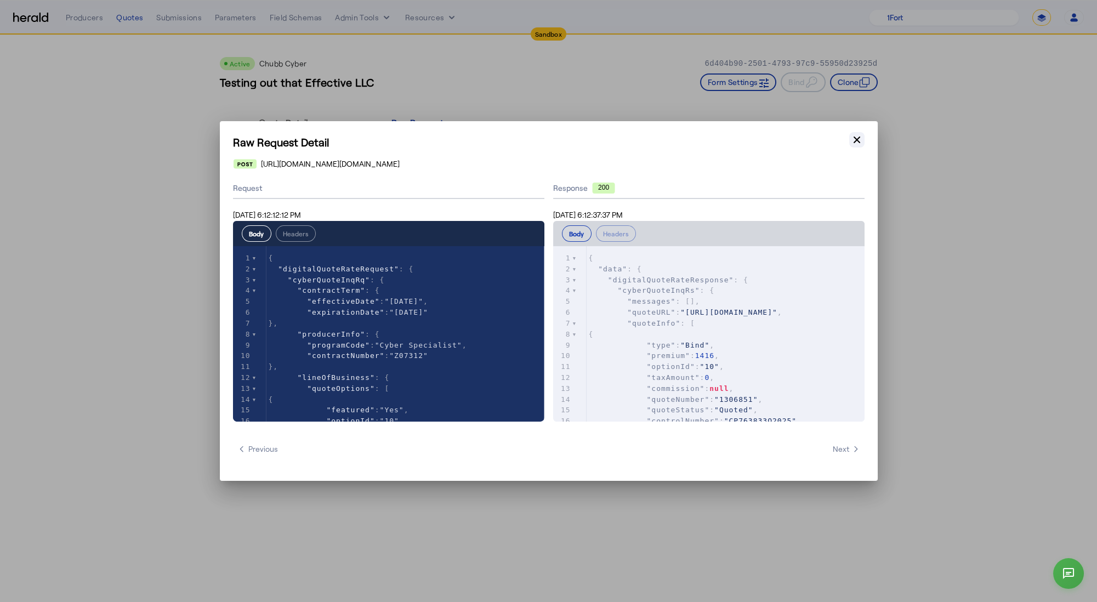
click at [852, 143] on icon "button" at bounding box center [856, 139] width 11 height 11
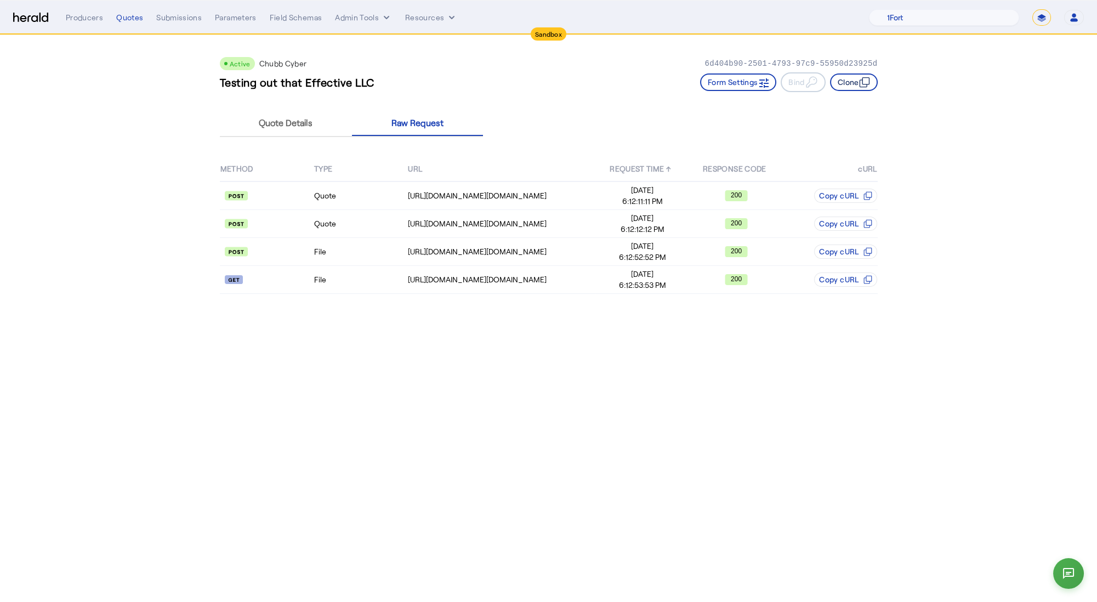
click at [855, 79] on button "Clone" at bounding box center [854, 82] width 48 height 18
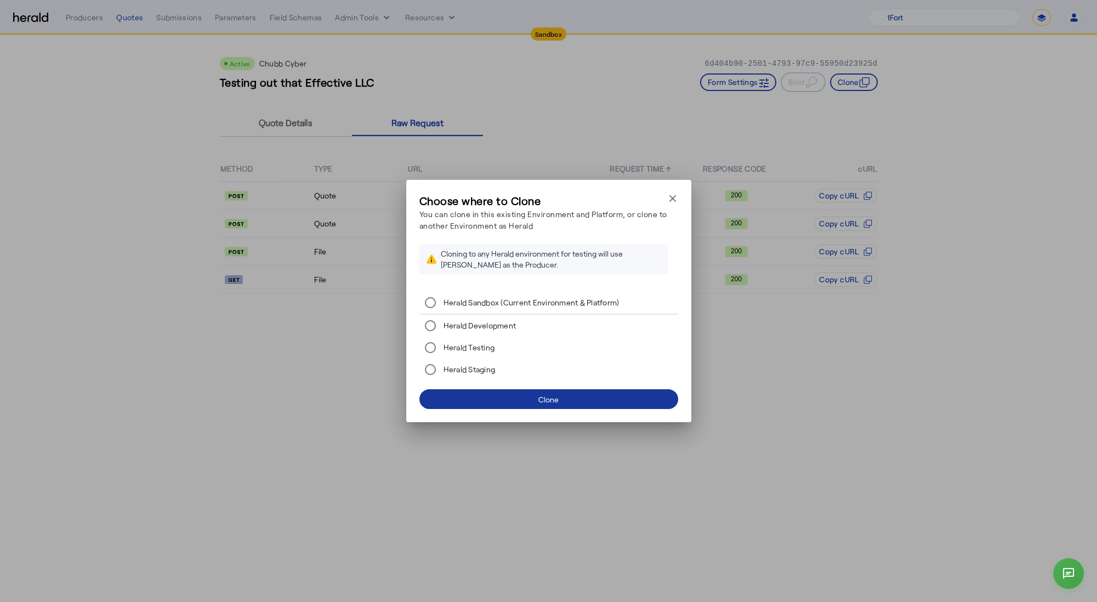
click at [565, 396] on span at bounding box center [548, 399] width 259 height 26
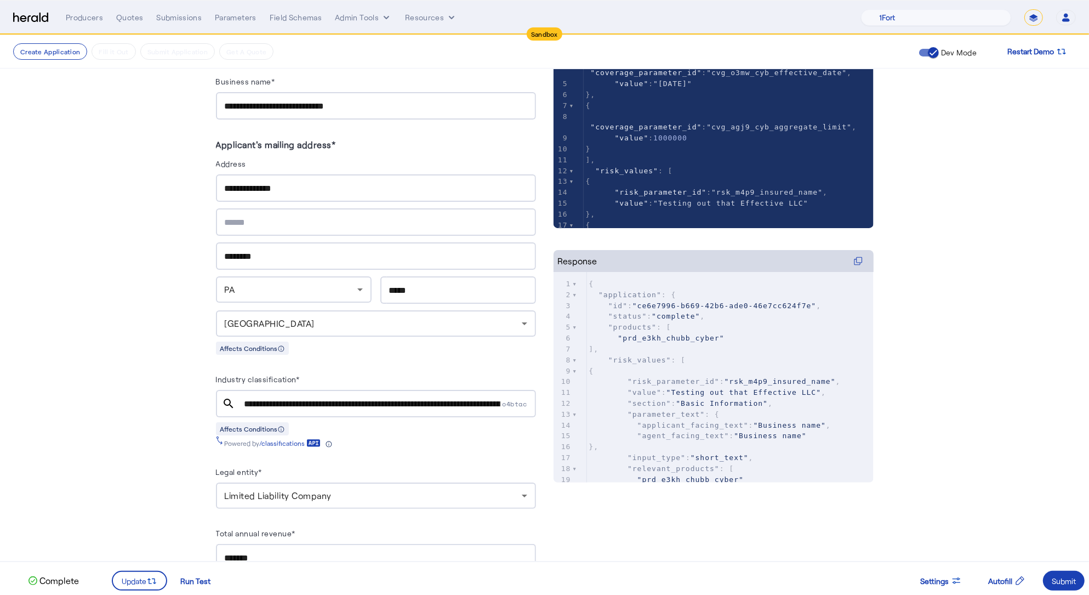
scroll to position [347, 0]
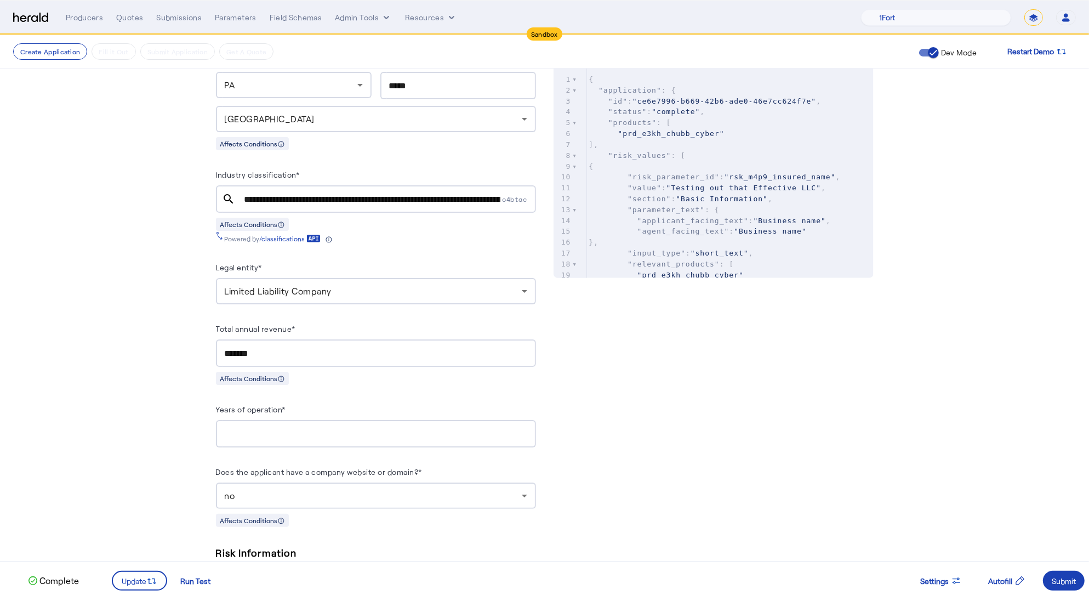
click at [429, 193] on input "**********" at bounding box center [373, 199] width 256 height 13
paste input "text"
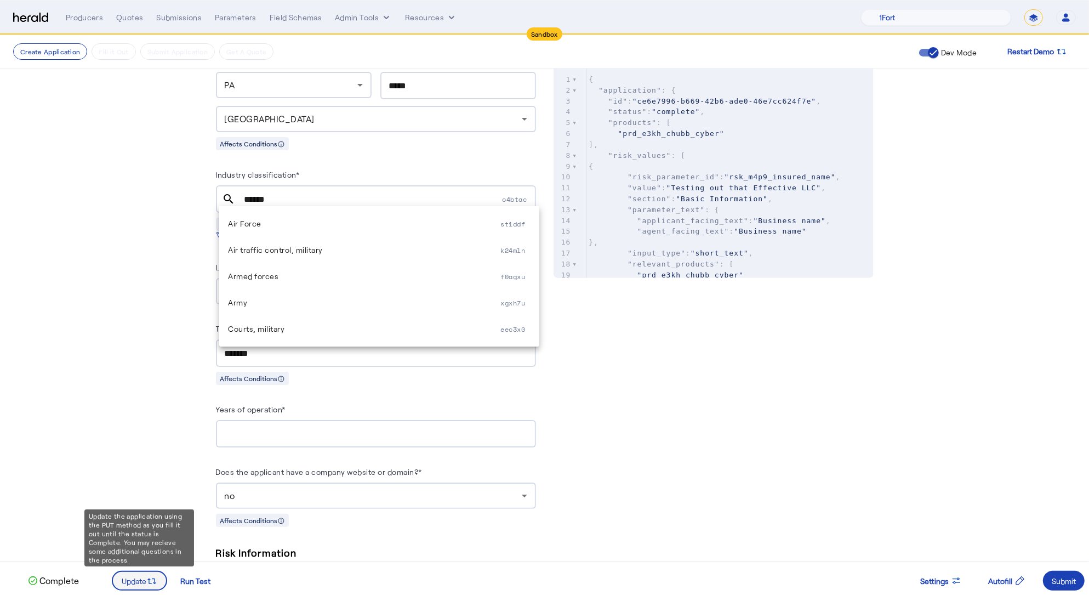
type input "******"
click at [155, 576] on icon at bounding box center [151, 581] width 11 height 11
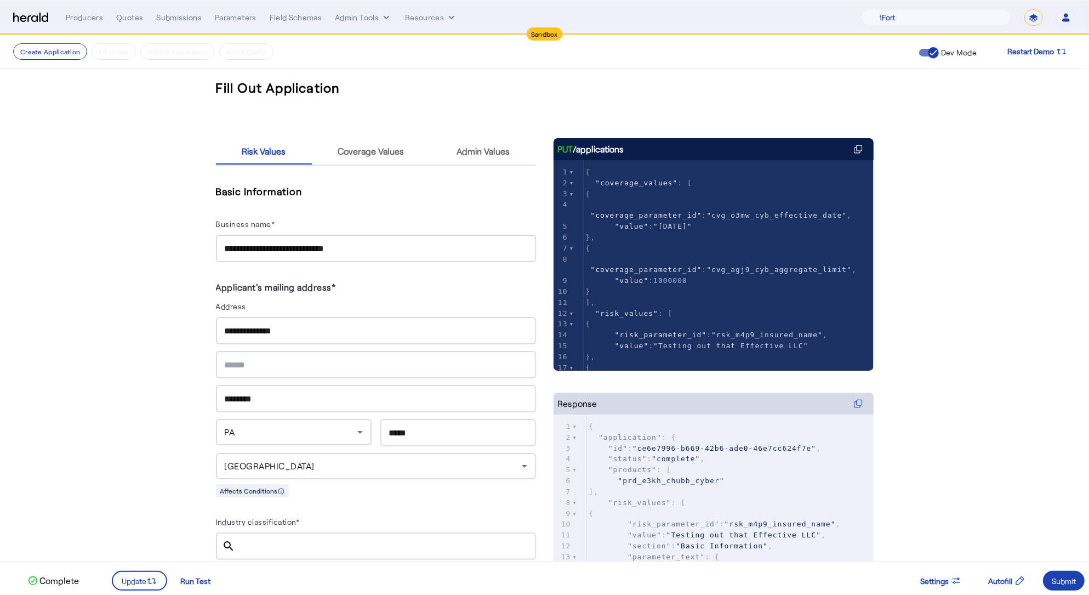
scroll to position [326, 0]
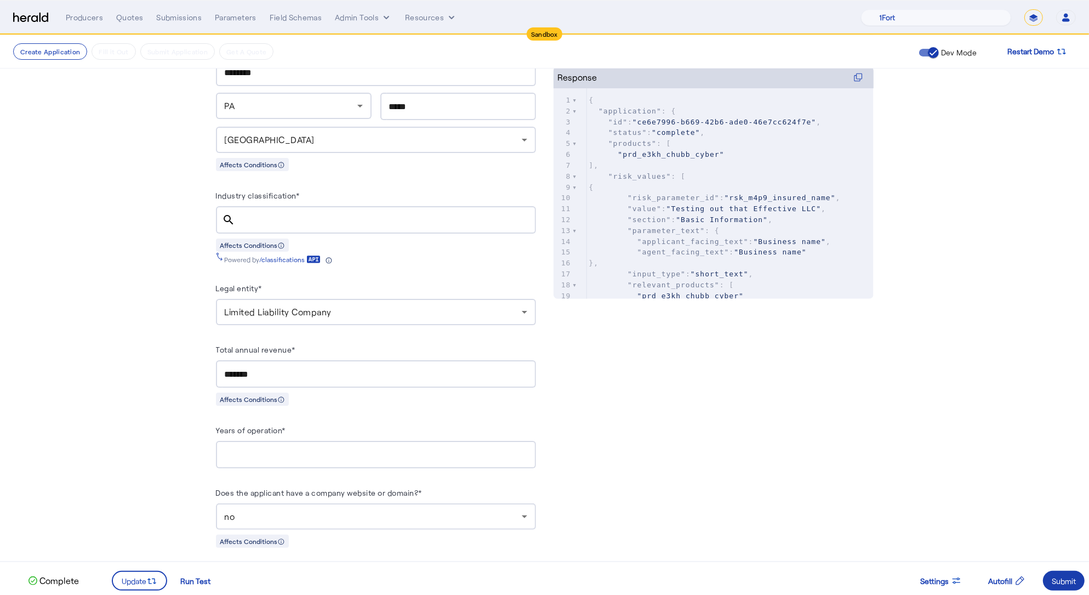
click at [1072, 582] on div "Submit" at bounding box center [1064, 581] width 24 height 12
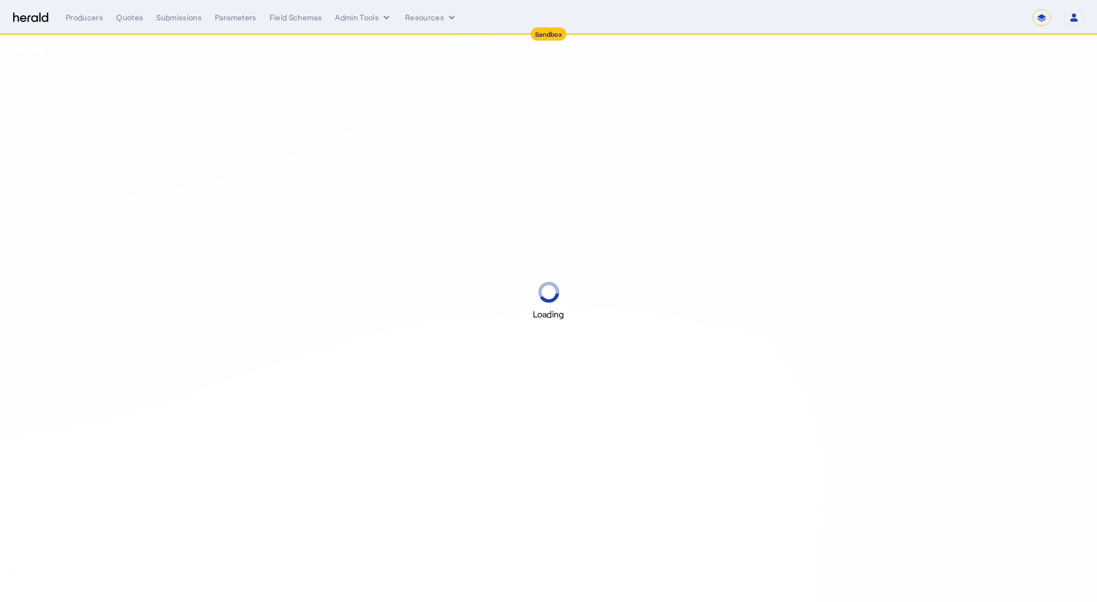
select select "*******"
select select "pfm_2v8p_herald_api"
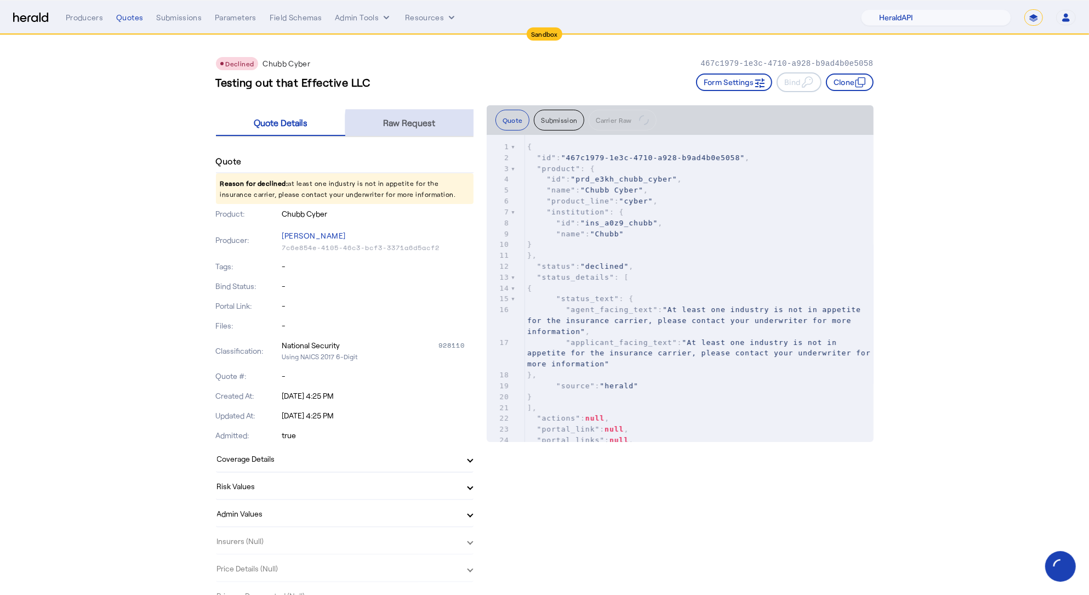
click at [424, 123] on span "Raw Request" at bounding box center [410, 122] width 52 height 9
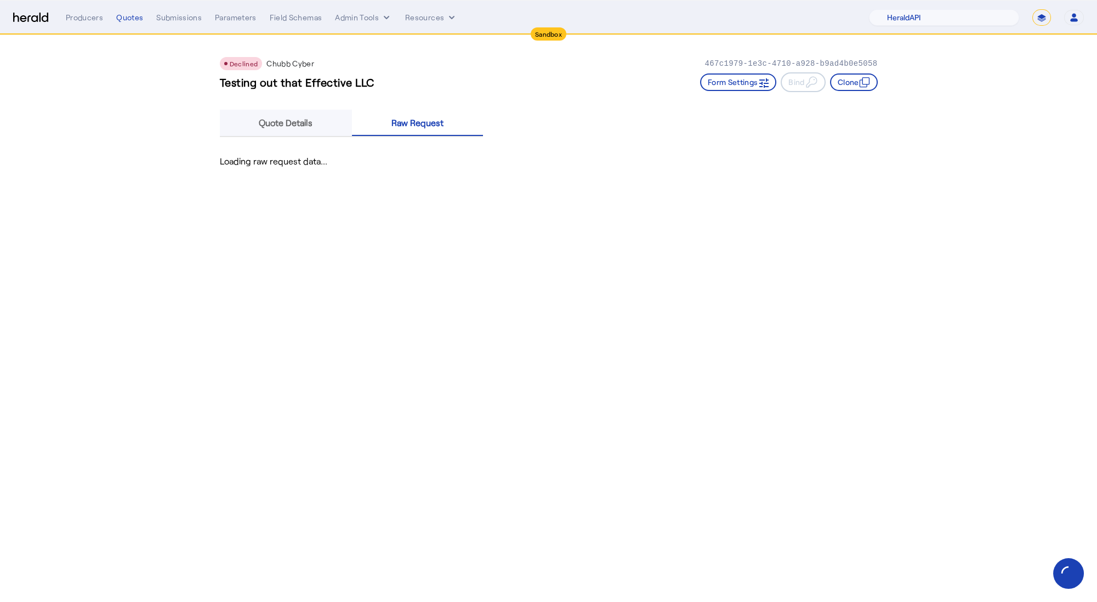
click at [316, 125] on div "Quote Details" at bounding box center [286, 123] width 133 height 26
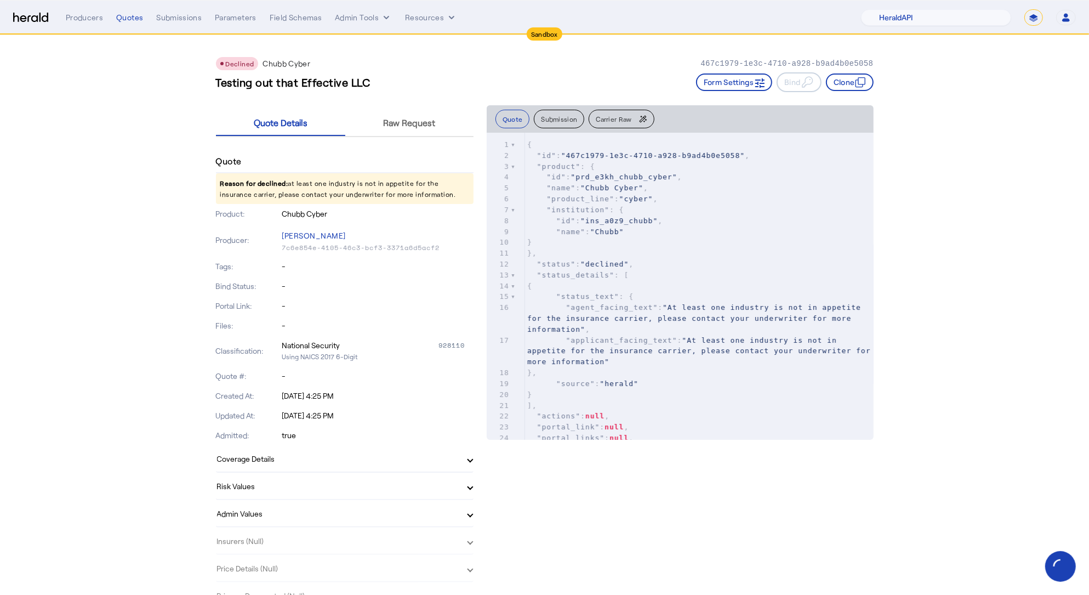
click at [612, 119] on span "Carrier Raw" at bounding box center [614, 119] width 36 height 7
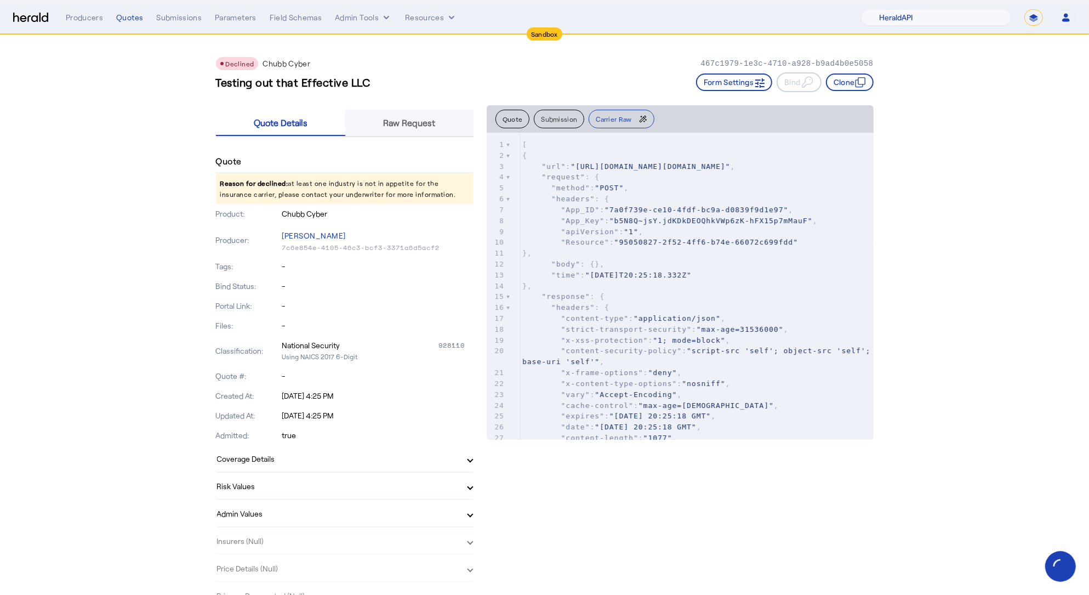
click at [425, 134] on span "Raw Request" at bounding box center [410, 123] width 52 height 26
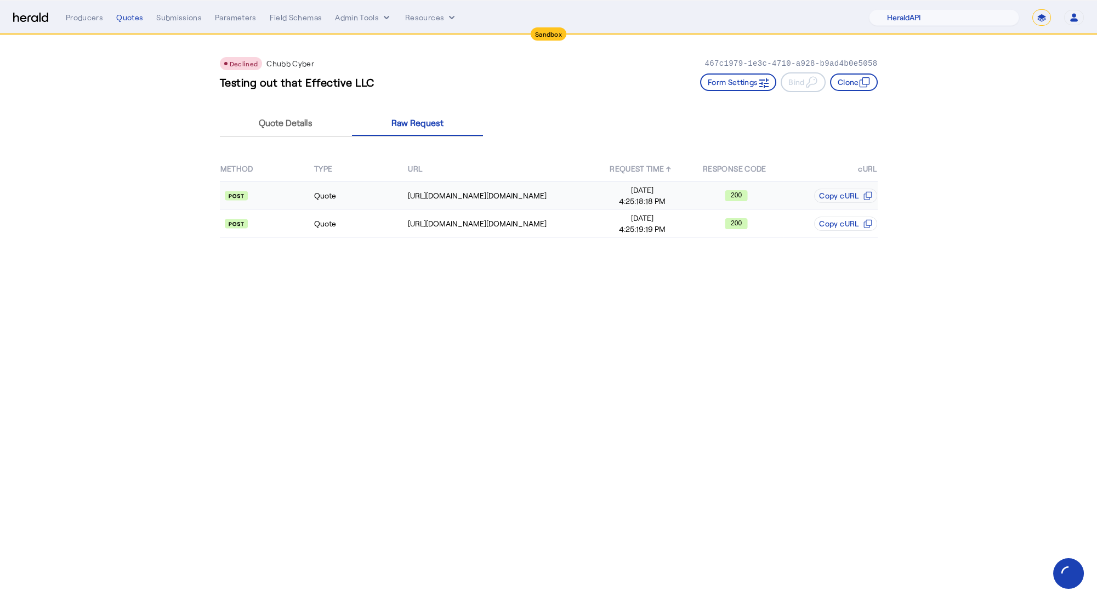
click at [369, 196] on td "Quote" at bounding box center [361, 195] width 94 height 29
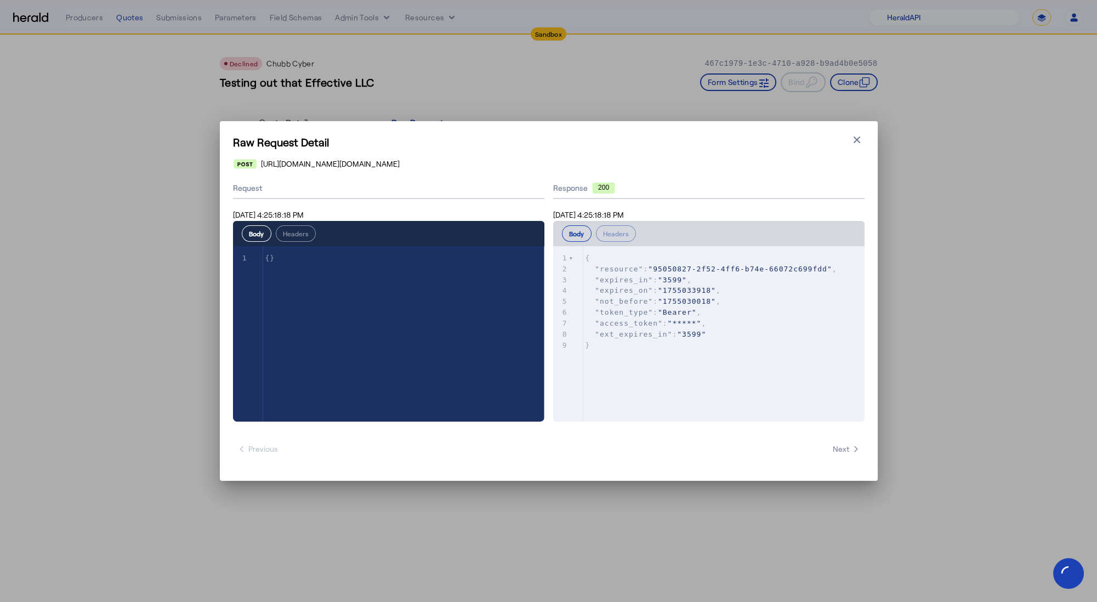
click at [861, 139] on icon "button" at bounding box center [856, 139] width 11 height 11
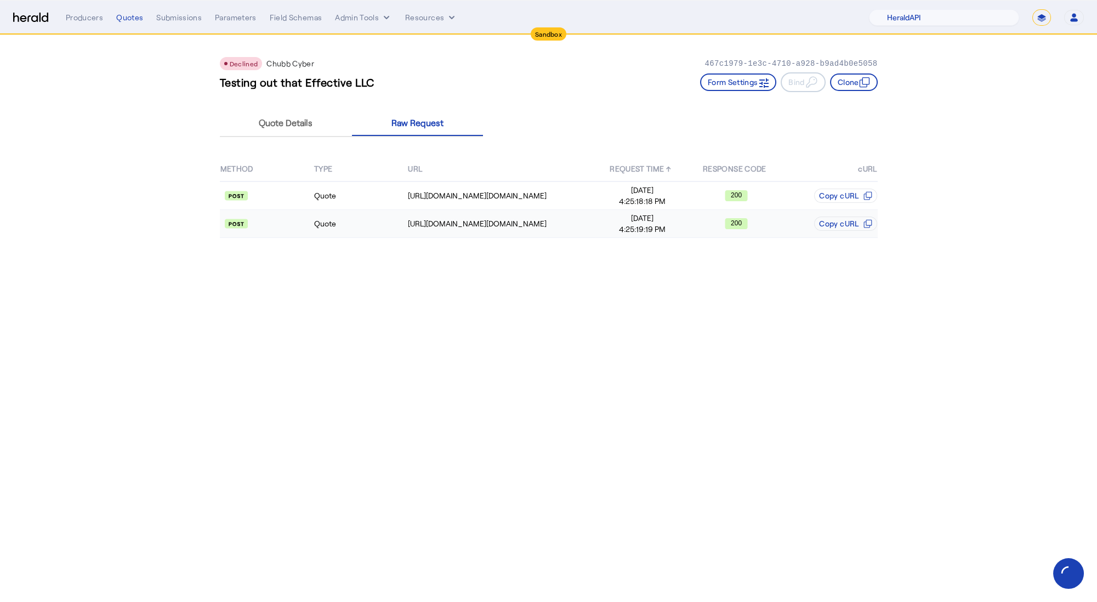
drag, startPoint x: 366, startPoint y: 238, endPoint x: 373, endPoint y: 227, distance: 13.3
click at [366, 238] on div "METHOD TYPE URL REQUEST TIME ↑ RESPONSE CODE cURL Quote [URL][DOMAIN_NAME][DOMA…" at bounding box center [549, 197] width 658 height 112
click at [373, 227] on td "Quote" at bounding box center [361, 224] width 94 height 28
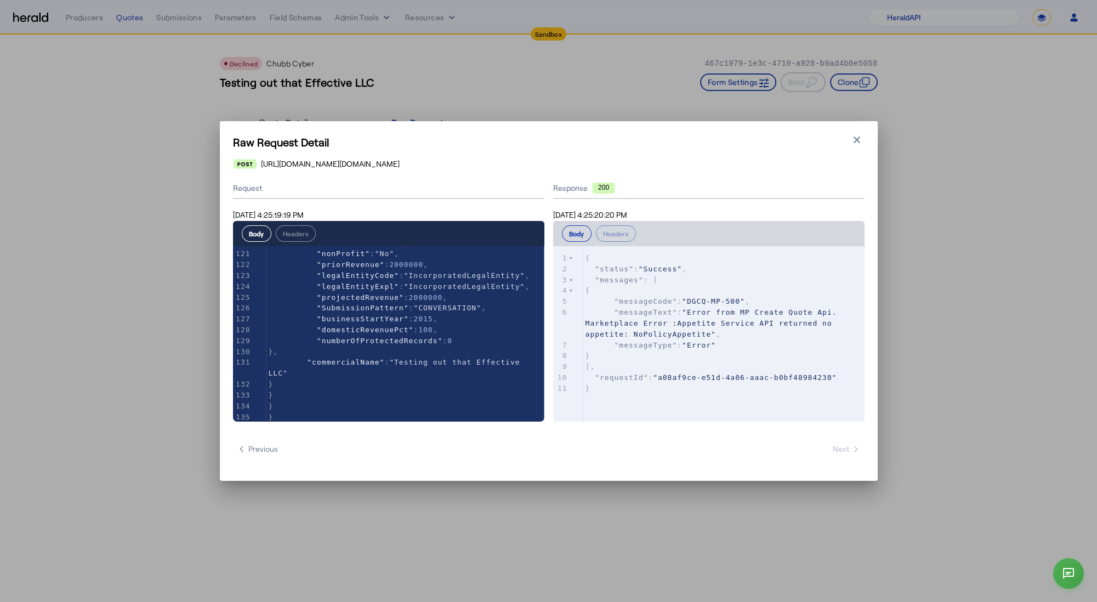
scroll to position [1300, 0]
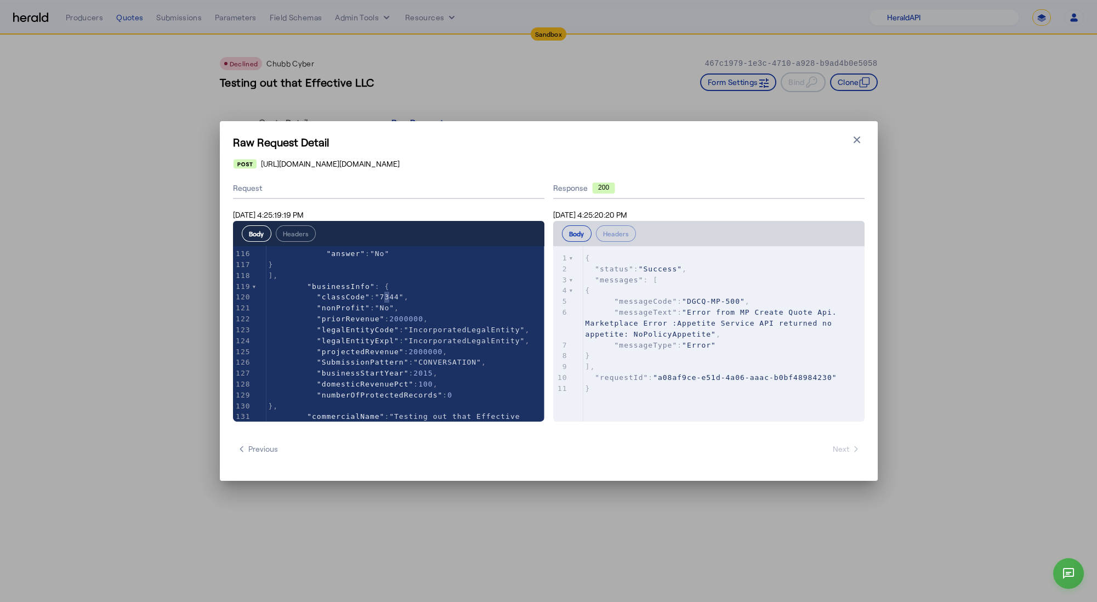
type textarea "****"
click at [854, 141] on icon "button" at bounding box center [856, 139] width 11 height 11
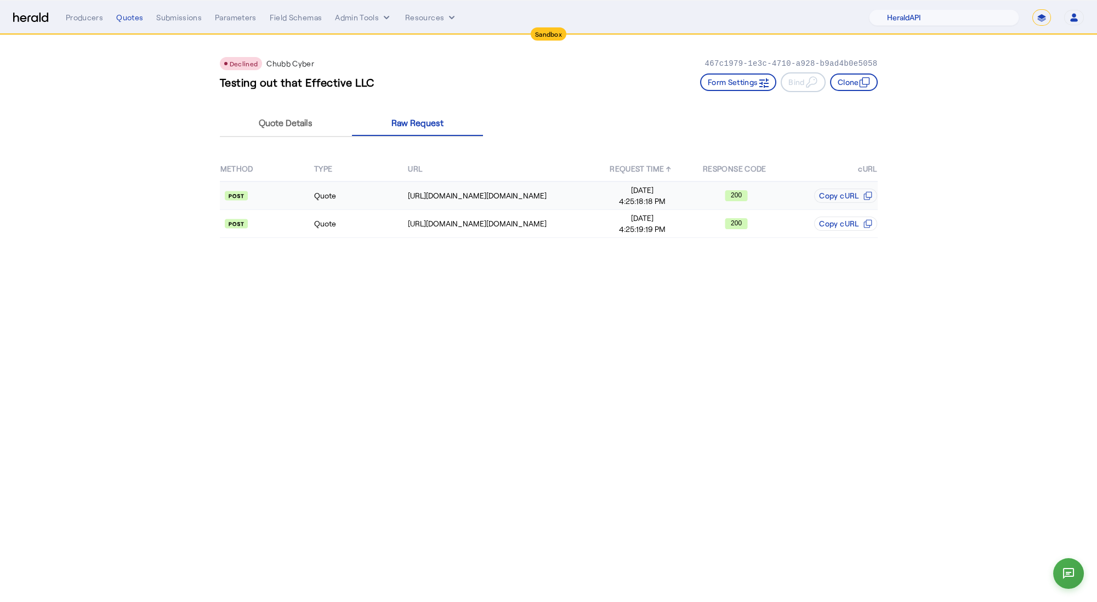
click at [371, 202] on td "Quote" at bounding box center [361, 195] width 94 height 29
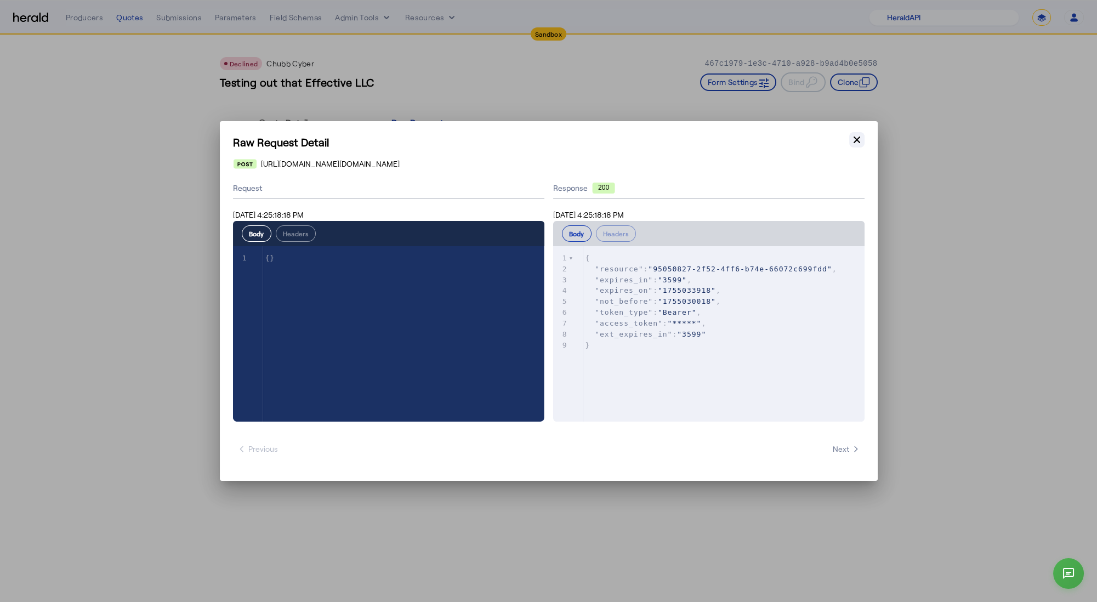
click at [855, 141] on icon "button" at bounding box center [857, 140] width 7 height 7
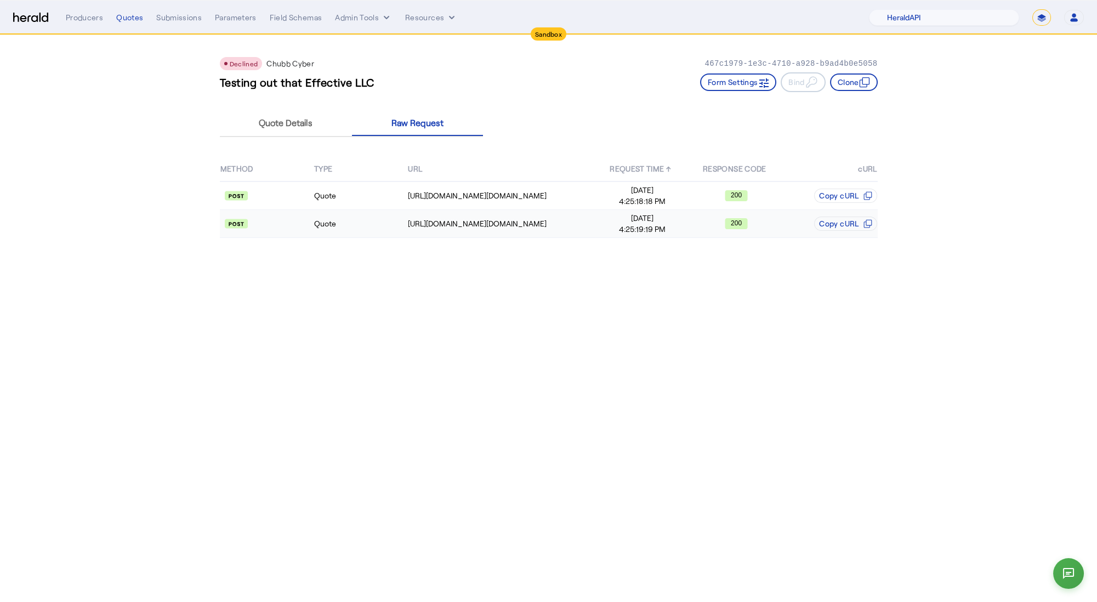
click at [373, 231] on td "Quote" at bounding box center [361, 224] width 94 height 28
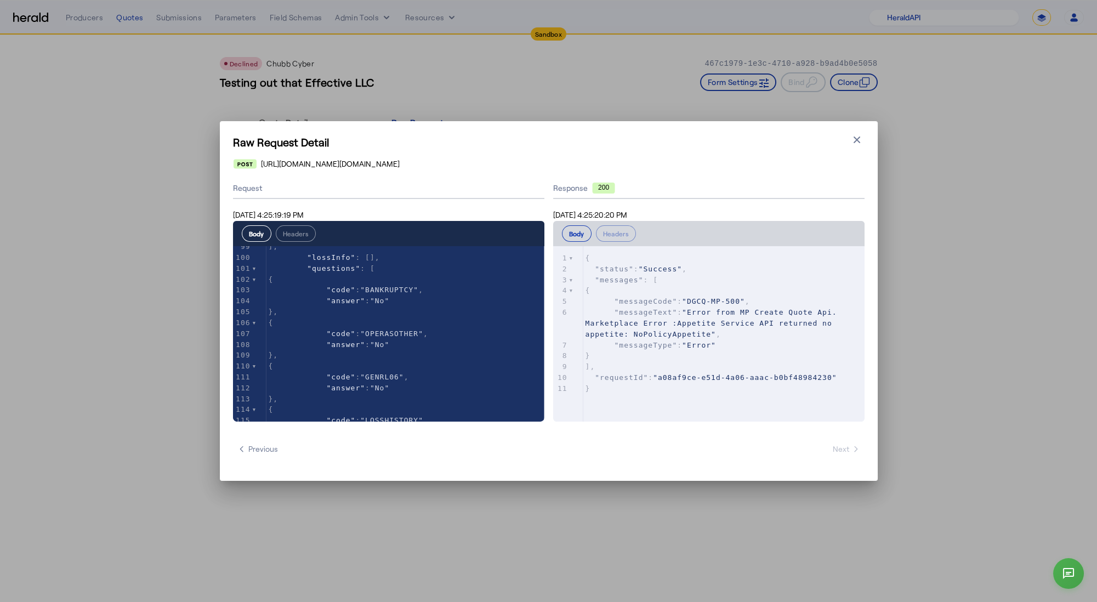
scroll to position [1217, 0]
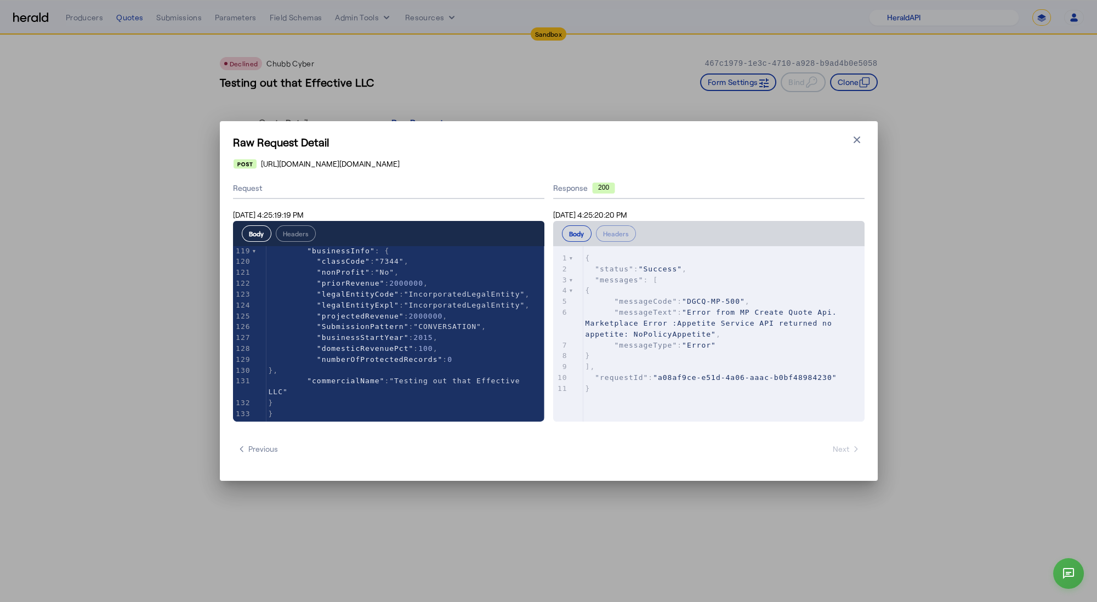
type textarea "*******"
drag, startPoint x: 383, startPoint y: 260, endPoint x: 427, endPoint y: 263, distance: 43.4
type textarea "****"
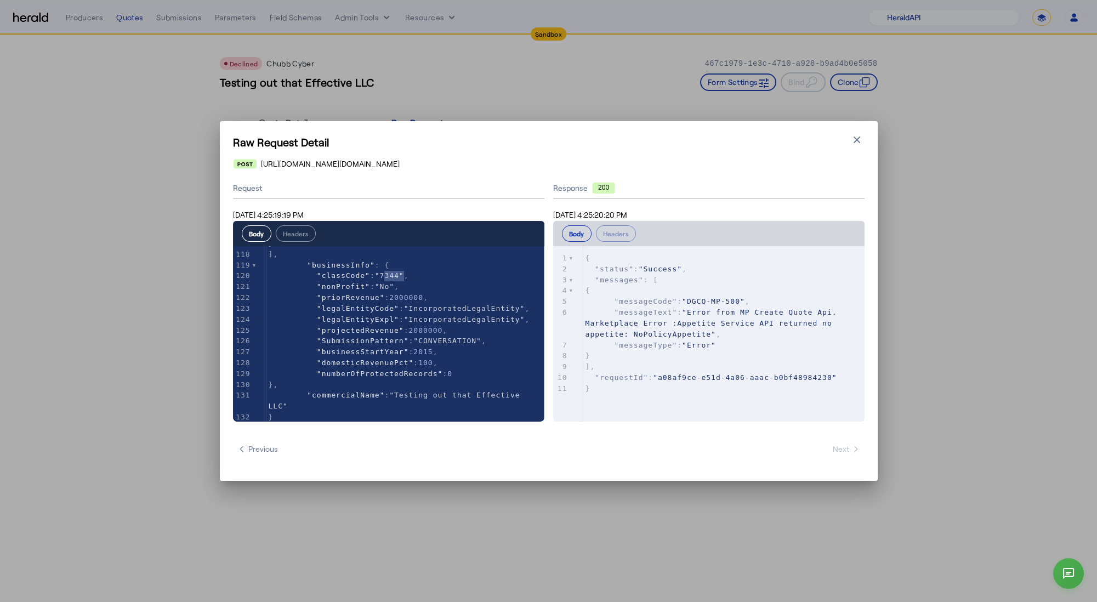
scroll to position [1276, 0]
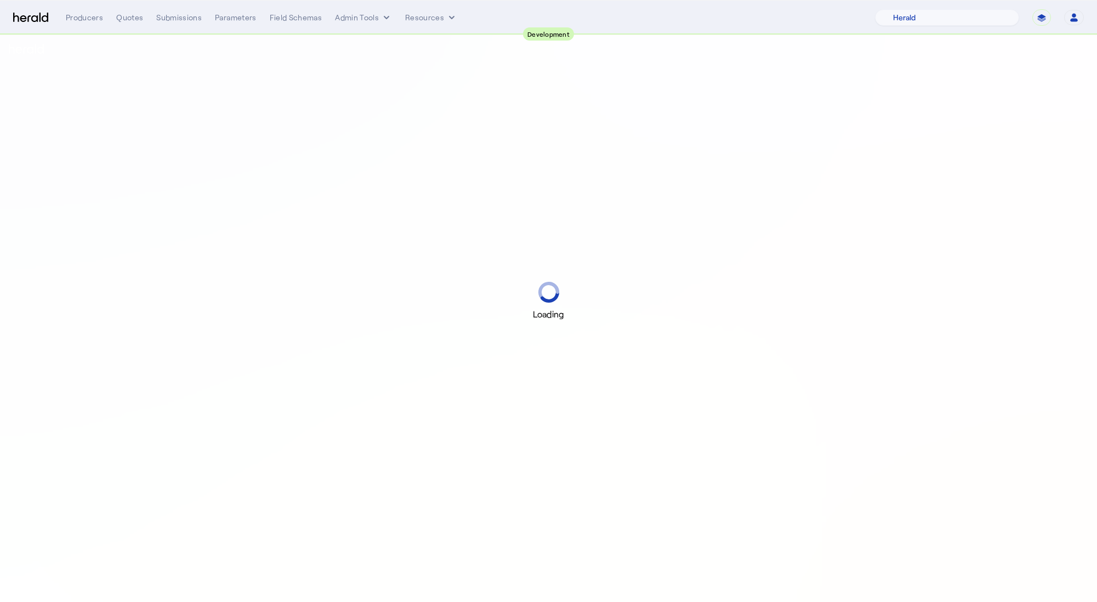
select select "pfm_2v8p_herald_api"
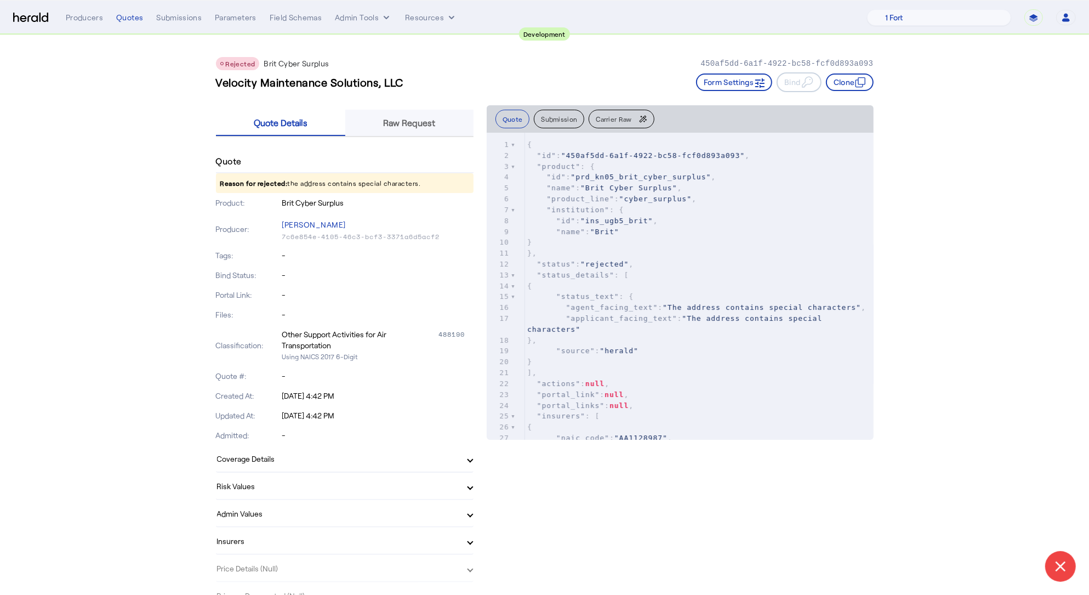
click at [436, 126] on span "Raw Request" at bounding box center [410, 122] width 52 height 9
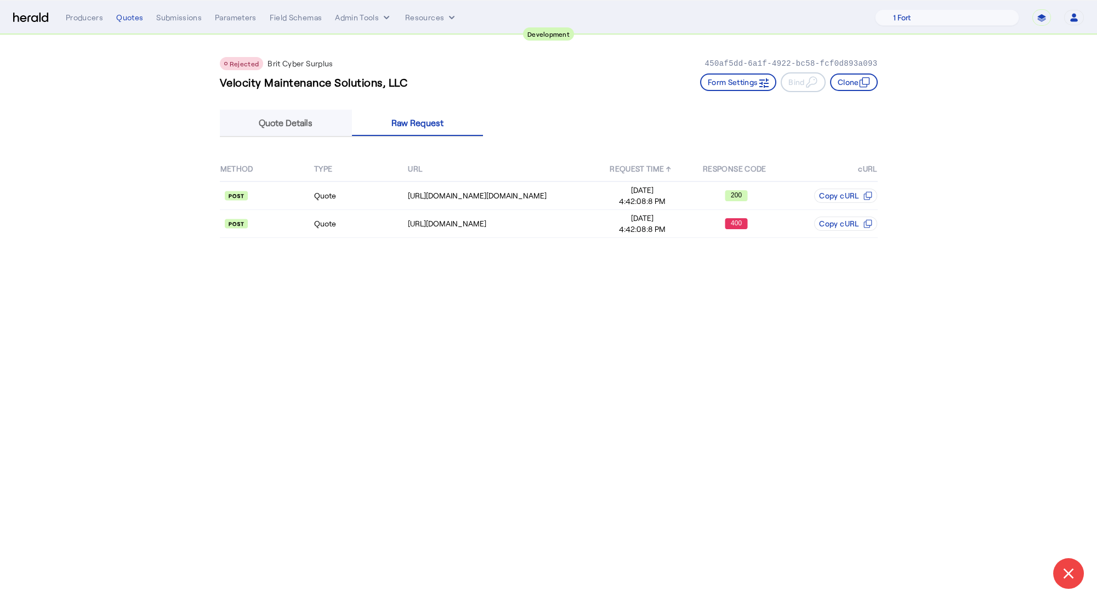
click at [310, 112] on span "Quote Details" at bounding box center [286, 123] width 54 height 26
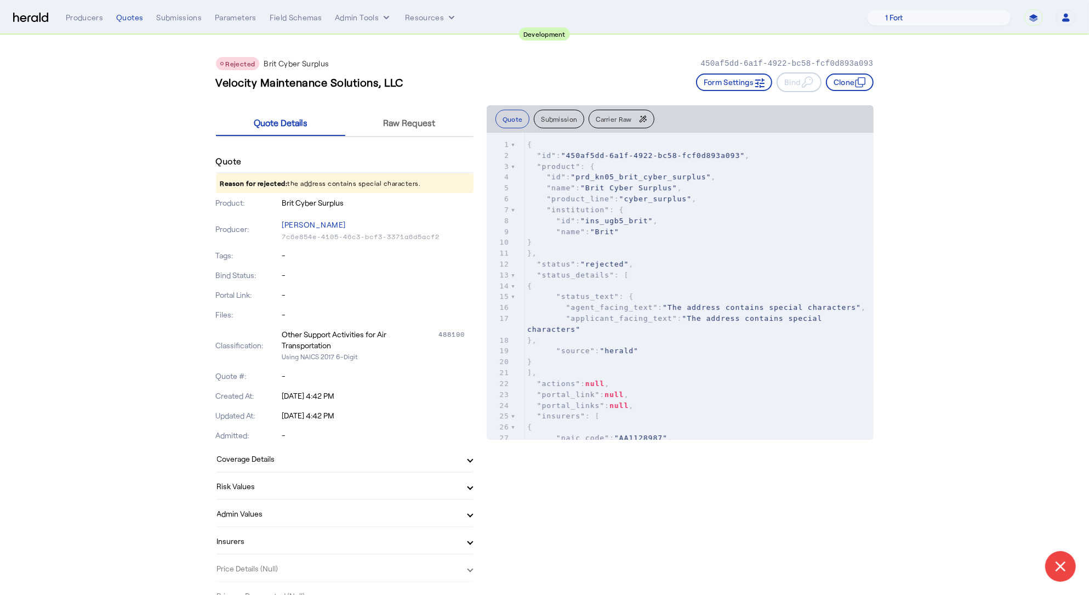
drag, startPoint x: 454, startPoint y: 178, endPoint x: 252, endPoint y: 177, distance: 202.8
click at [252, 177] on p "Reason for rejected: the address contains special characters." at bounding box center [345, 183] width 258 height 20
click at [363, 186] on p "Reason for rejected: the address contains special characters." at bounding box center [345, 183] width 258 height 20
